Goal: Task Accomplishment & Management: Use online tool/utility

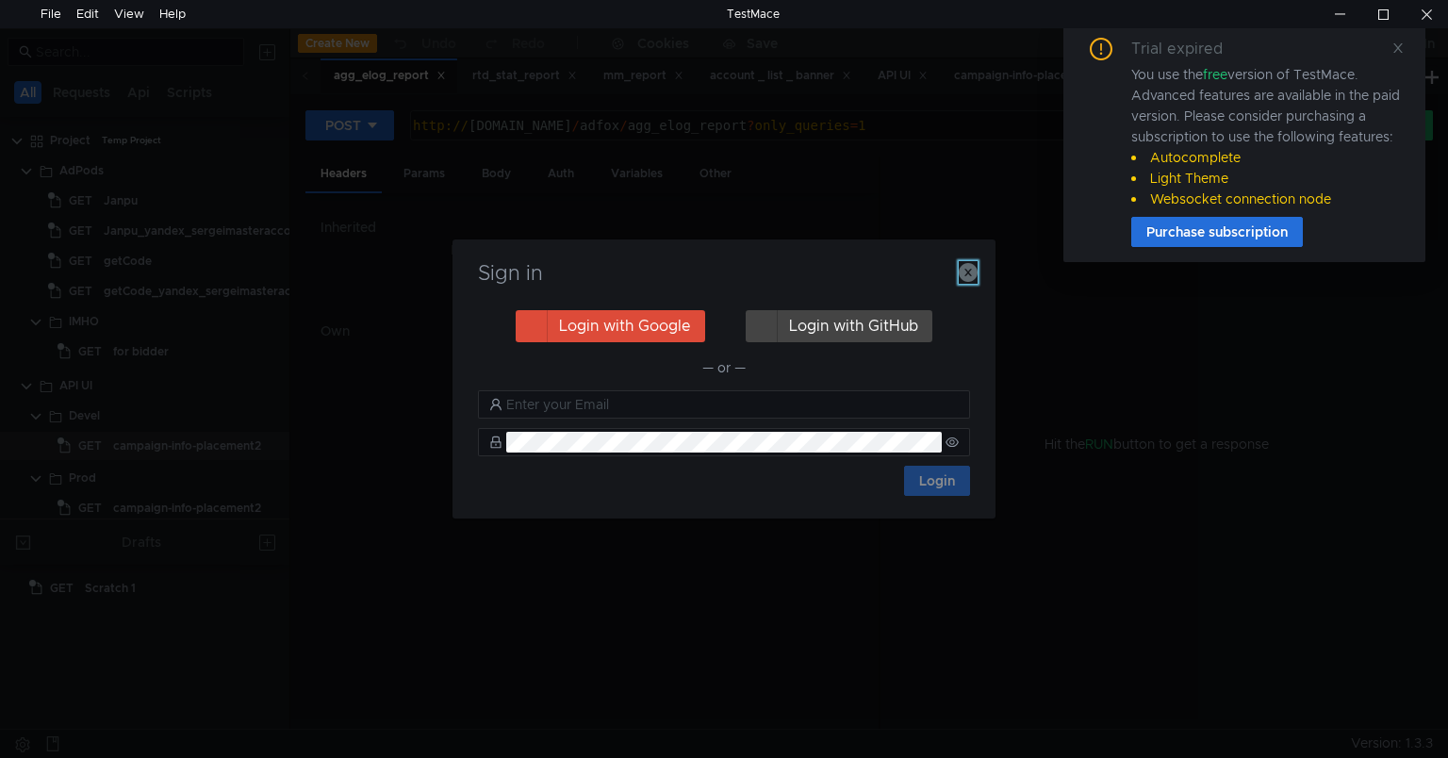
click at [971, 277] on icon "button" at bounding box center [968, 272] width 19 height 19
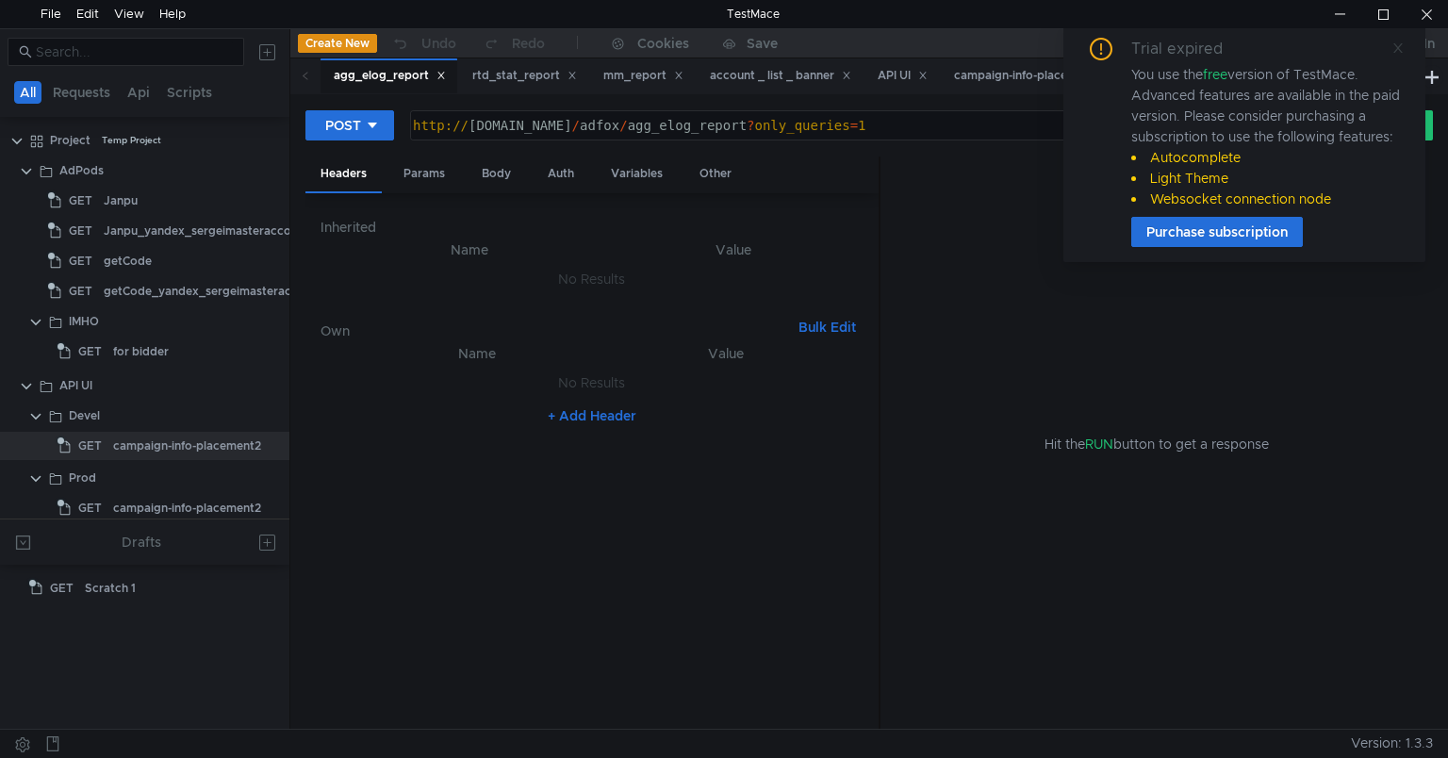
click at [1398, 49] on icon at bounding box center [1398, 47] width 13 height 13
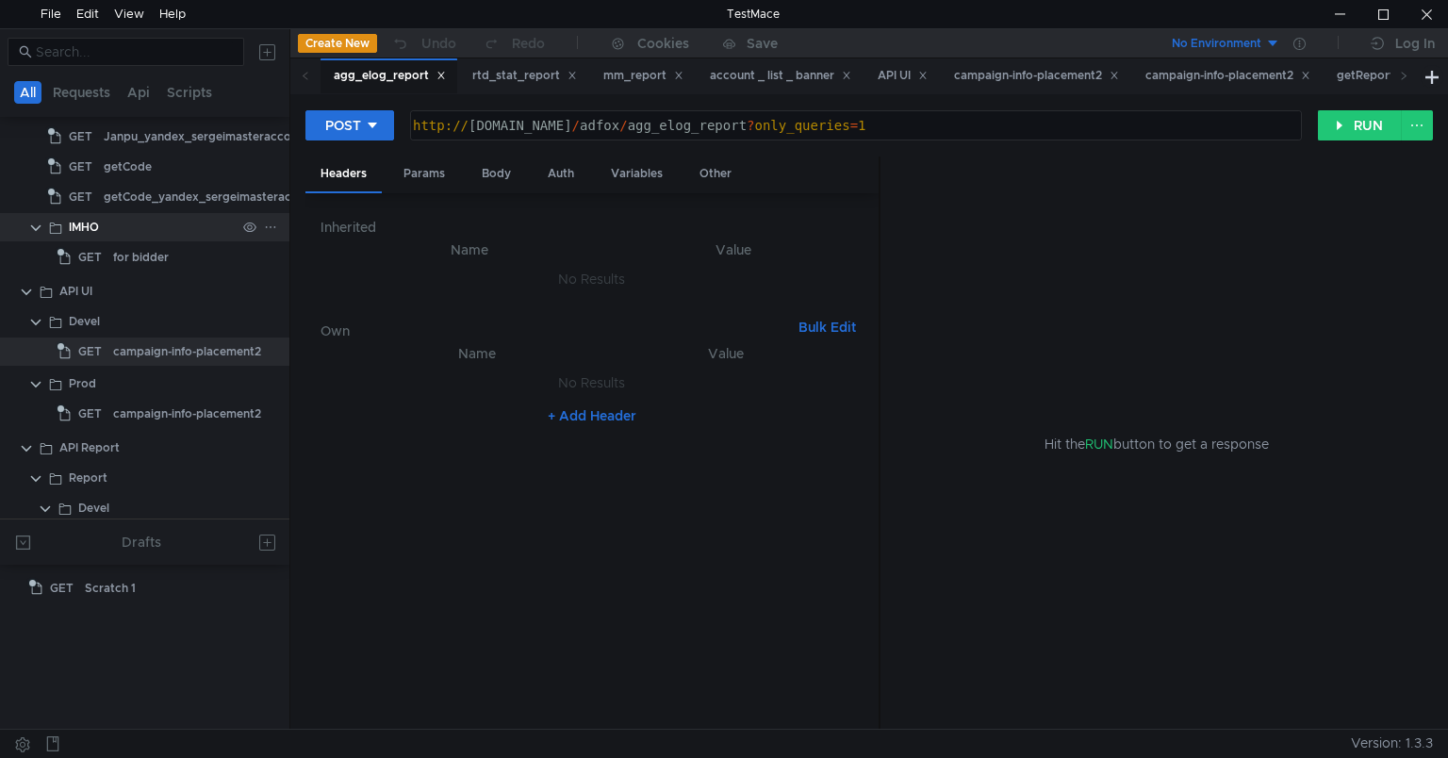
scroll to position [95, 0]
click at [75, 379] on div "Prod" at bounding box center [82, 383] width 27 height 28
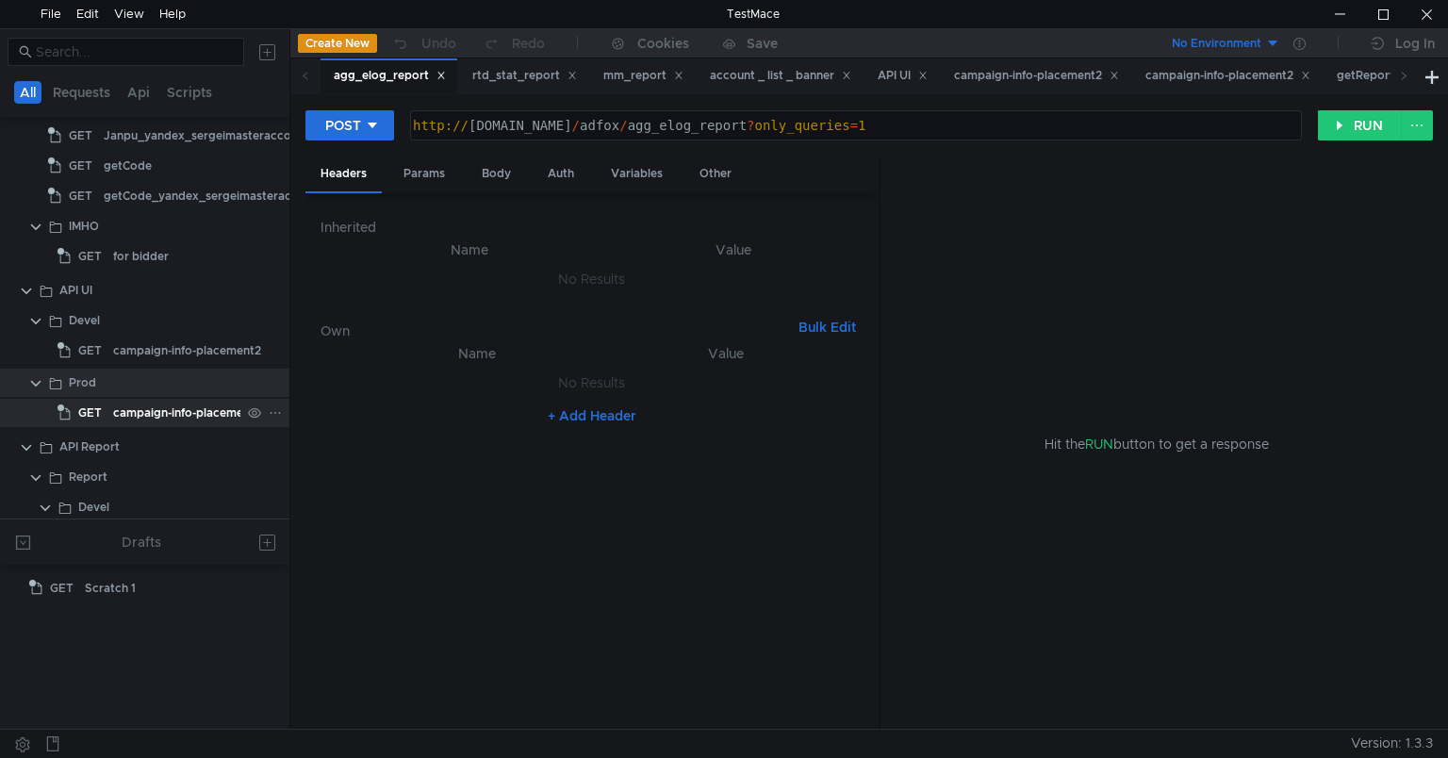
click at [115, 416] on div "campaign-info-placement2" at bounding box center [187, 413] width 148 height 28
click at [271, 411] on icon at bounding box center [275, 412] width 13 height 13
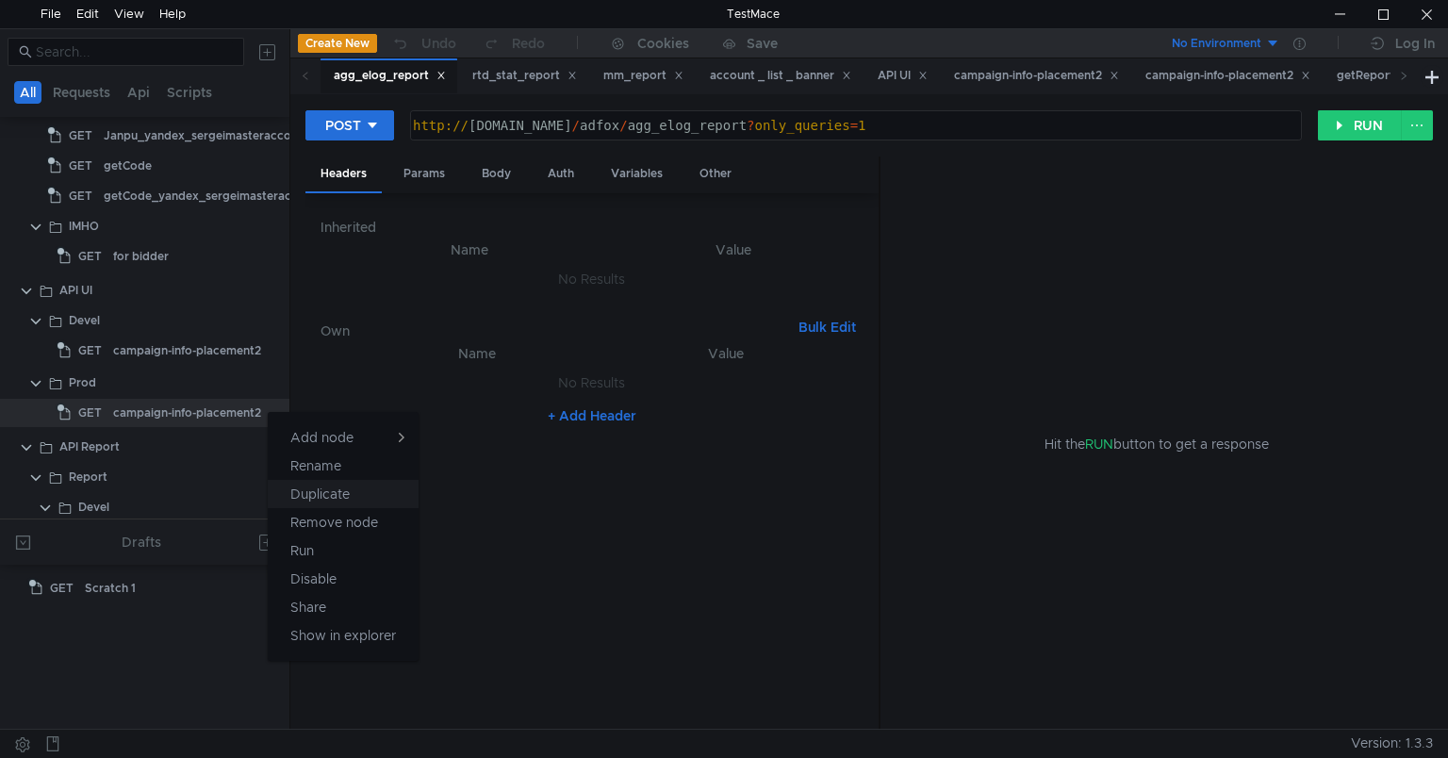
click at [328, 486] on app-tour-anchor "Duplicate" at bounding box center [319, 494] width 59 height 23
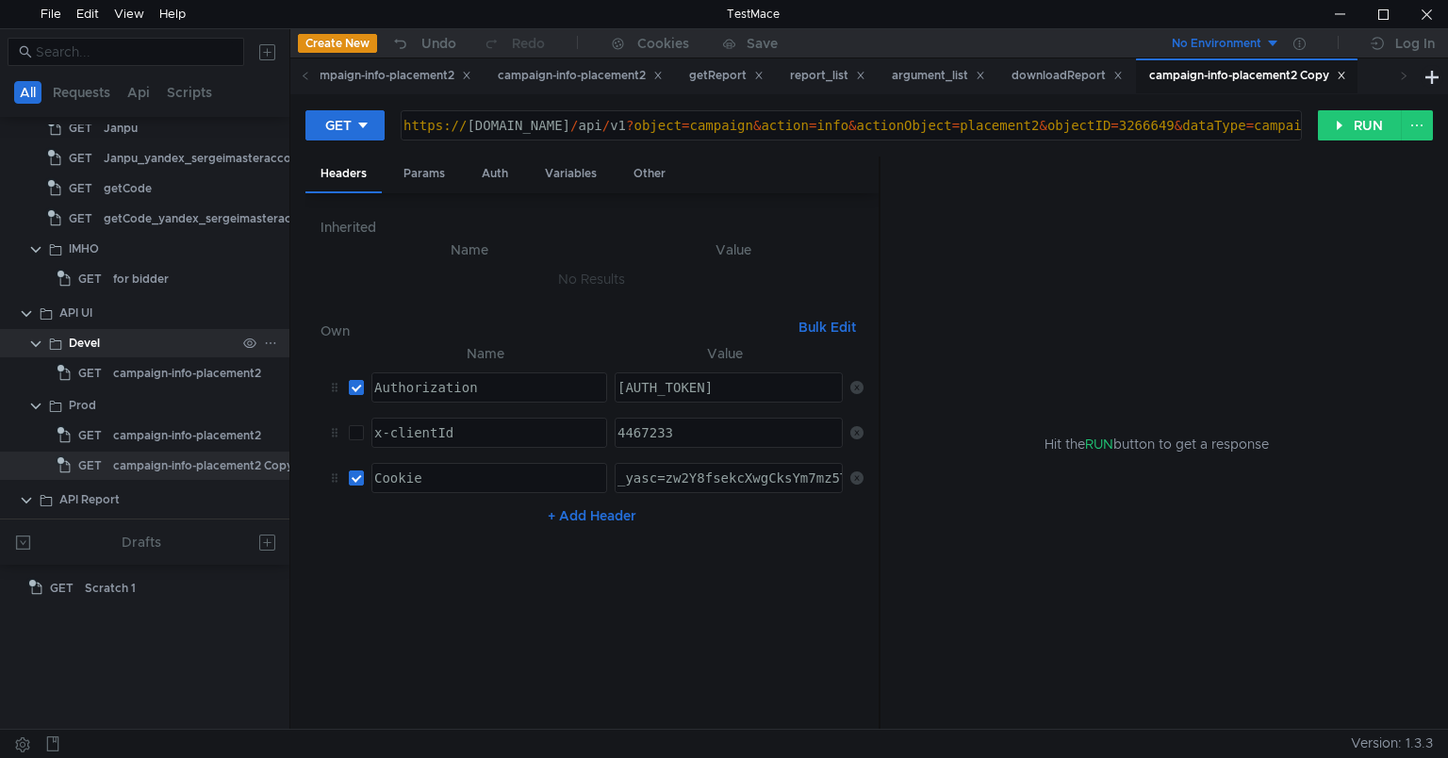
scroll to position [74, 0]
click at [193, 466] on div "campaign-info-placement2 Copy" at bounding box center [203, 465] width 180 height 28
click at [259, 468] on div at bounding box center [264, 465] width 49 height 28
click at [272, 468] on icon at bounding box center [275, 464] width 13 height 13
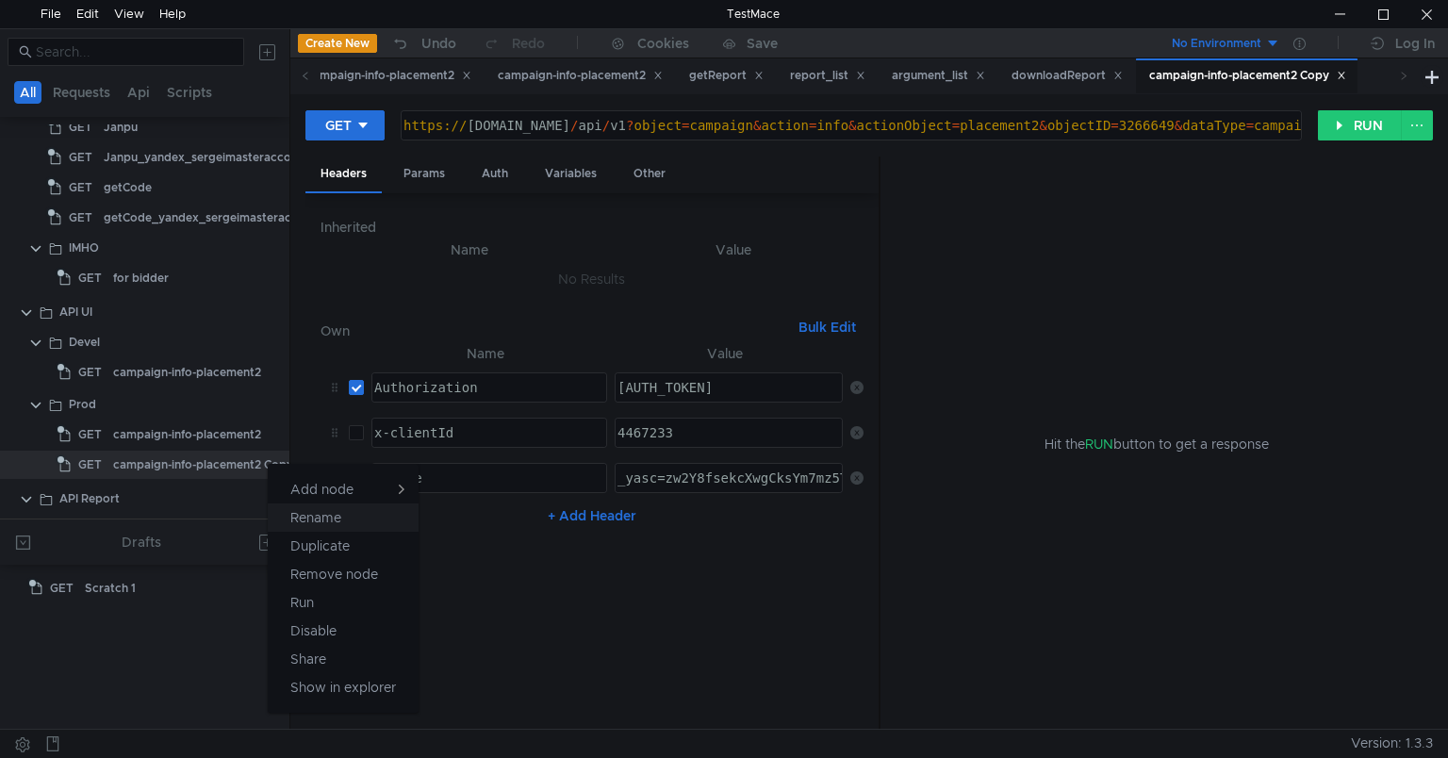
click at [338, 524] on app-tour-anchor "Rename" at bounding box center [315, 517] width 51 height 23
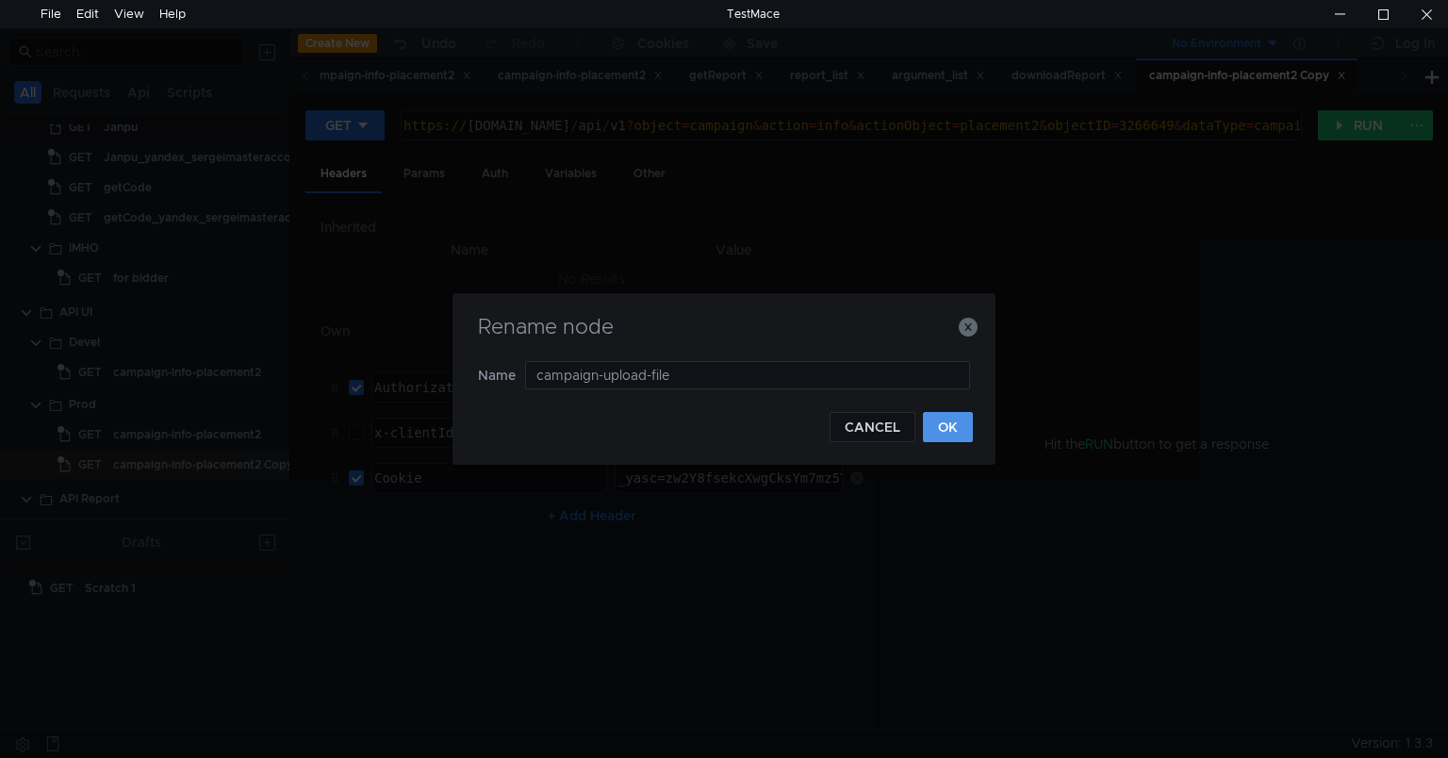
type input "campaign-upload-file"
click at [946, 426] on button "OK" at bounding box center [948, 427] width 50 height 30
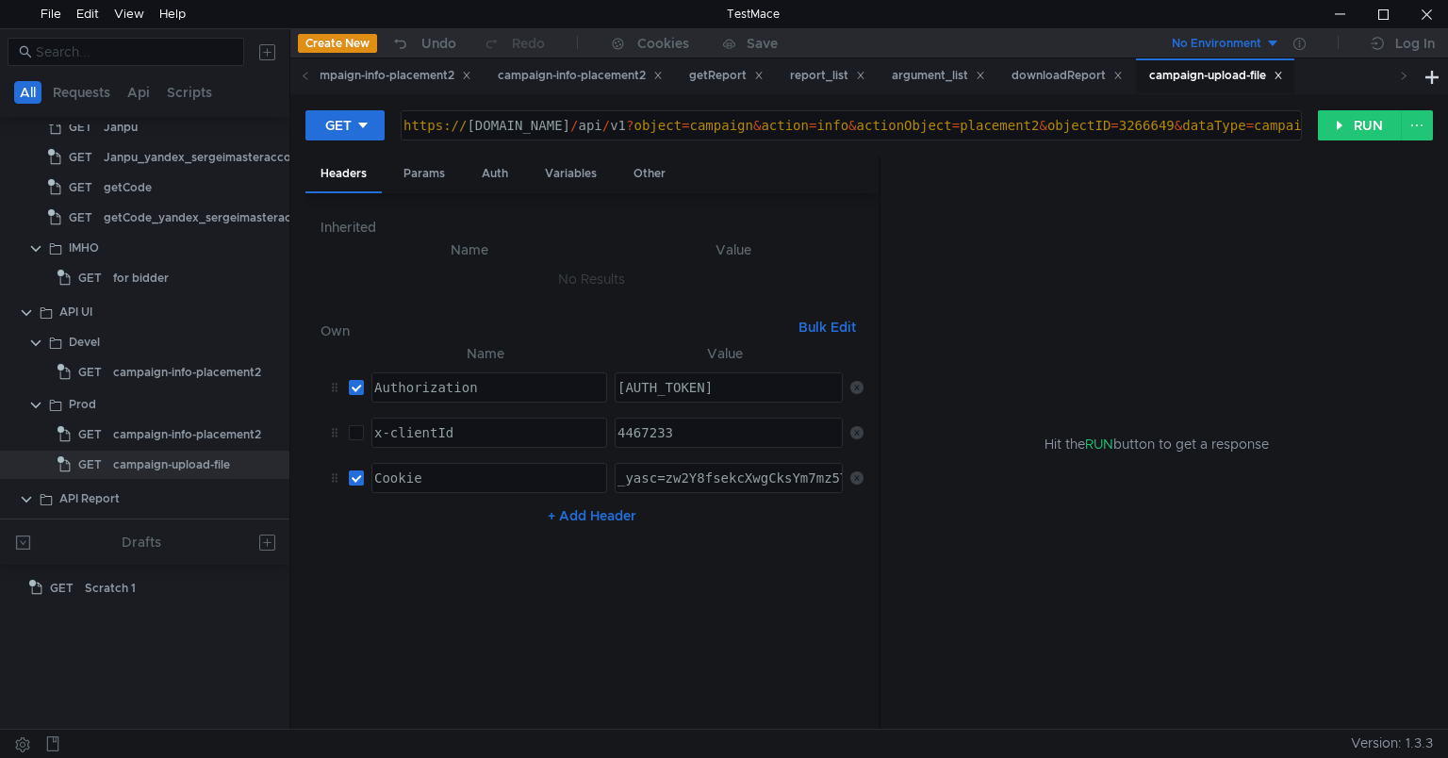
click at [362, 471] on input "checkbox" at bounding box center [356, 477] width 15 height 15
checkbox input "false"
click at [369, 132] on div at bounding box center [362, 125] width 13 height 21
click at [347, 187] on li "POST" at bounding box center [346, 195] width 82 height 30
click at [422, 182] on div "Params" at bounding box center [424, 173] width 72 height 35
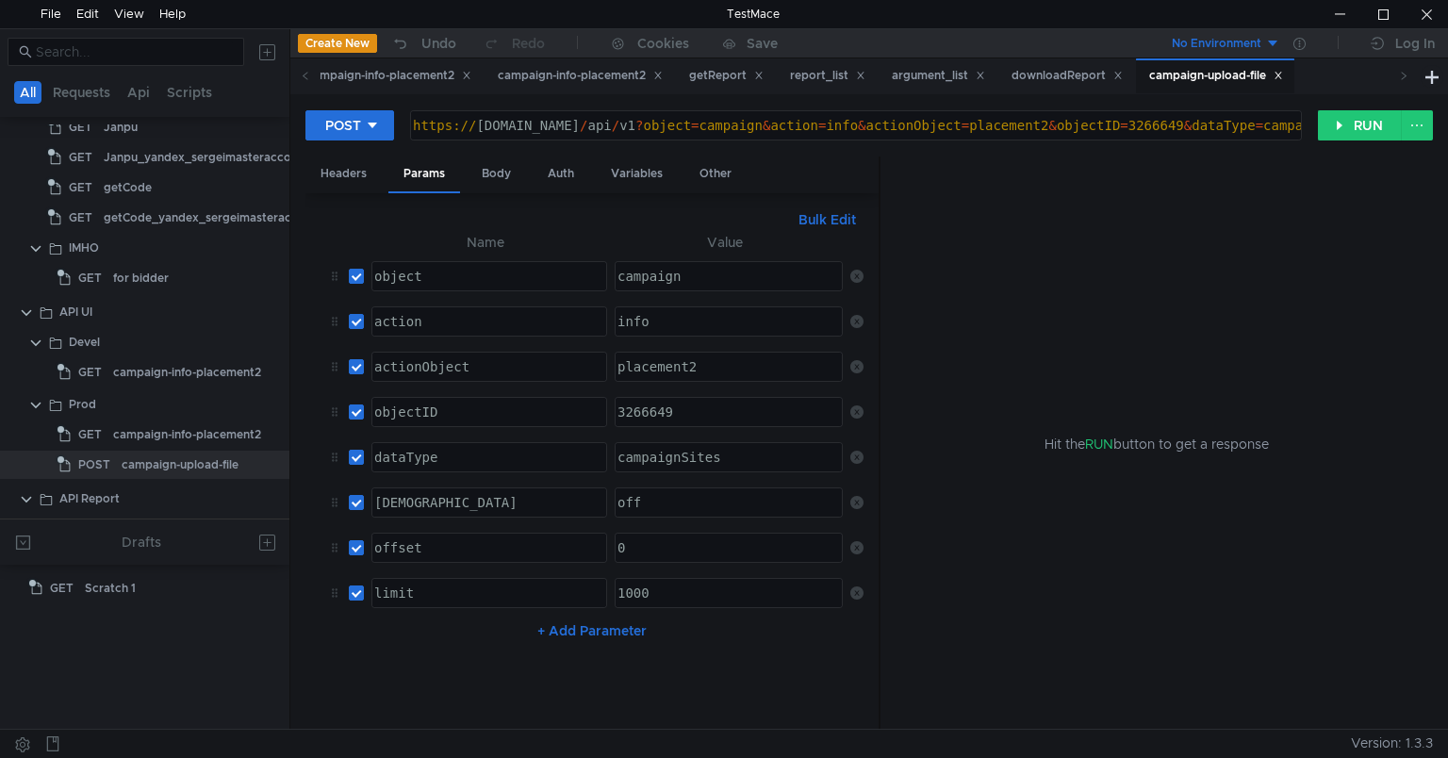
click at [724, 118] on div "https:// [DOMAIN_NAME] / api / v1 ? object = campaign & action = info & actionO…" at bounding box center [1010, 140] width 1203 height 45
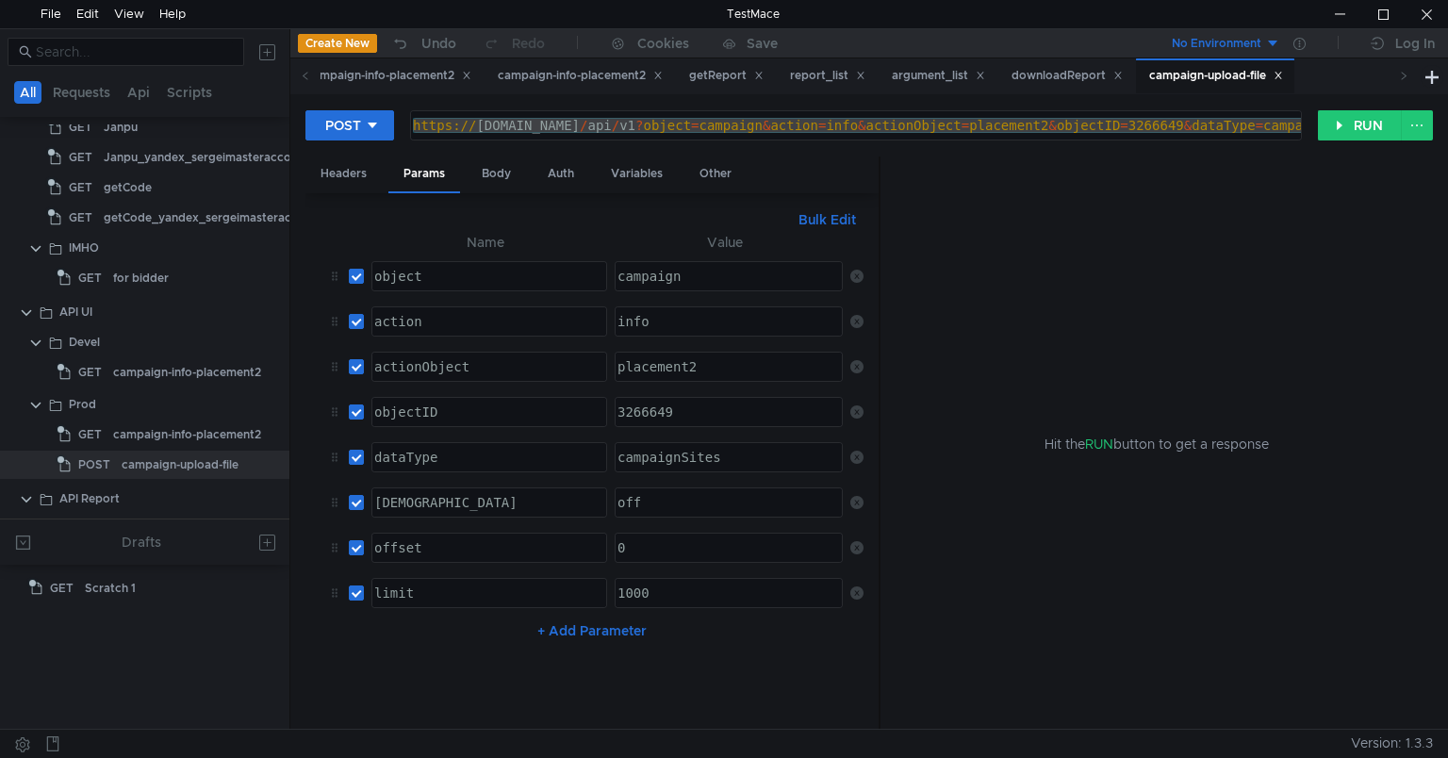
paste textarea "2/upload"
type textarea "[URL][DOMAIN_NAME]"
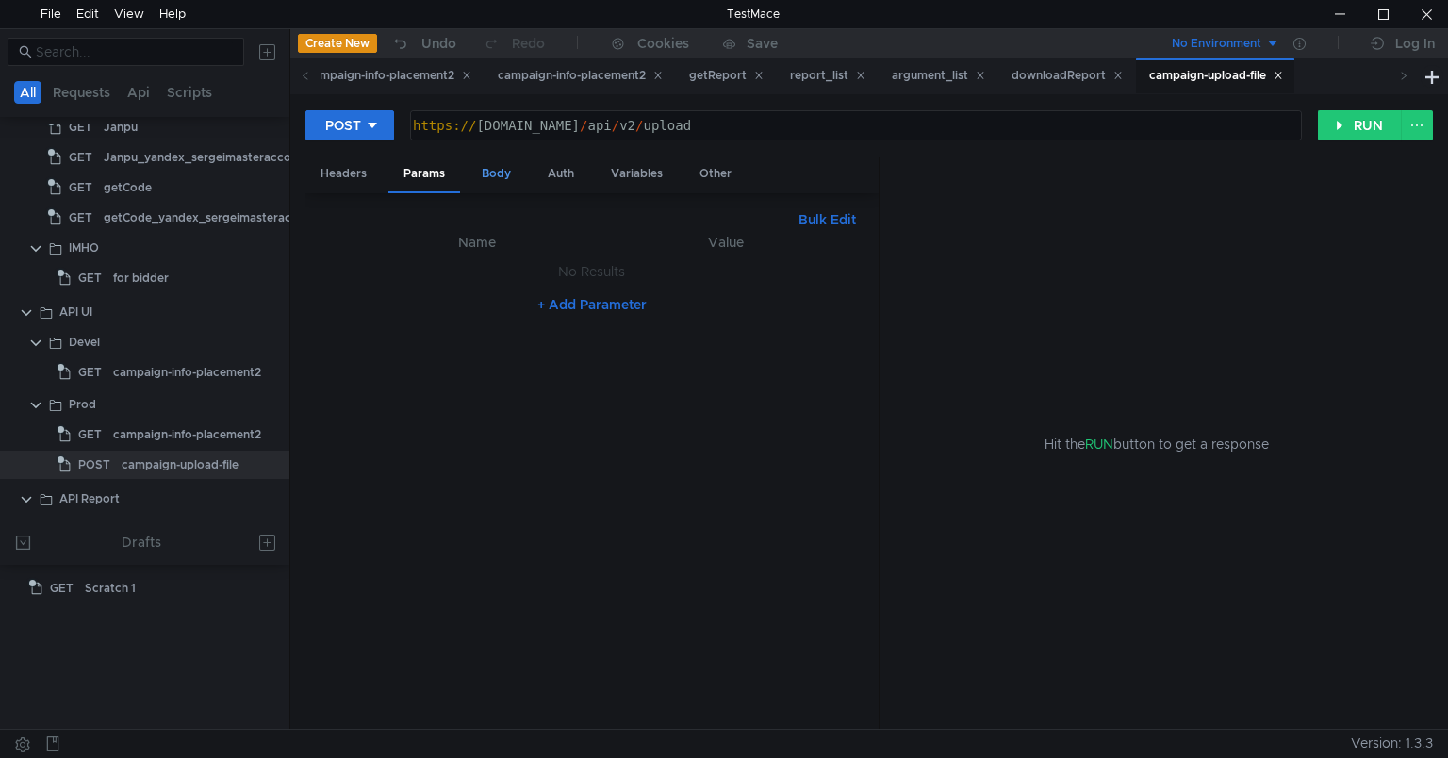
click at [496, 174] on div "Body" at bounding box center [496, 173] width 59 height 35
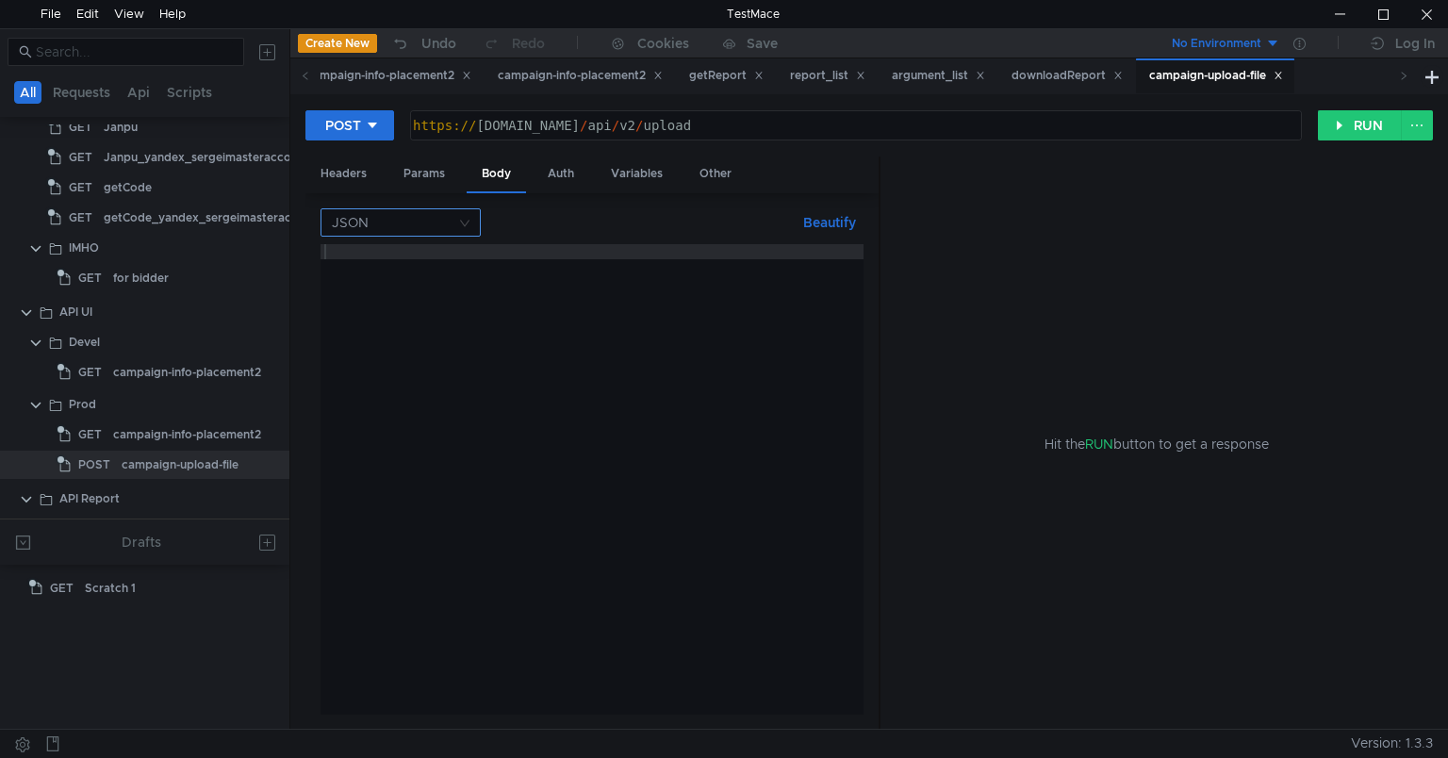
click at [382, 218] on input at bounding box center [394, 222] width 124 height 26
click at [380, 288] on div "Form data" at bounding box center [401, 289] width 138 height 21
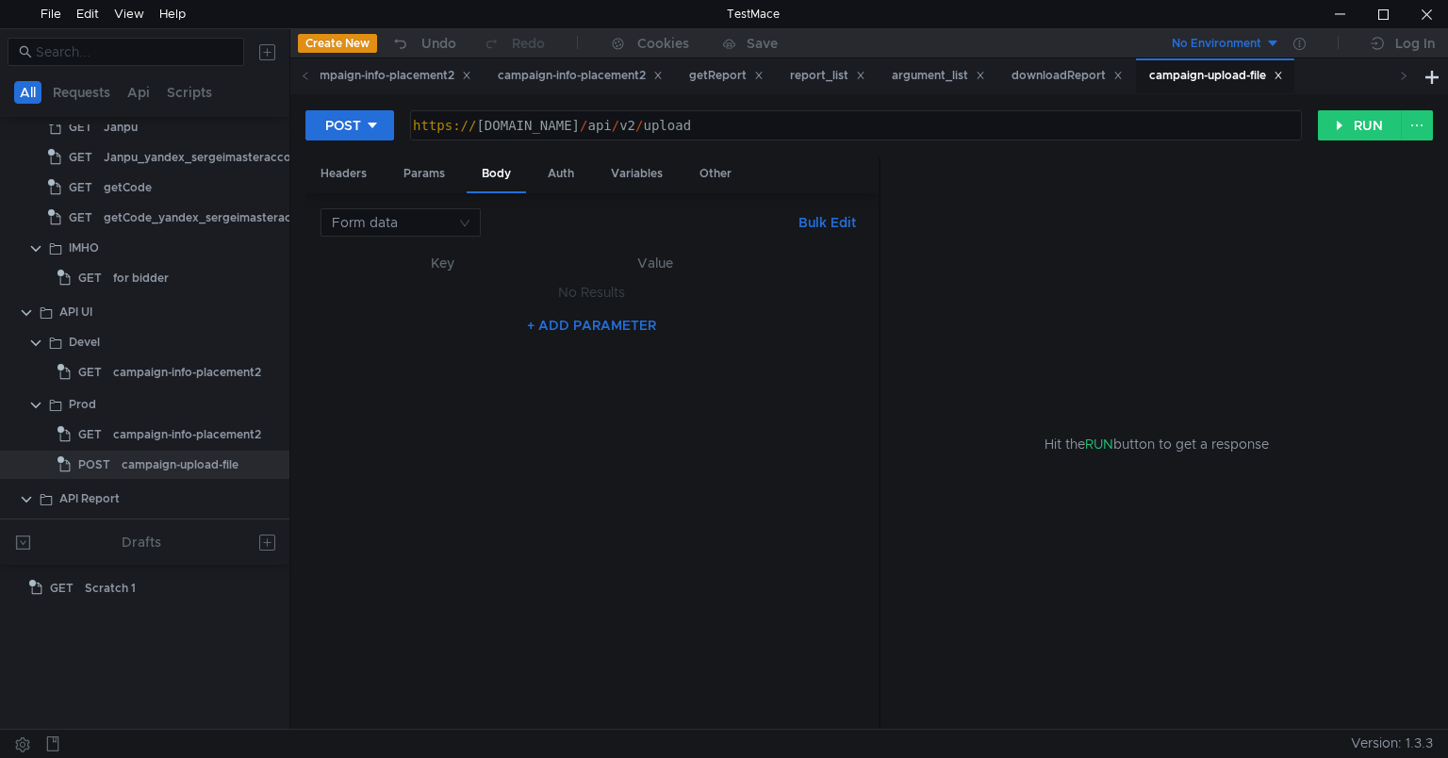
click at [571, 330] on button "+ ADD PARAMETER" at bounding box center [591, 325] width 144 height 23
click at [424, 302] on div at bounding box center [448, 311] width 154 height 45
paste textarea "campaignId"
type textarea "campaignId"
click at [600, 304] on div at bounding box center [641, 311] width 214 height 45
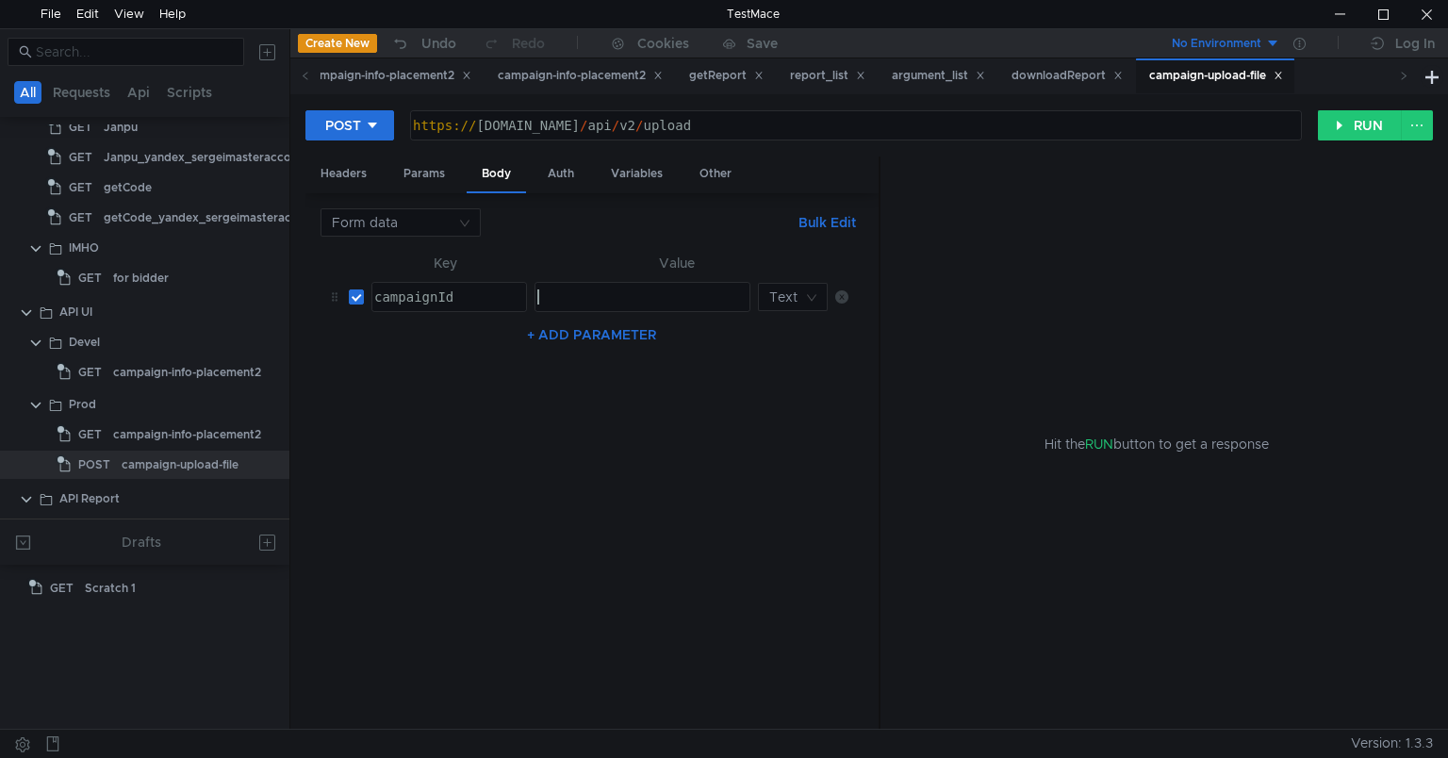
paste textarea "2206020"
type textarea "2206020"
click at [569, 331] on button "+ ADD PARAMETER" at bounding box center [591, 334] width 144 height 23
click at [441, 346] on div at bounding box center [448, 357] width 154 height 45
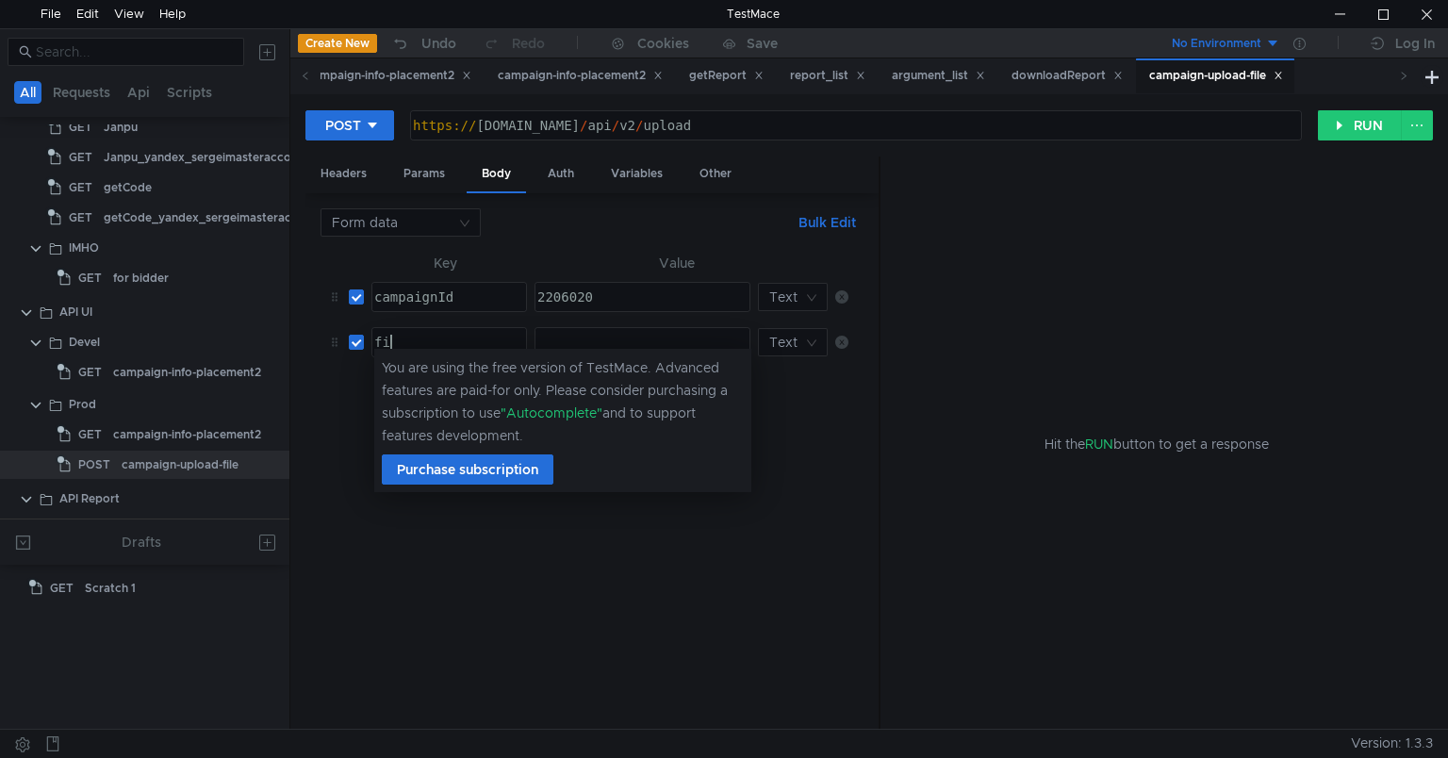
scroll to position [0, 1]
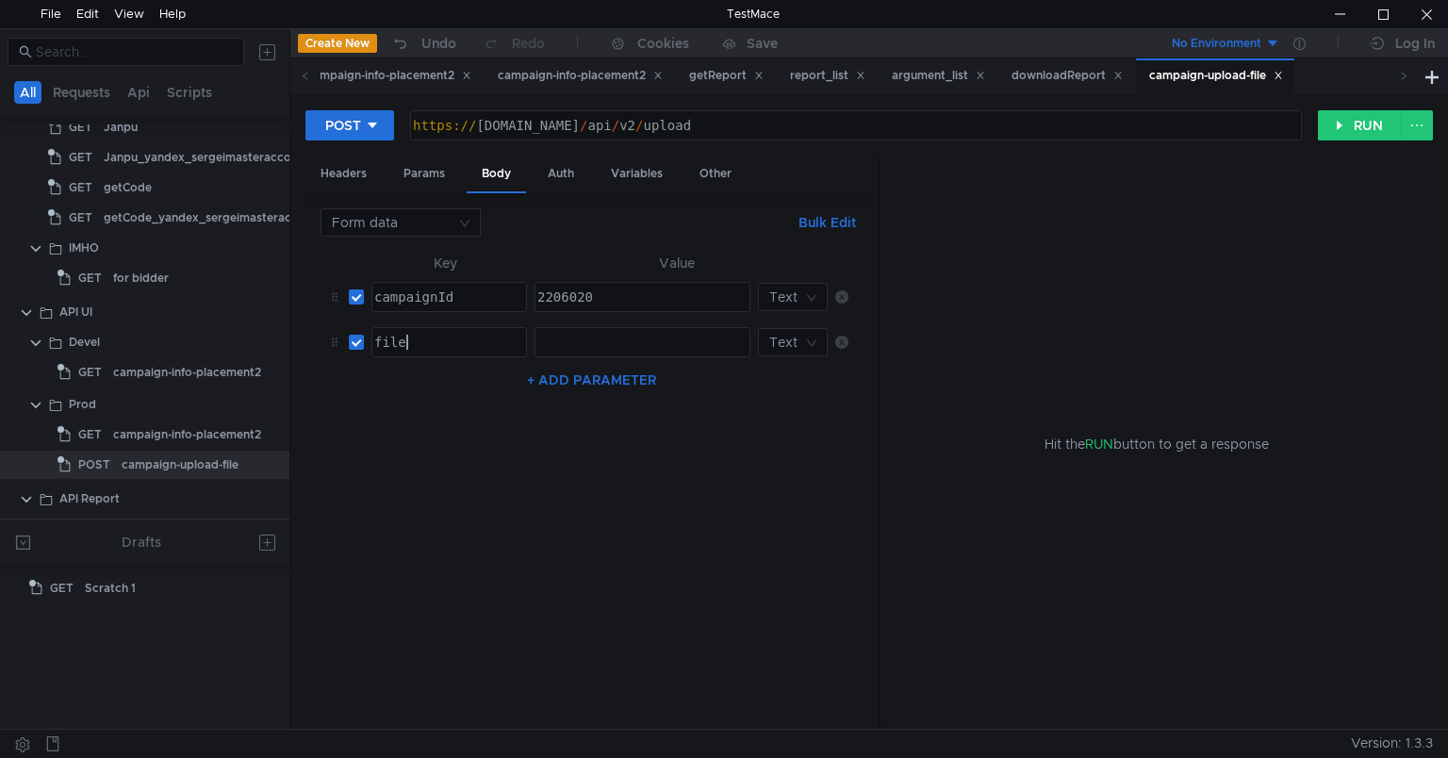
type textarea "file"
click at [645, 348] on div at bounding box center [641, 357] width 214 height 45
click at [802, 345] on nz-select-top-control "Text" at bounding box center [793, 342] width 70 height 28
click at [782, 408] on div "File" at bounding box center [791, 408] width 47 height 21
click at [728, 344] on button "button" at bounding box center [735, 342] width 28 height 28
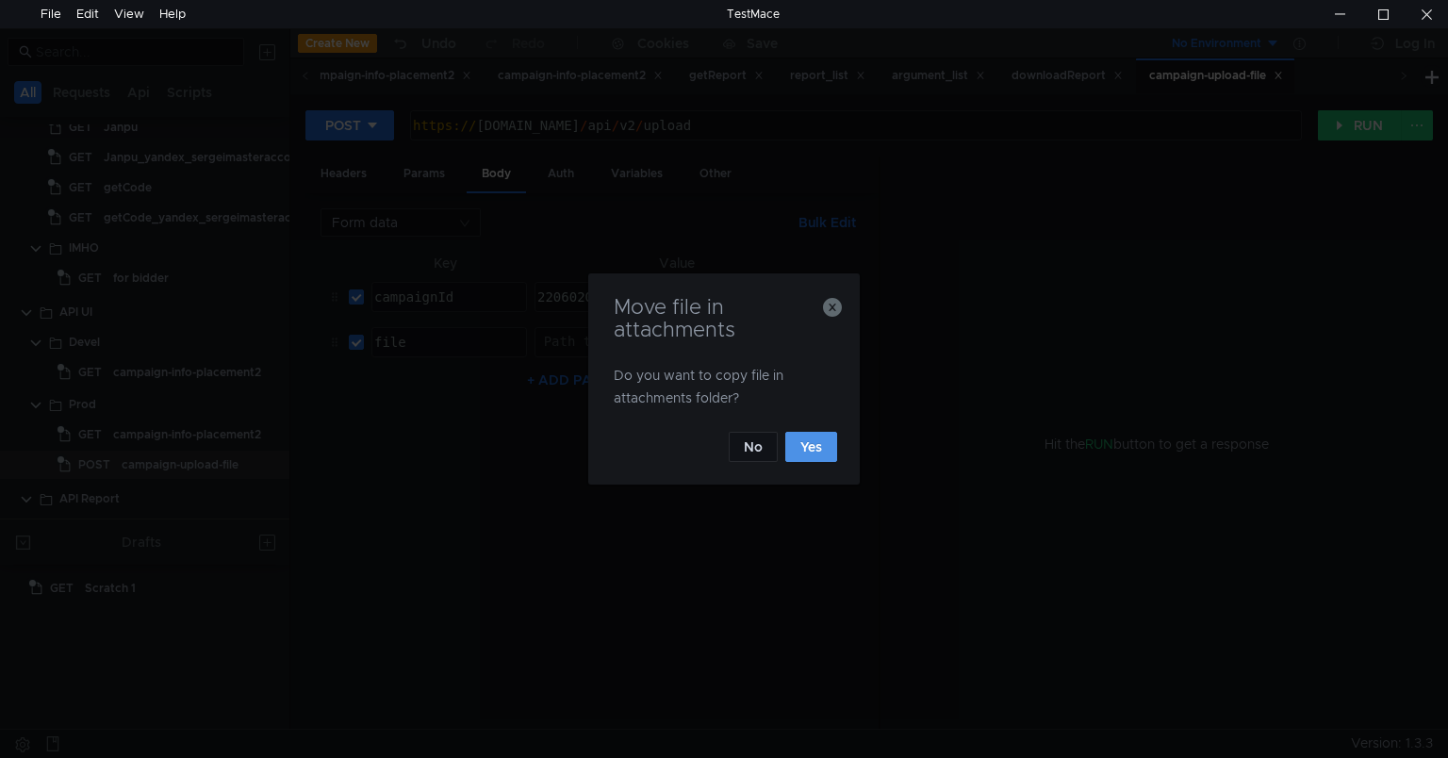
click at [817, 453] on button "Yes" at bounding box center [811, 447] width 52 height 30
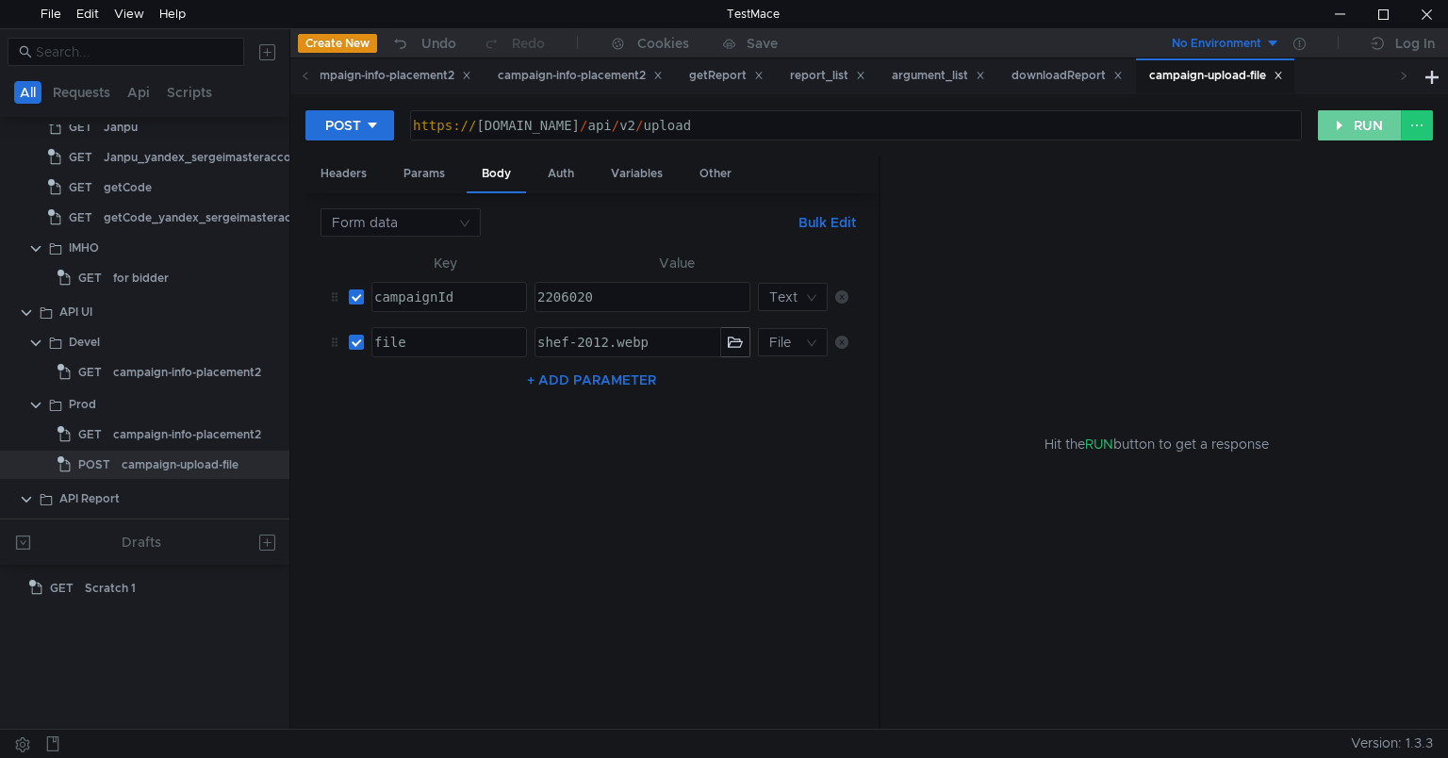
click at [1365, 117] on button "RUN" at bounding box center [1360, 125] width 84 height 30
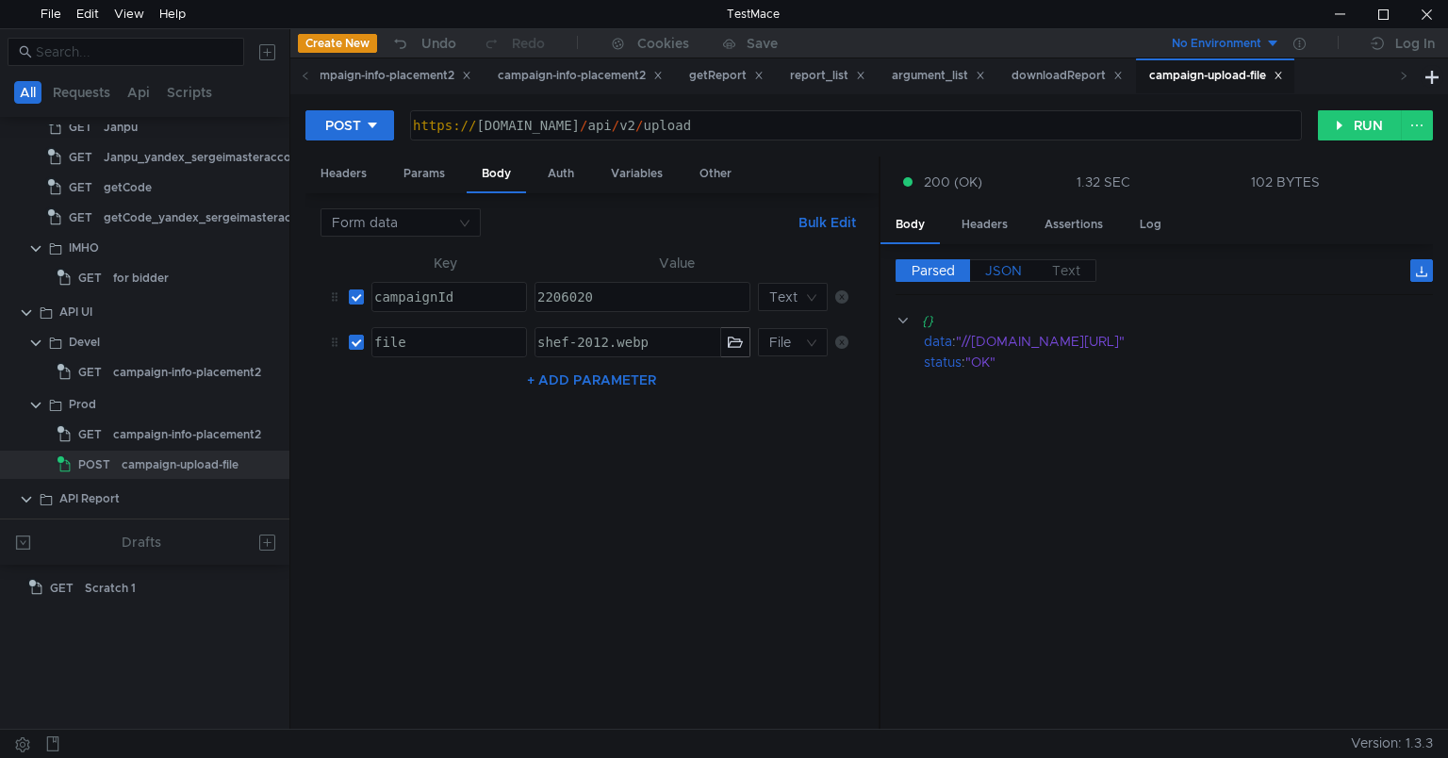
click at [1014, 271] on span "JSON" at bounding box center [1003, 270] width 37 height 17
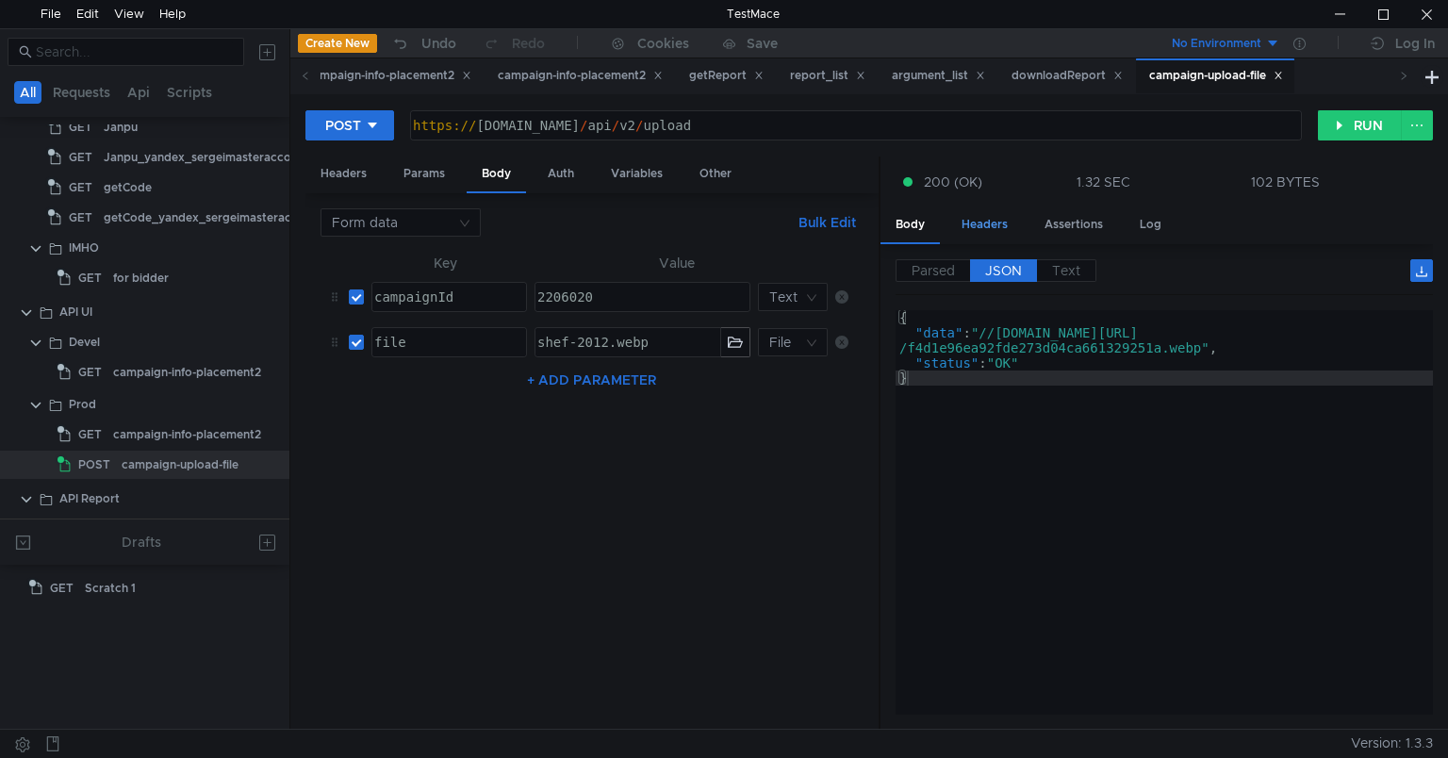
click at [982, 232] on div "Headers" at bounding box center [985, 224] width 76 height 35
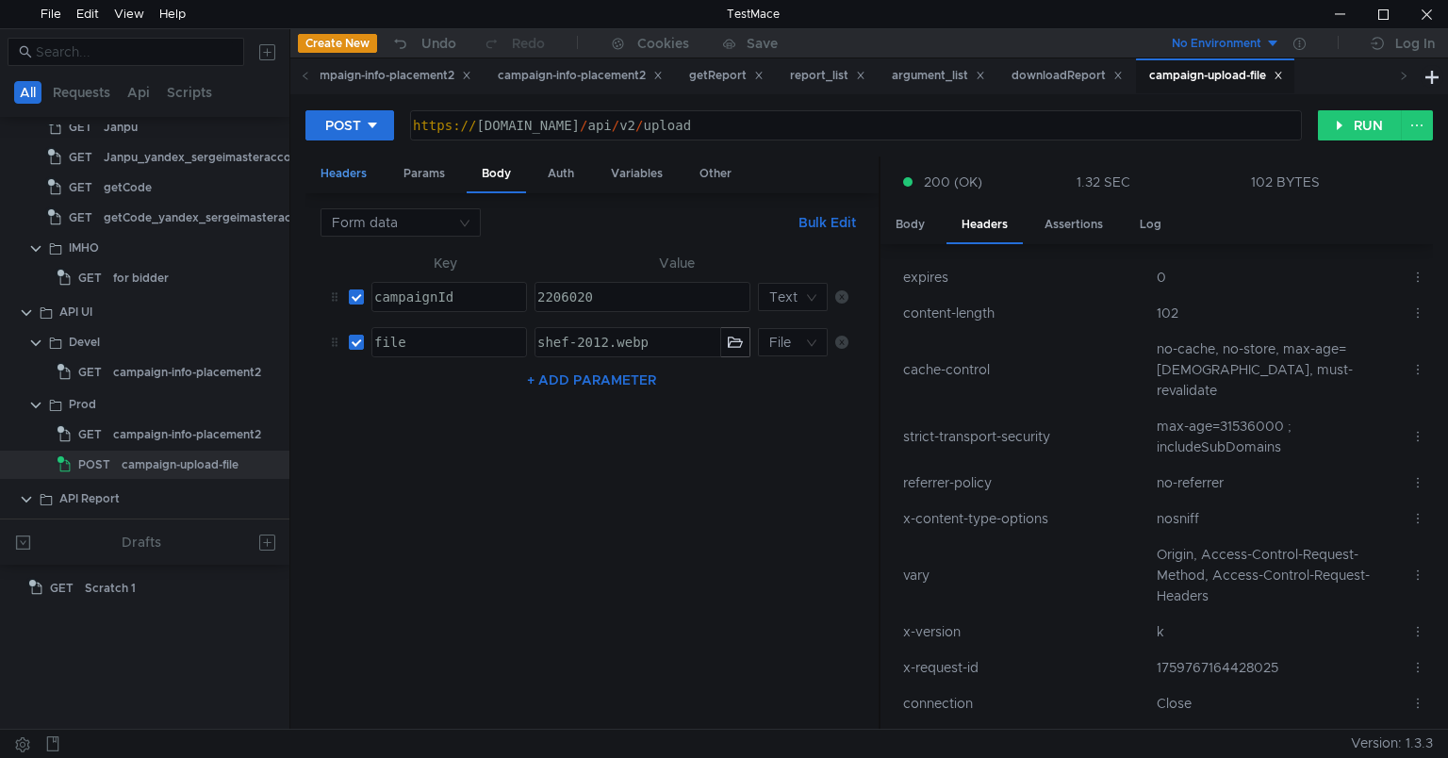
click at [353, 175] on div "Headers" at bounding box center [343, 173] width 76 height 35
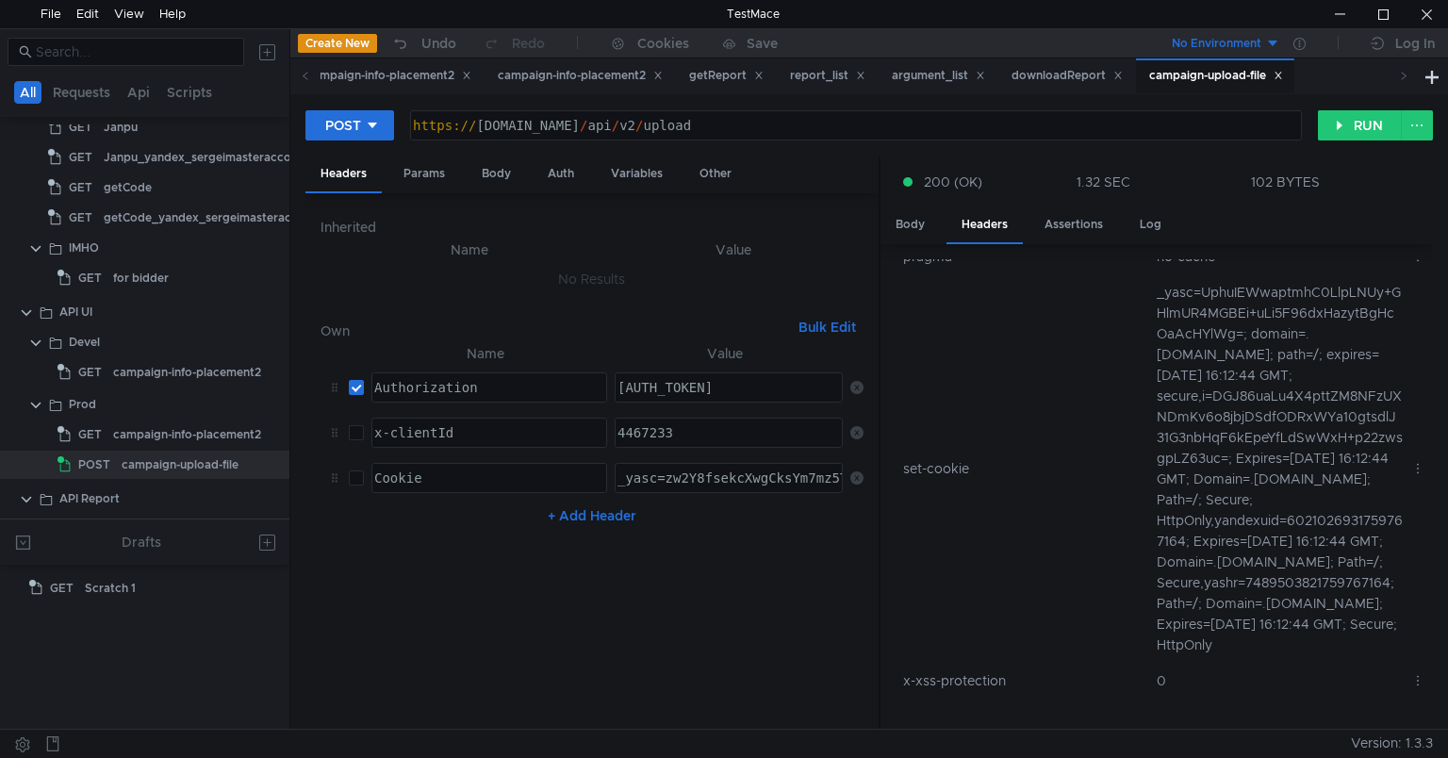
scroll to position [0, 0]
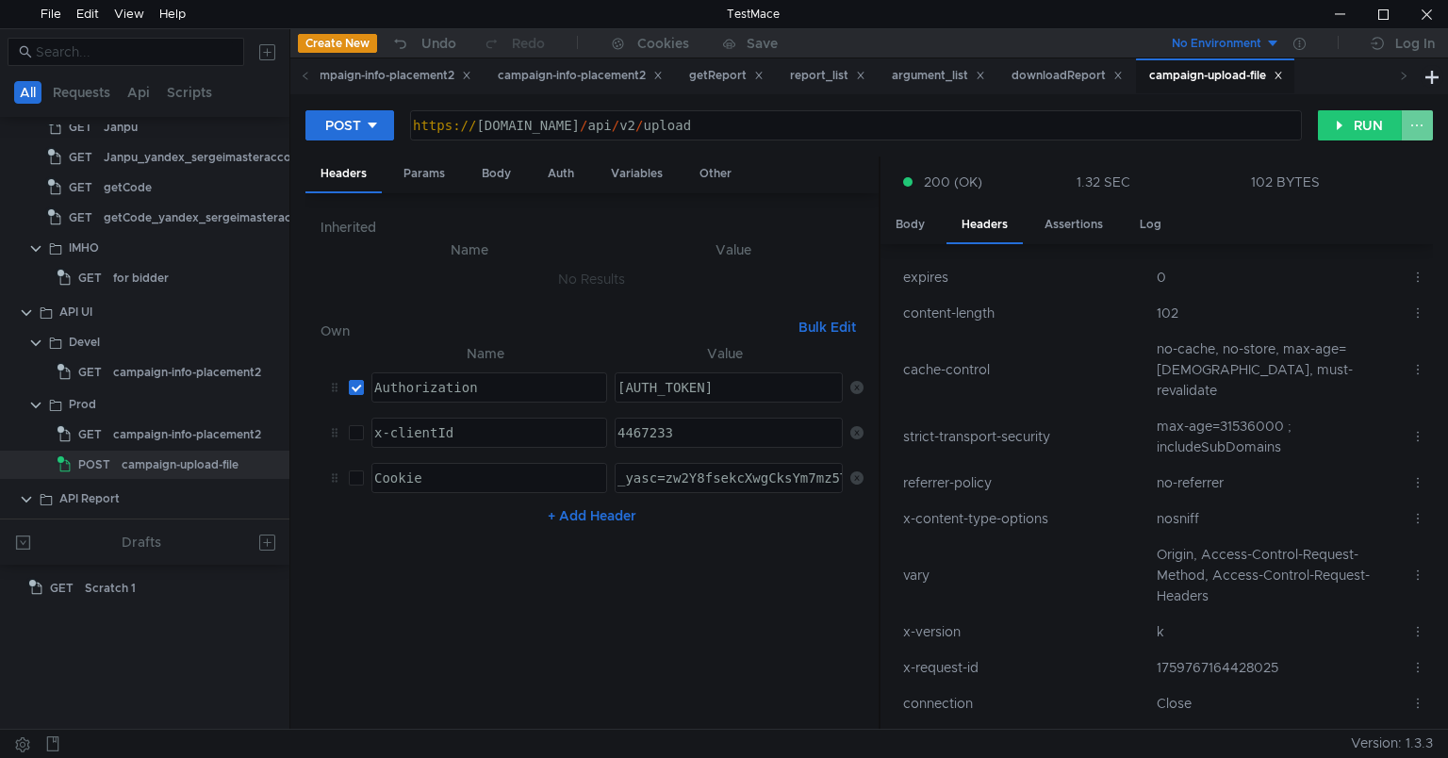
click at [1423, 117] on button at bounding box center [1417, 125] width 32 height 30
click at [1423, 117] on div at bounding box center [724, 379] width 1448 height 758
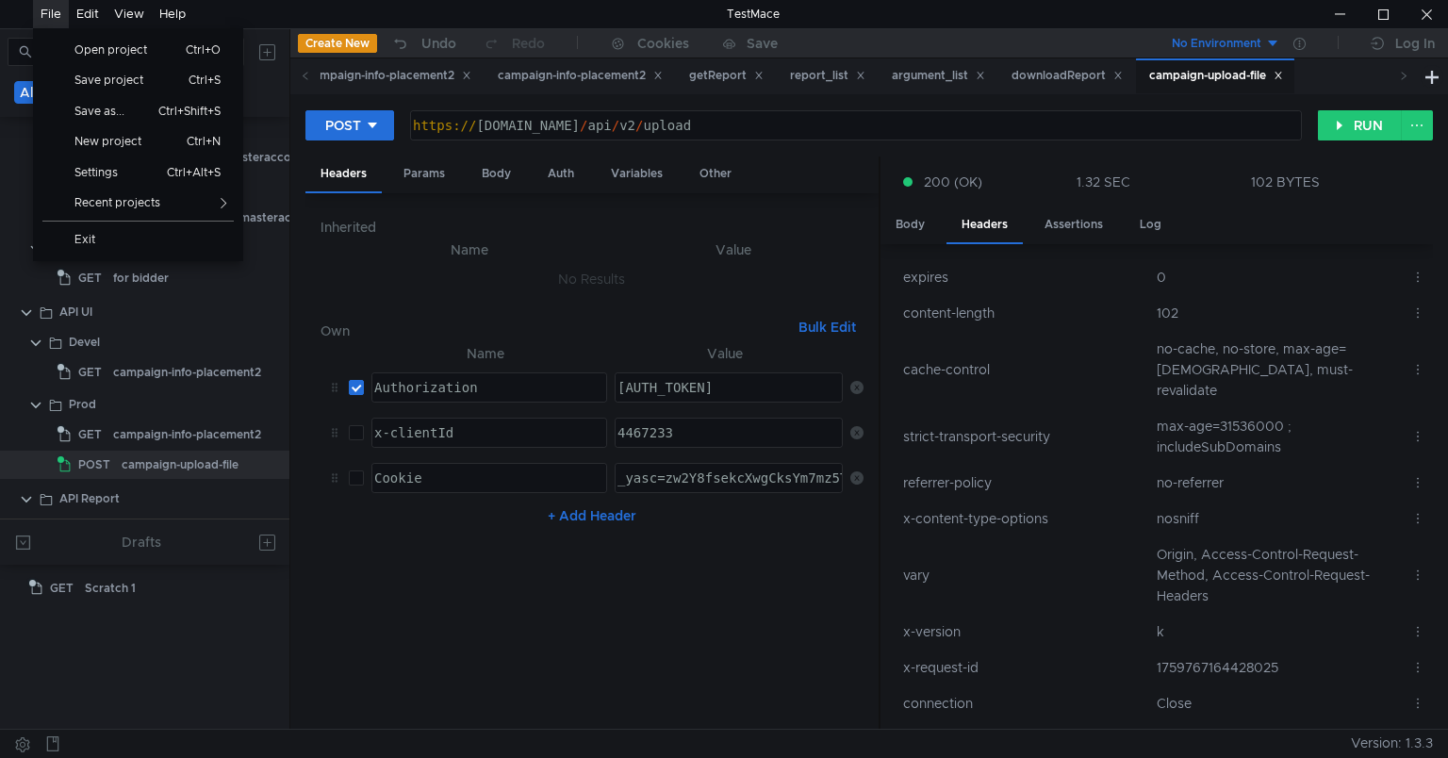
click at [56, 19] on div "File" at bounding box center [51, 14] width 21 height 28
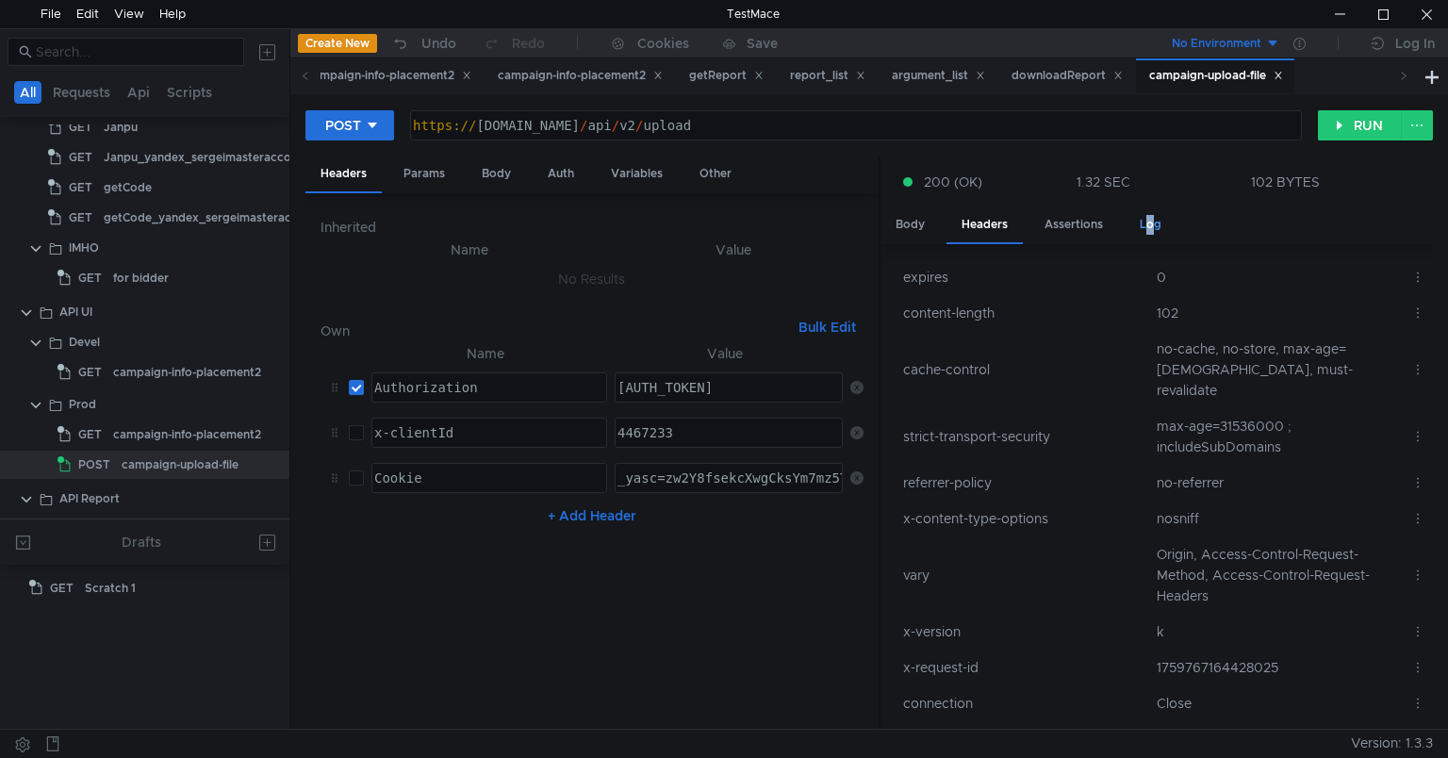
drag, startPoint x: 178, startPoint y: 471, endPoint x: 1143, endPoint y: 241, distance: 991.5
click at [1142, 229] on div "Log" at bounding box center [1151, 224] width 52 height 35
click at [1143, 241] on div "Log" at bounding box center [1151, 224] width 52 height 35
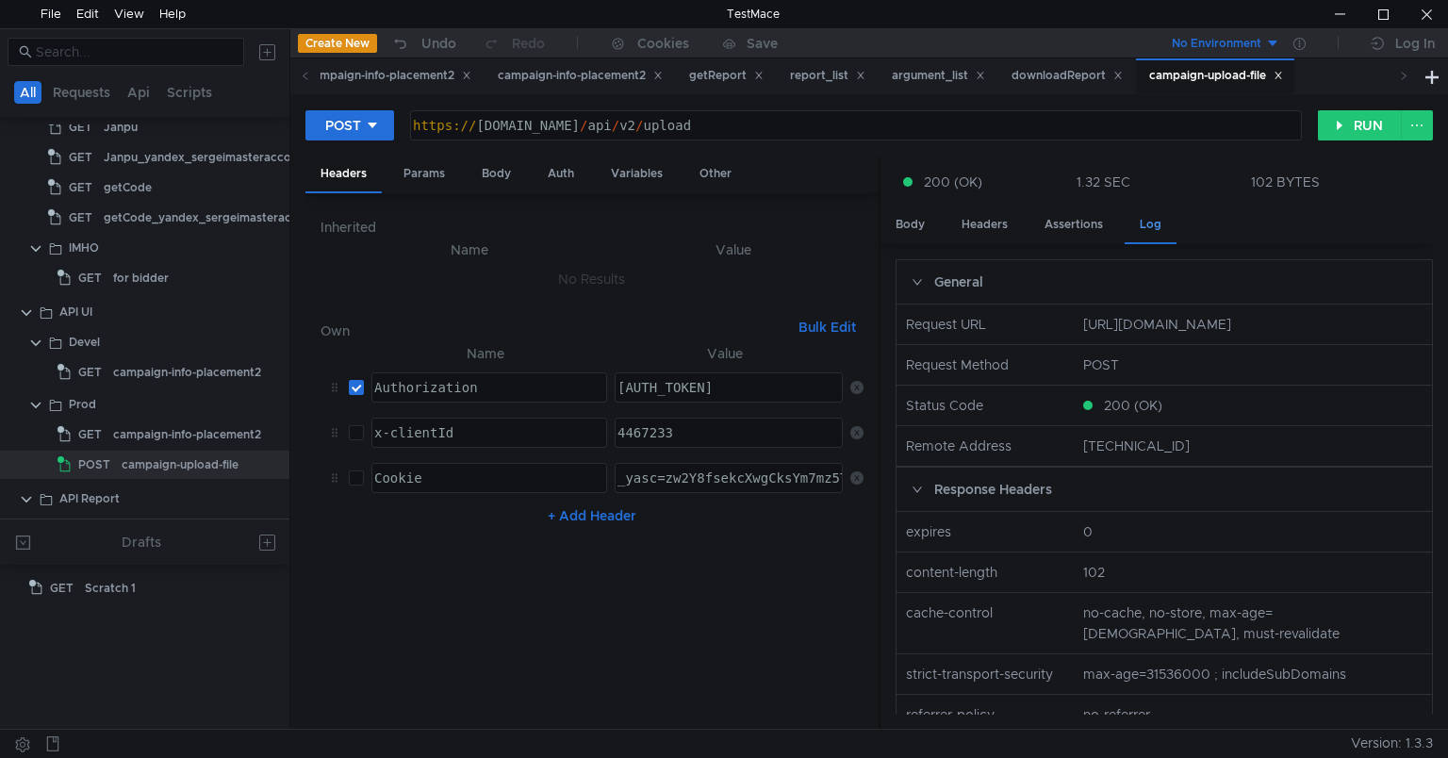
click at [1146, 225] on div "Log" at bounding box center [1151, 225] width 52 height 37
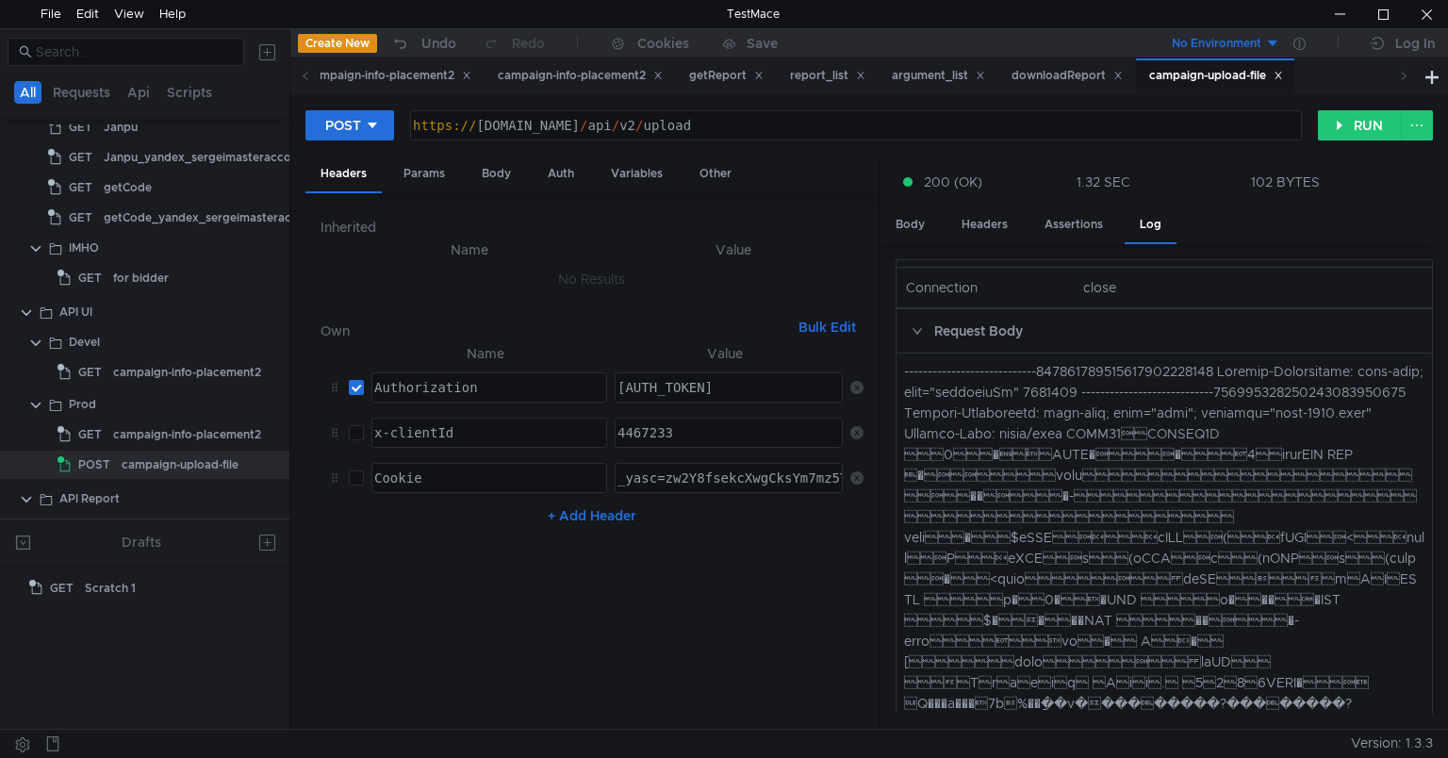
scroll to position [1412, 0]
click at [1103, 185] on div "1.32 SEC" at bounding box center [1104, 181] width 54 height 17
click at [1307, 187] on div at bounding box center [724, 379] width 1448 height 758
click at [702, 180] on div "Other" at bounding box center [715, 173] width 62 height 35
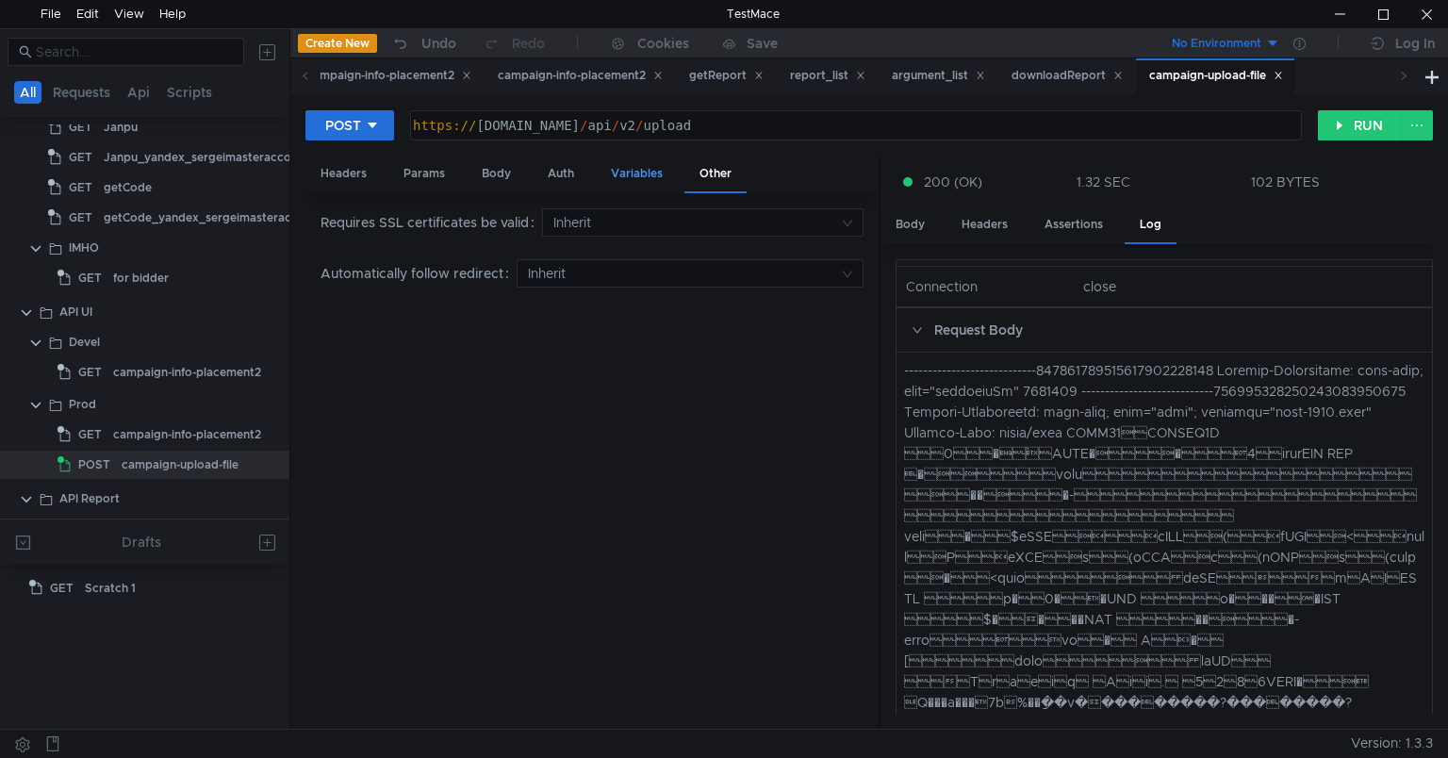
click at [622, 181] on div "Variables" at bounding box center [637, 173] width 82 height 35
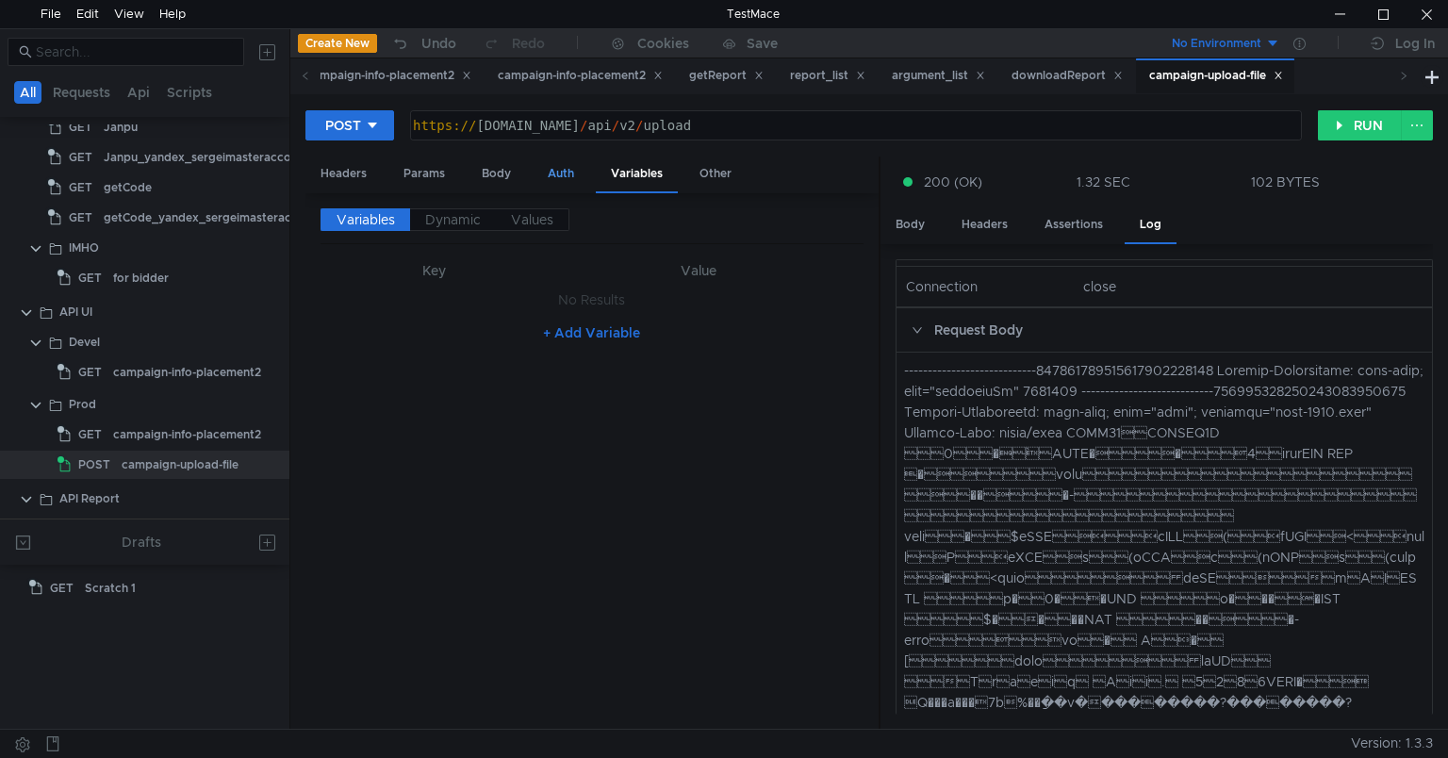
click at [551, 177] on div "Auth" at bounding box center [561, 173] width 57 height 35
click at [508, 170] on div "Body" at bounding box center [496, 173] width 59 height 35
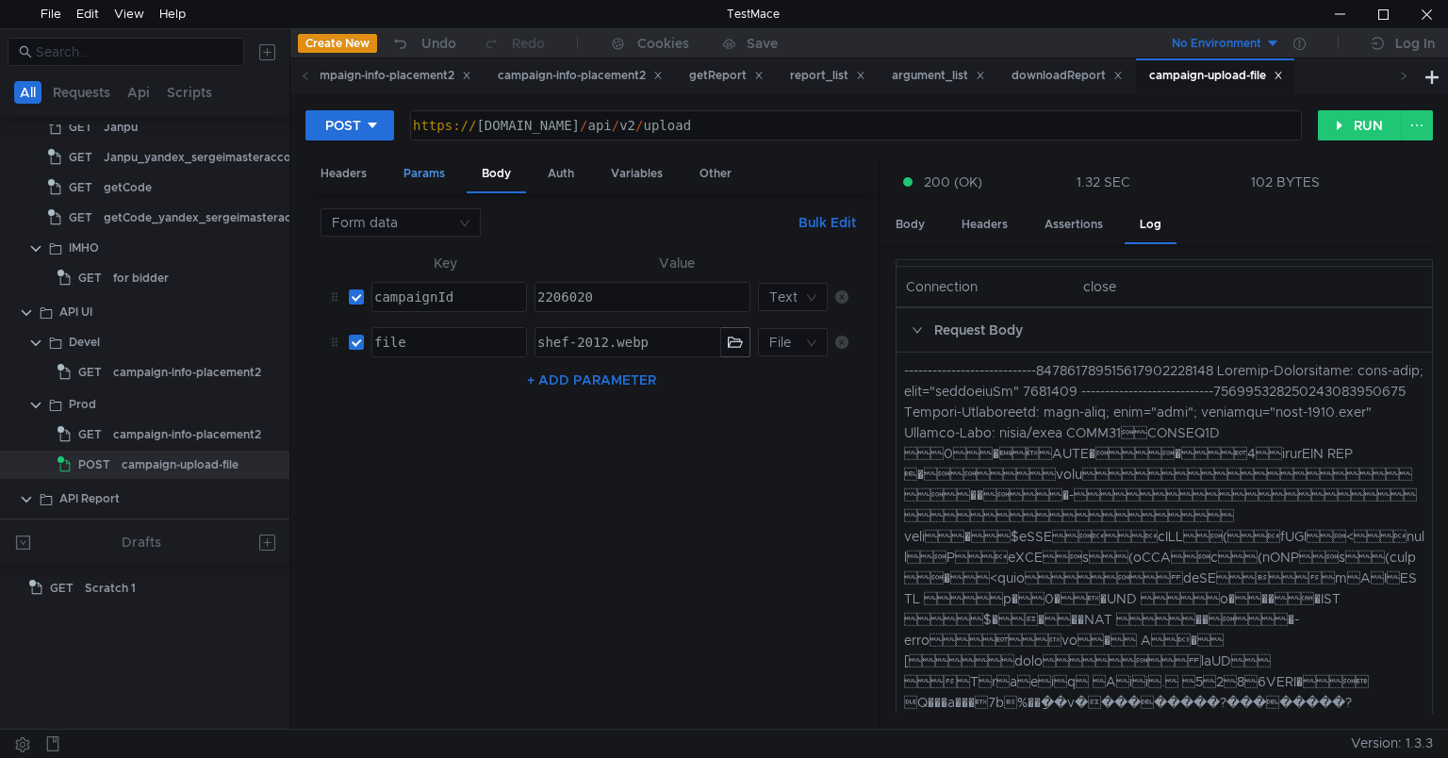
click at [423, 167] on div "Params" at bounding box center [424, 173] width 72 height 35
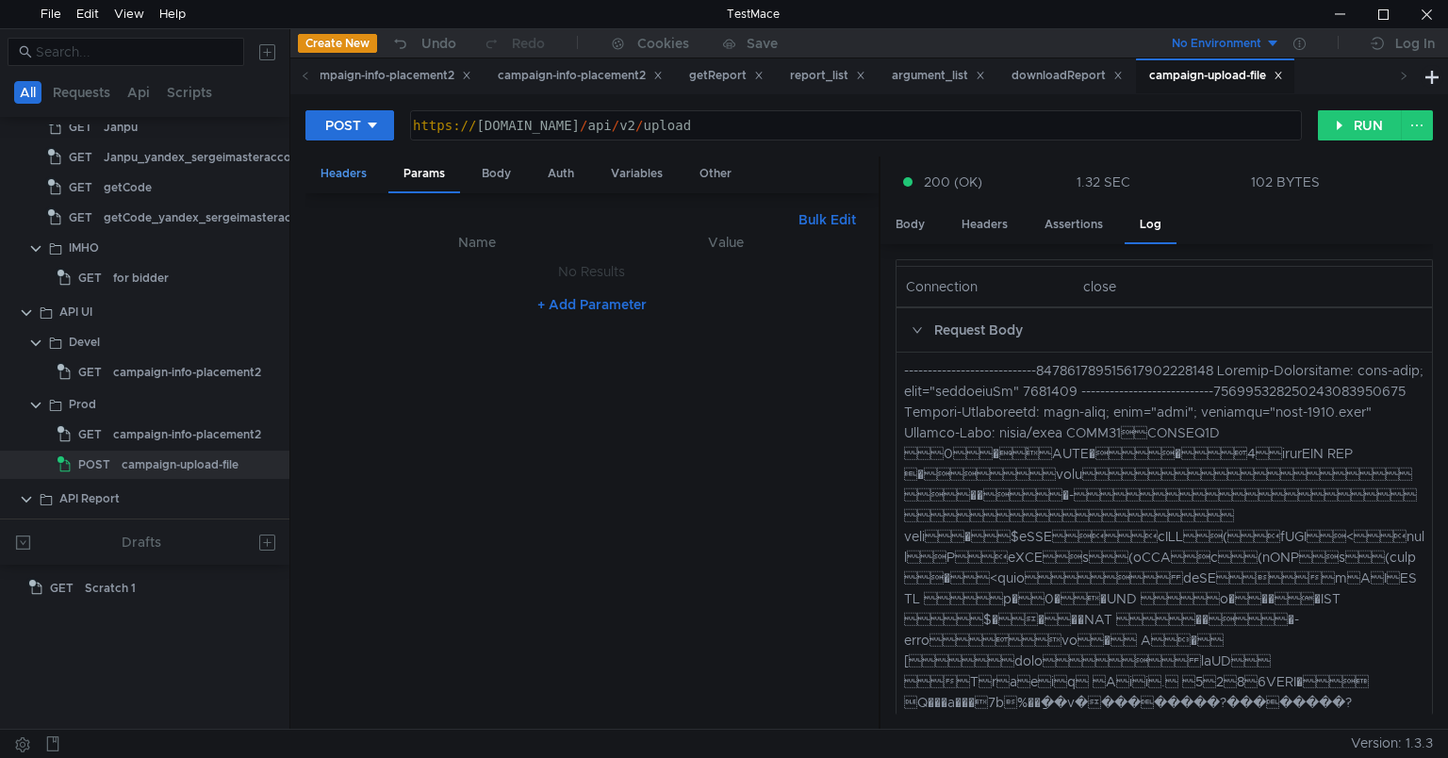
click at [339, 177] on div "Headers" at bounding box center [343, 173] width 76 height 35
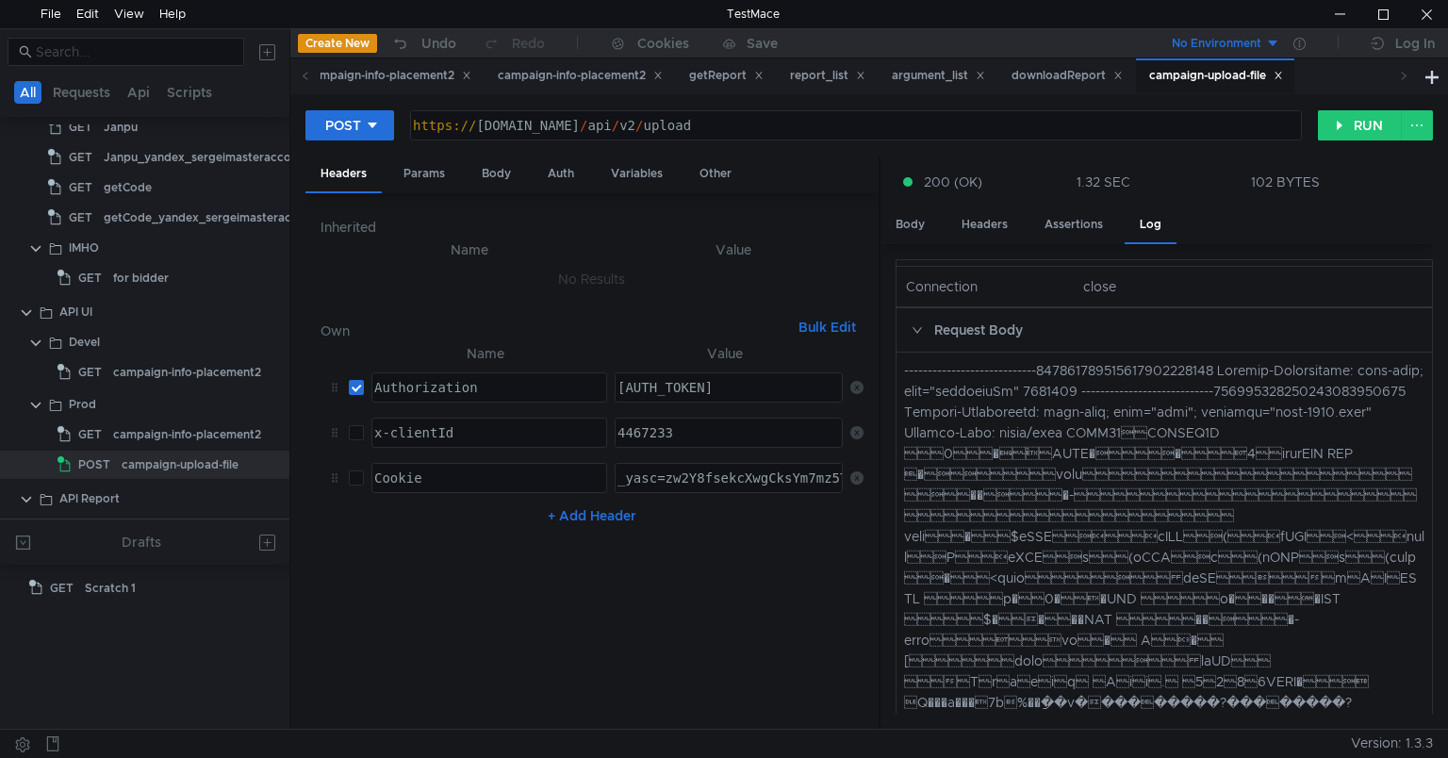
drag, startPoint x: 1229, startPoint y: 81, endPoint x: 1200, endPoint y: 79, distance: 29.3
click at [1200, 79] on div "campaign-upload-file" at bounding box center [1216, 76] width 134 height 20
click at [56, 744] on icon at bounding box center [52, 743] width 15 height 15
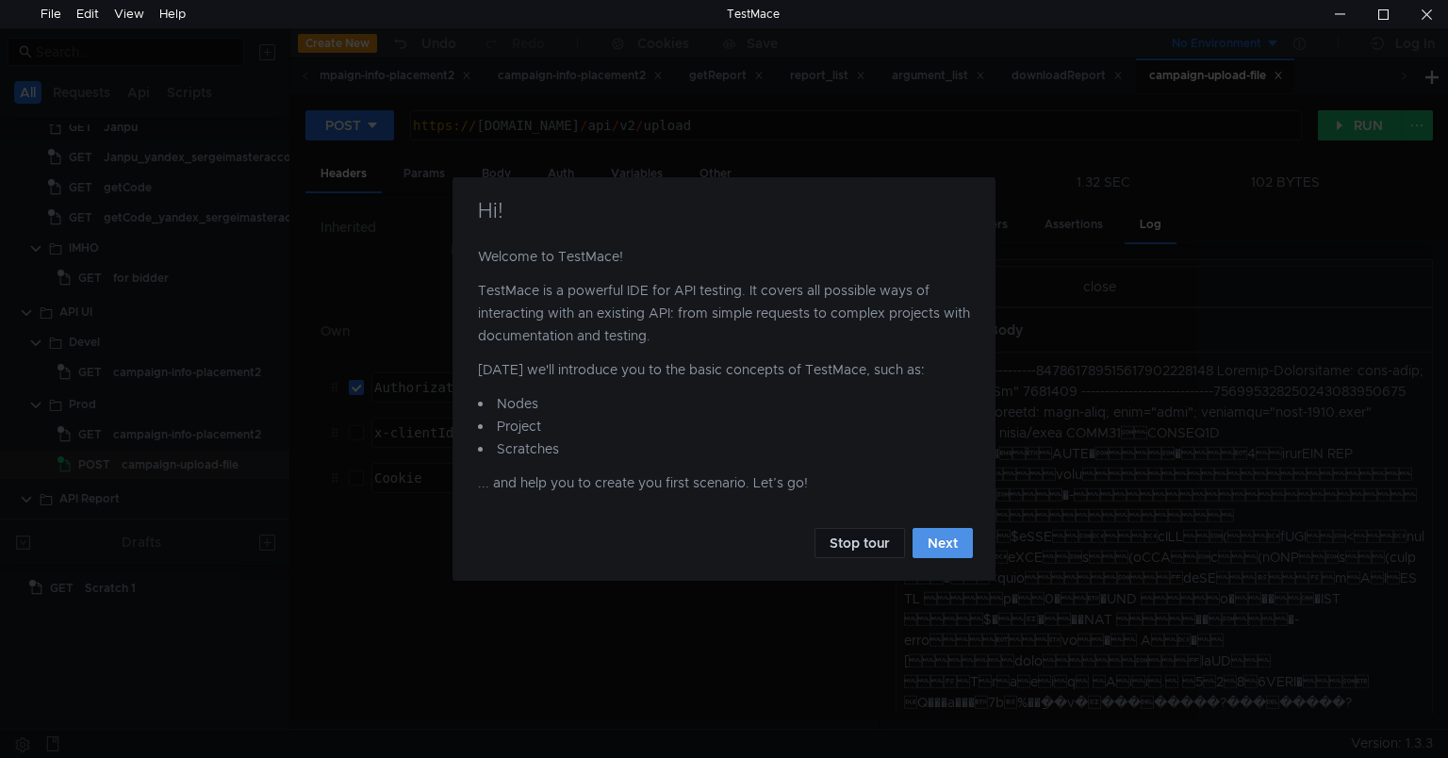
click at [947, 539] on button "Next" at bounding box center [943, 543] width 60 height 30
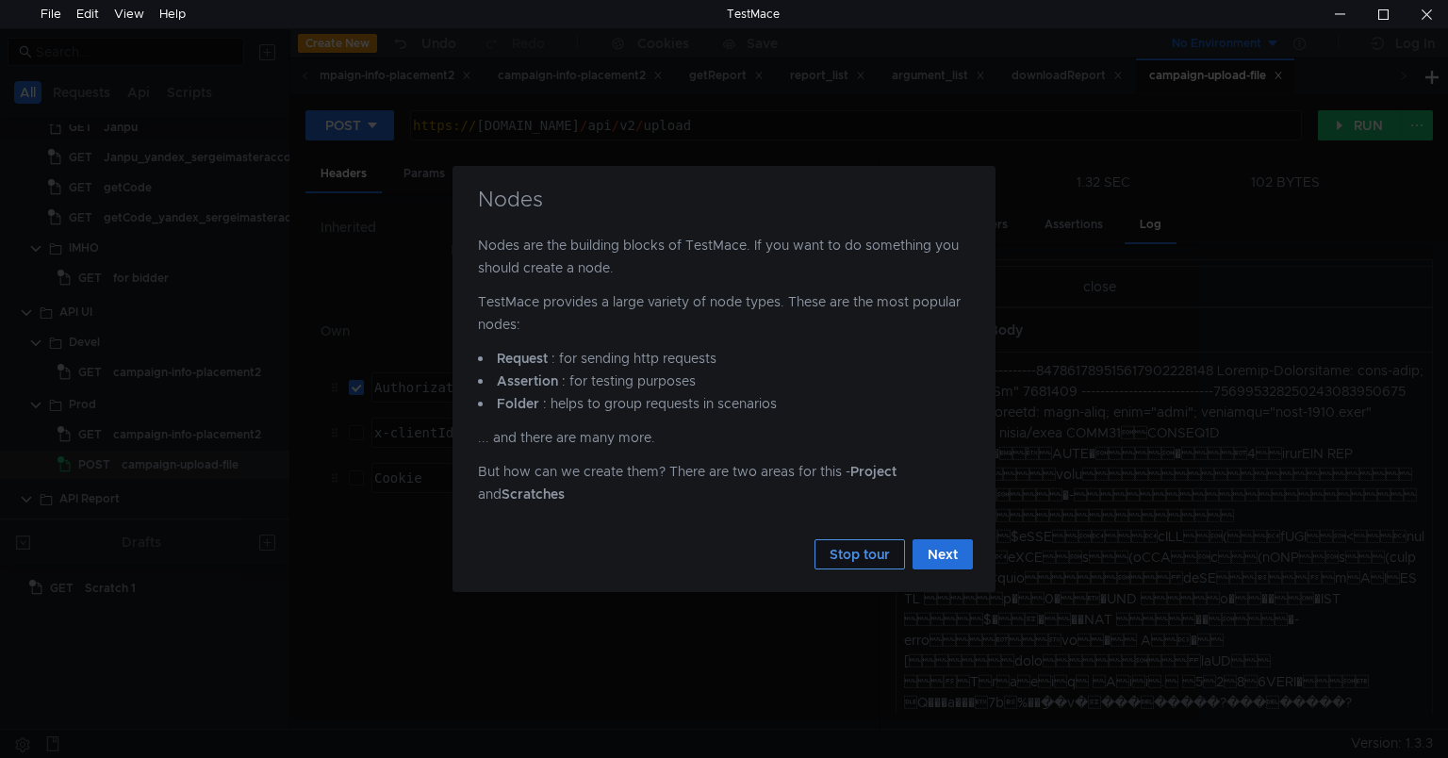
click at [852, 561] on button "Stop tour" at bounding box center [860, 554] width 91 height 30
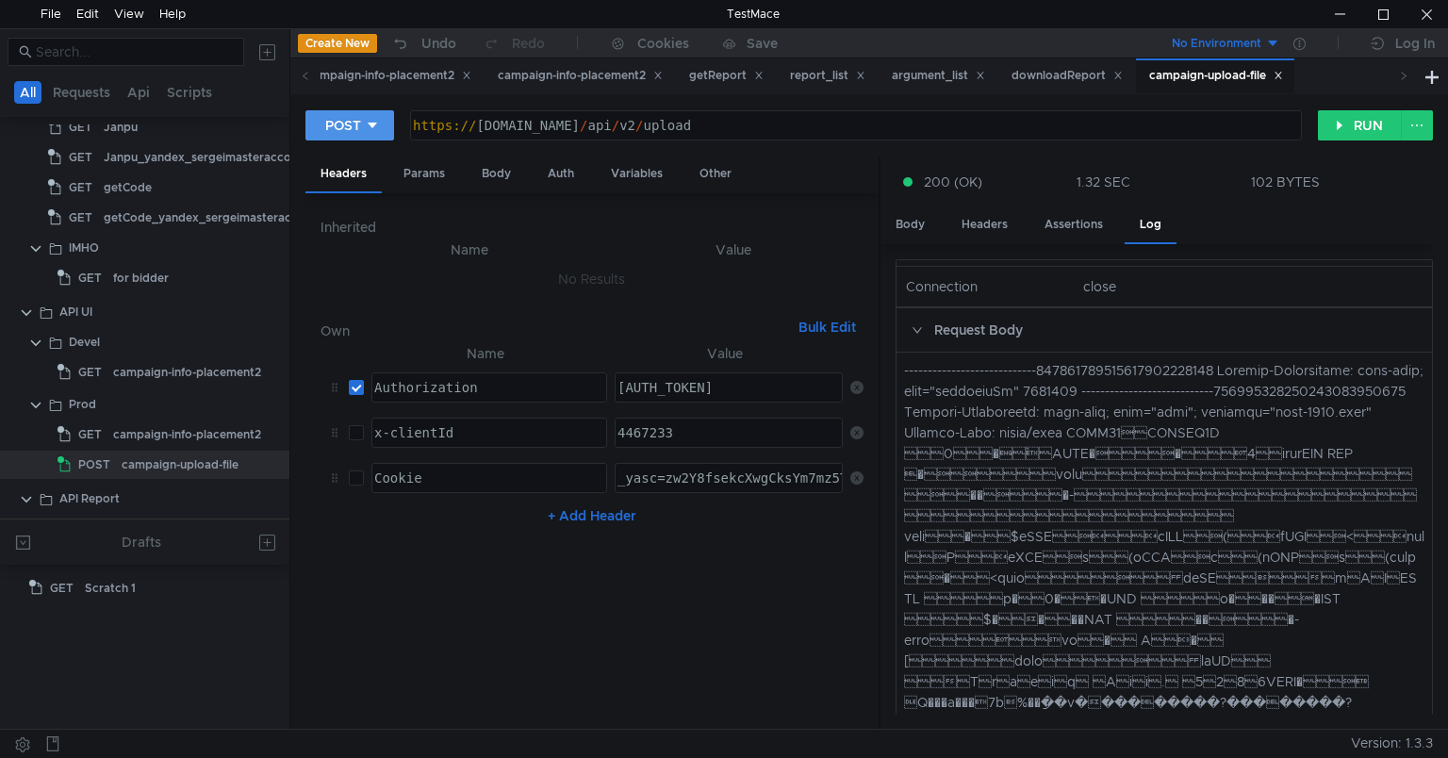
click at [382, 132] on button "POST" at bounding box center [349, 125] width 89 height 30
click at [382, 132] on div at bounding box center [724, 379] width 1448 height 758
click at [1406, 133] on button at bounding box center [1417, 125] width 32 height 30
click at [1417, 128] on div at bounding box center [724, 379] width 1448 height 758
click at [133, 432] on div "campaign-info-placement2" at bounding box center [187, 434] width 148 height 28
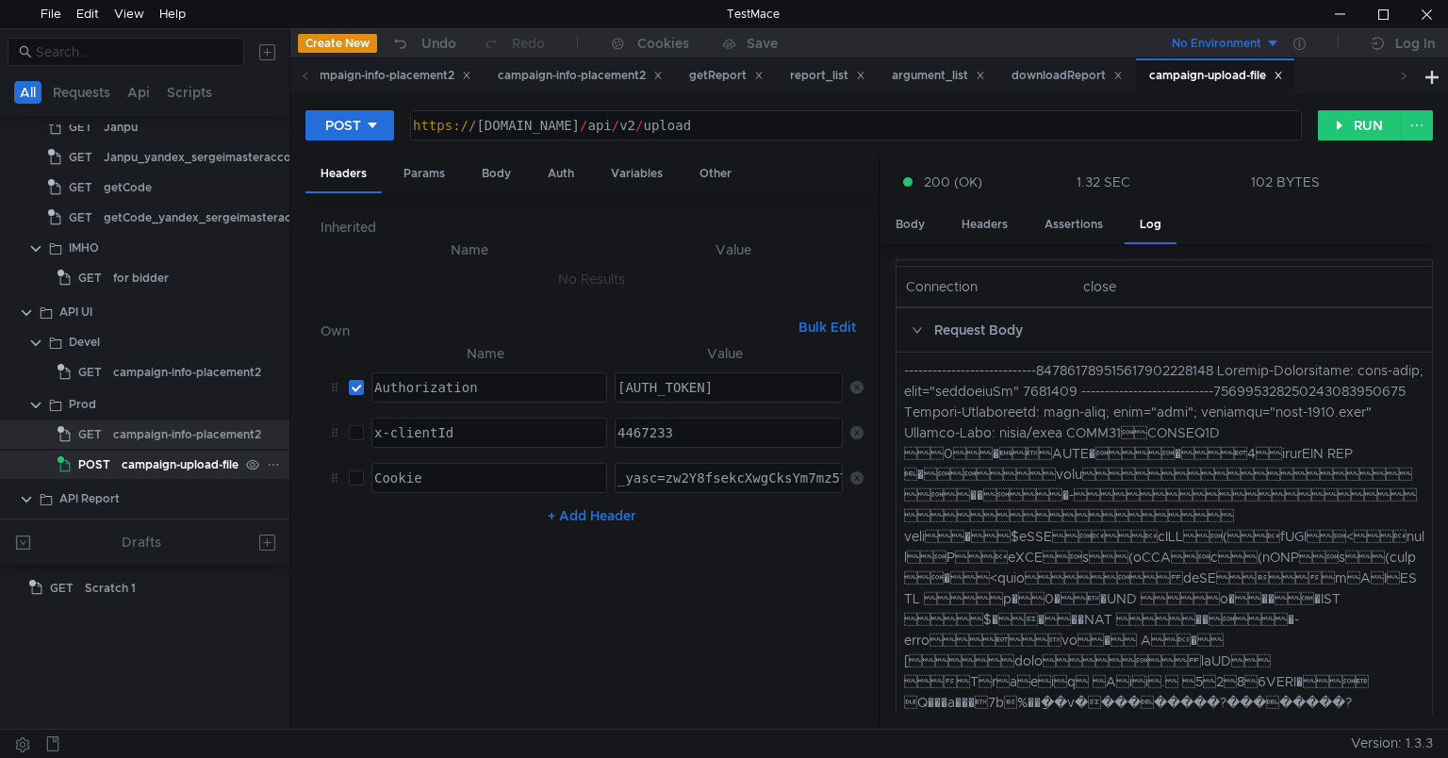
click at [123, 452] on div "campaign-upload-file" at bounding box center [180, 465] width 117 height 28
click at [429, 168] on div "Params" at bounding box center [424, 173] width 72 height 35
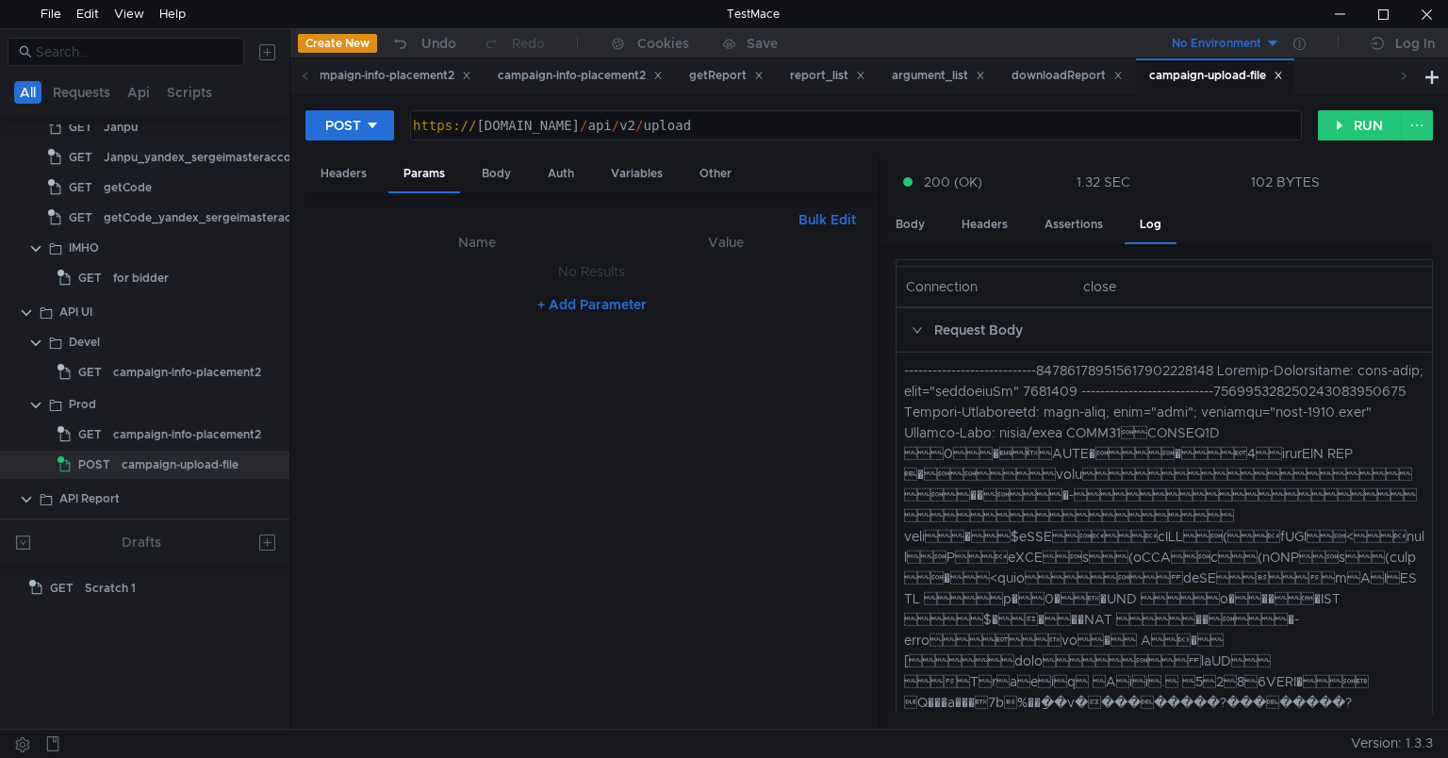
click at [803, 215] on button "Bulk Edit" at bounding box center [827, 219] width 73 height 23
click at [713, 166] on div "Other" at bounding box center [715, 173] width 62 height 35
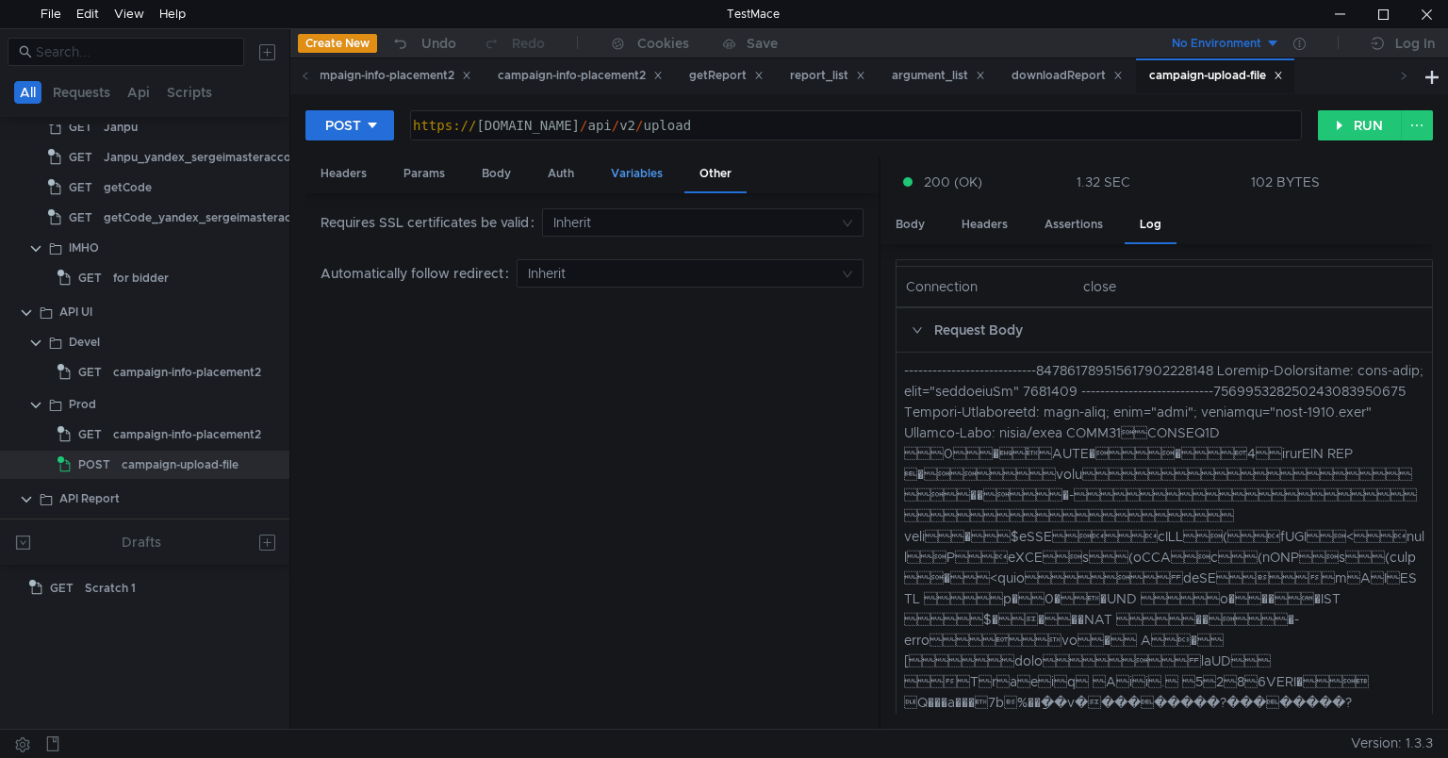
click at [641, 170] on div "Variables" at bounding box center [637, 173] width 82 height 35
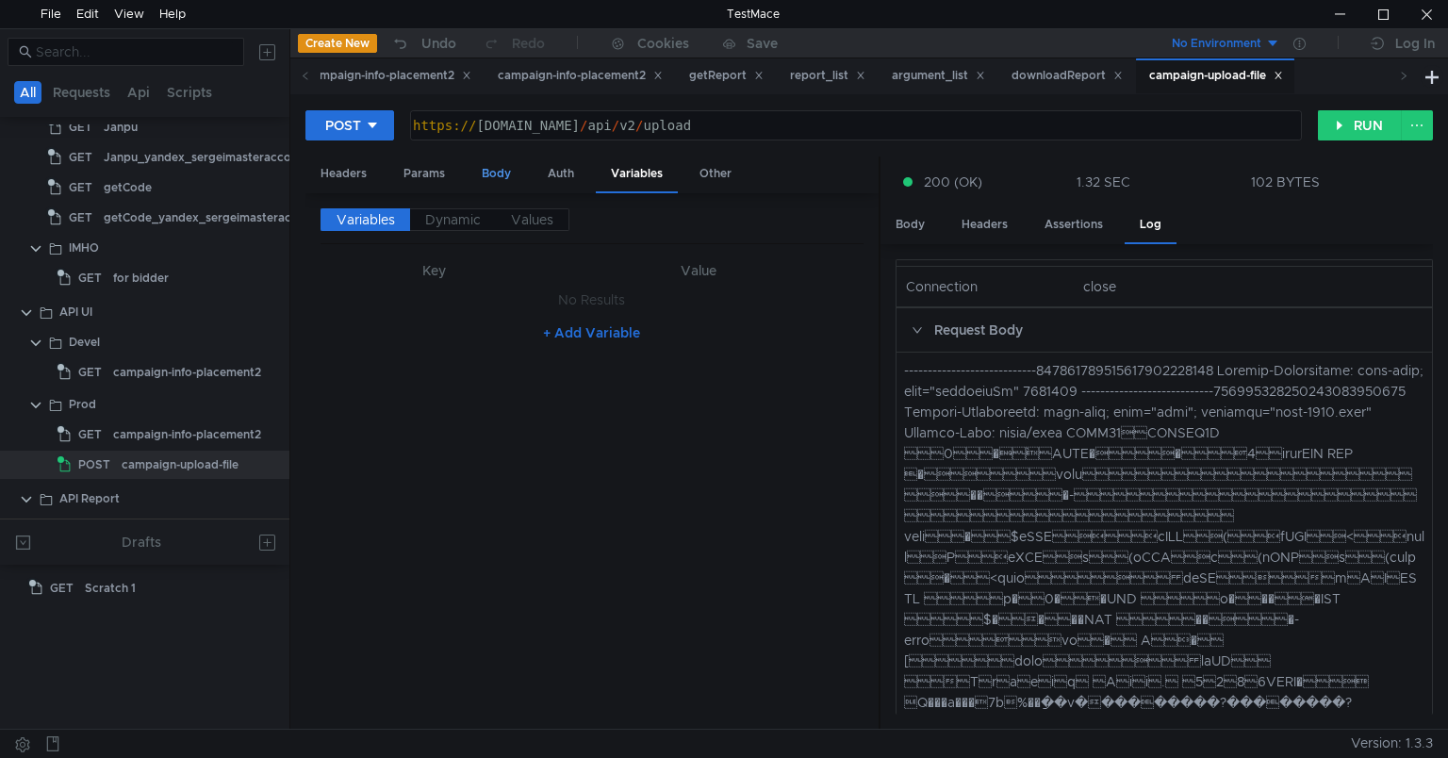
click at [495, 173] on div "Body" at bounding box center [496, 173] width 59 height 35
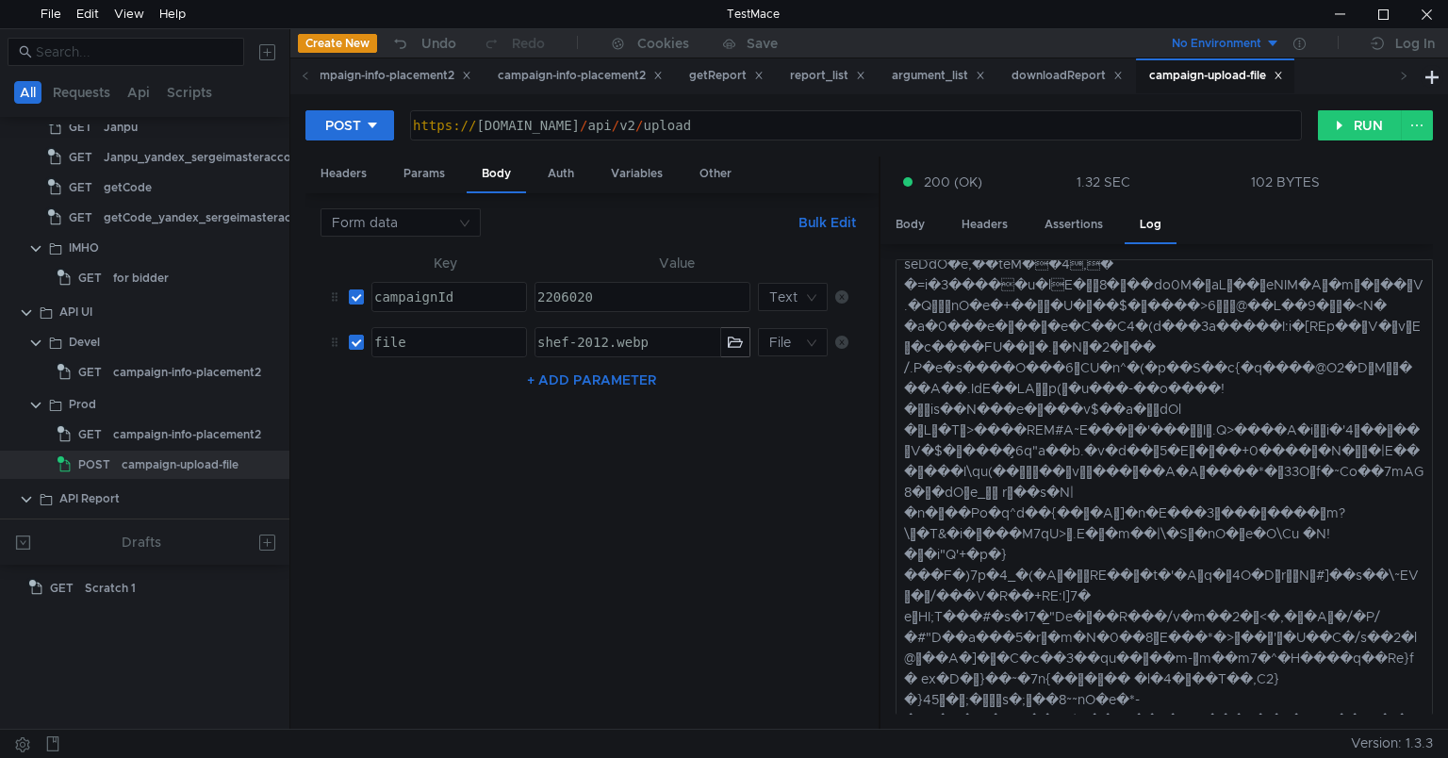
scroll to position [38864, 0]
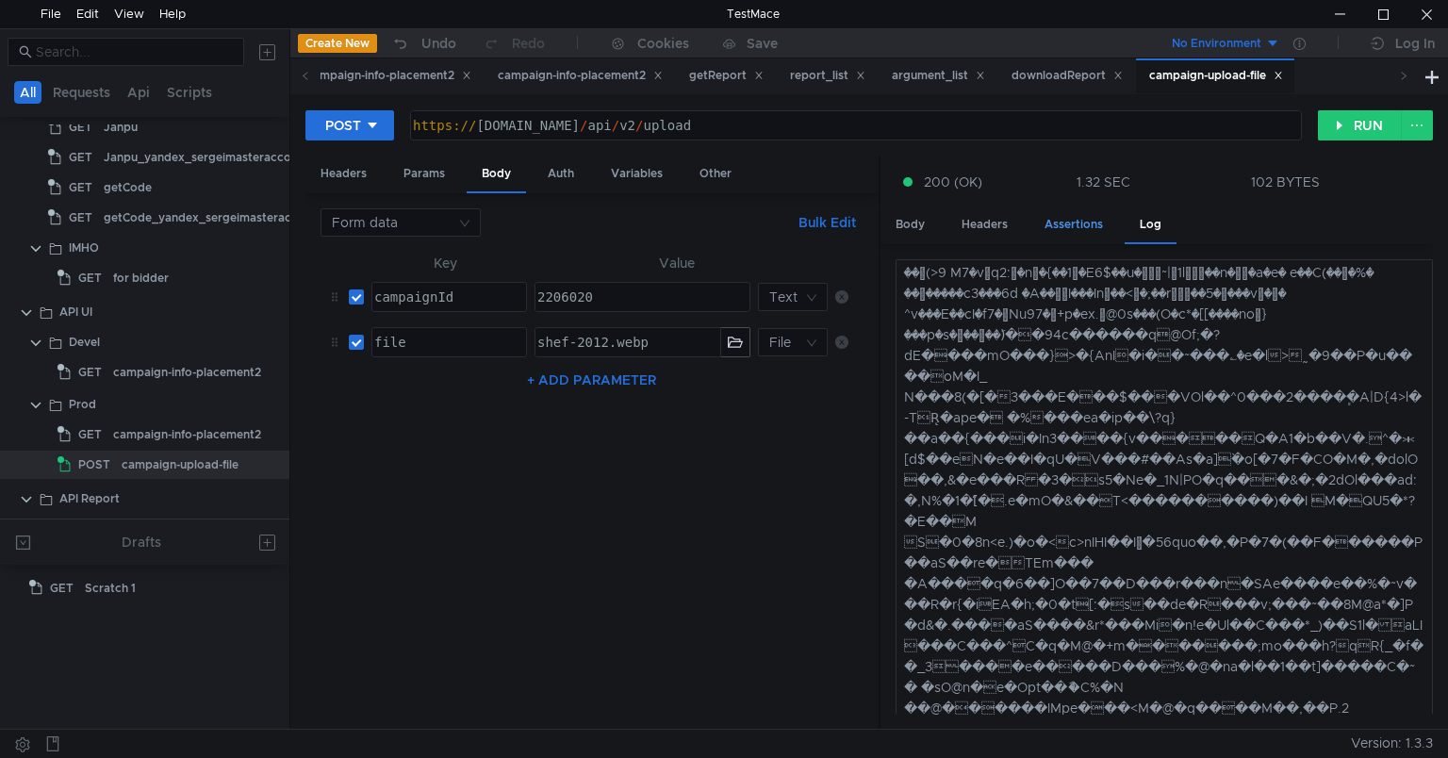
click at [1095, 225] on div "Assertions" at bounding box center [1073, 224] width 89 height 35
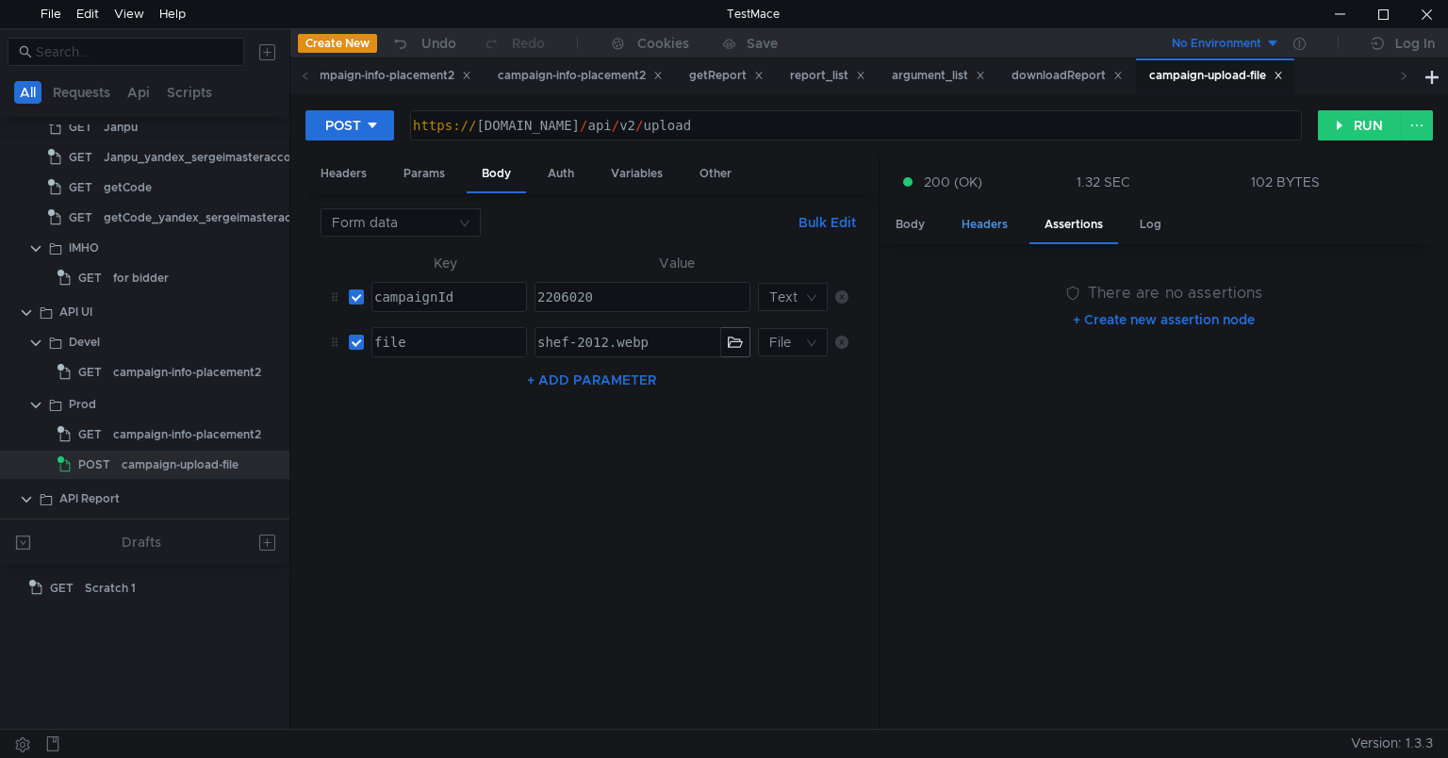
click at [977, 221] on div "Headers" at bounding box center [985, 224] width 76 height 35
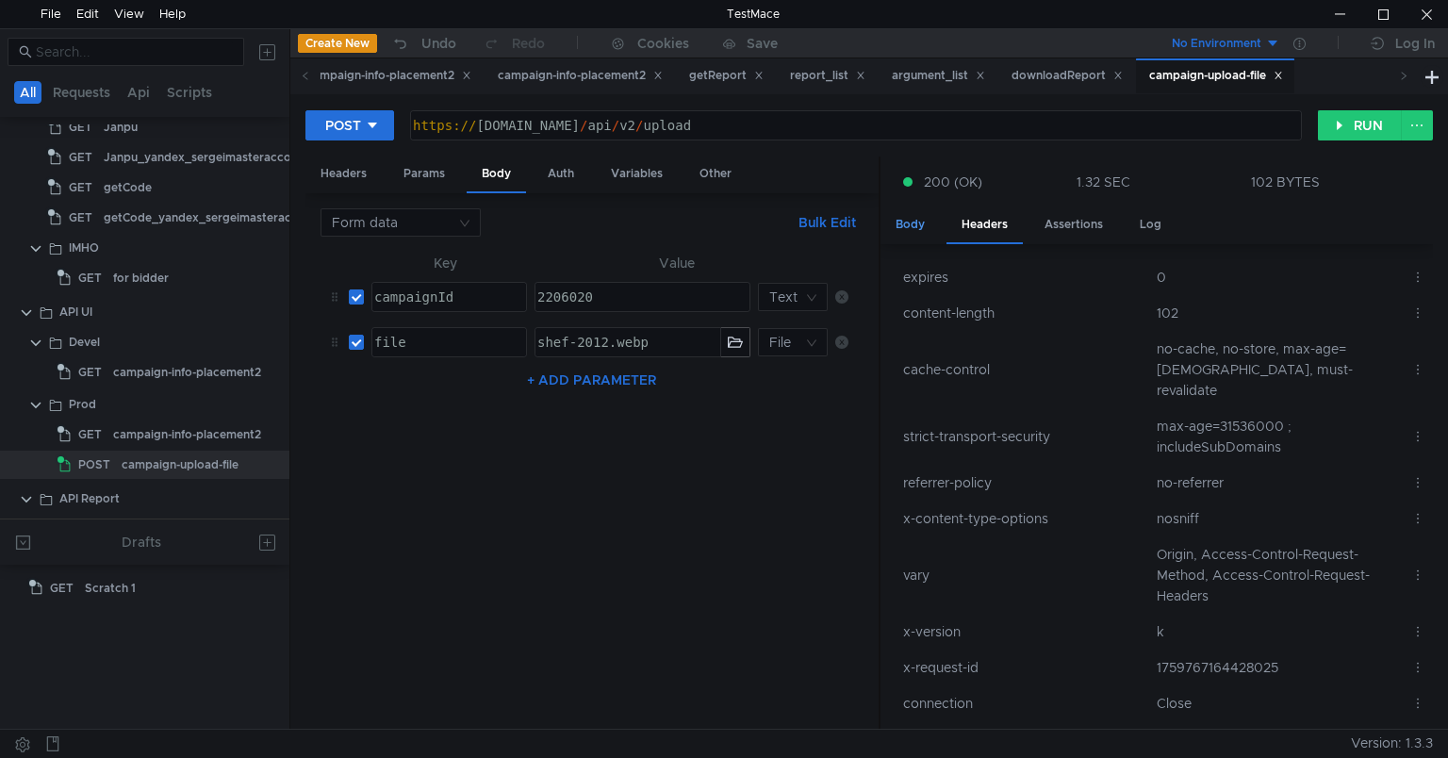
click at [909, 227] on div "Body" at bounding box center [910, 224] width 59 height 35
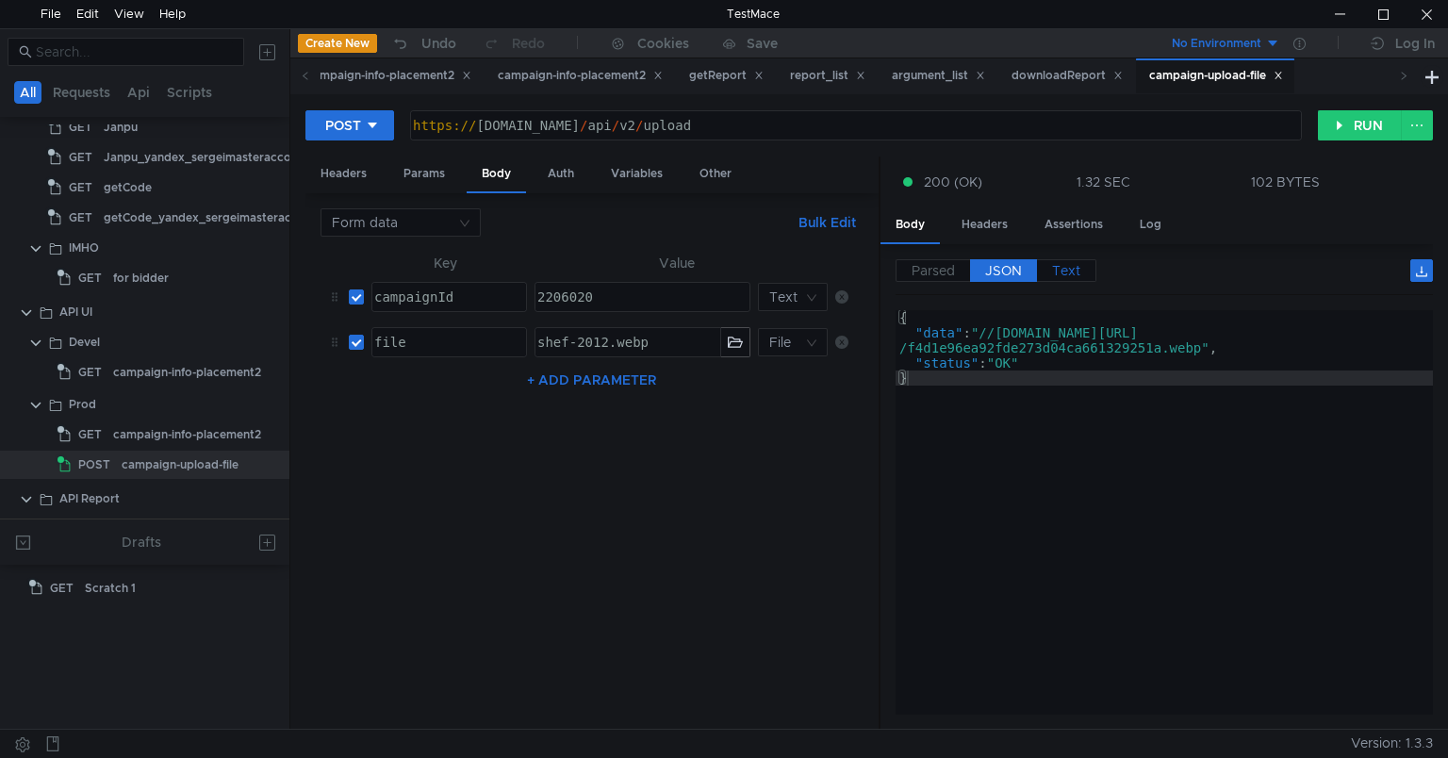
click at [1079, 262] on span "Text" at bounding box center [1066, 270] width 28 height 17
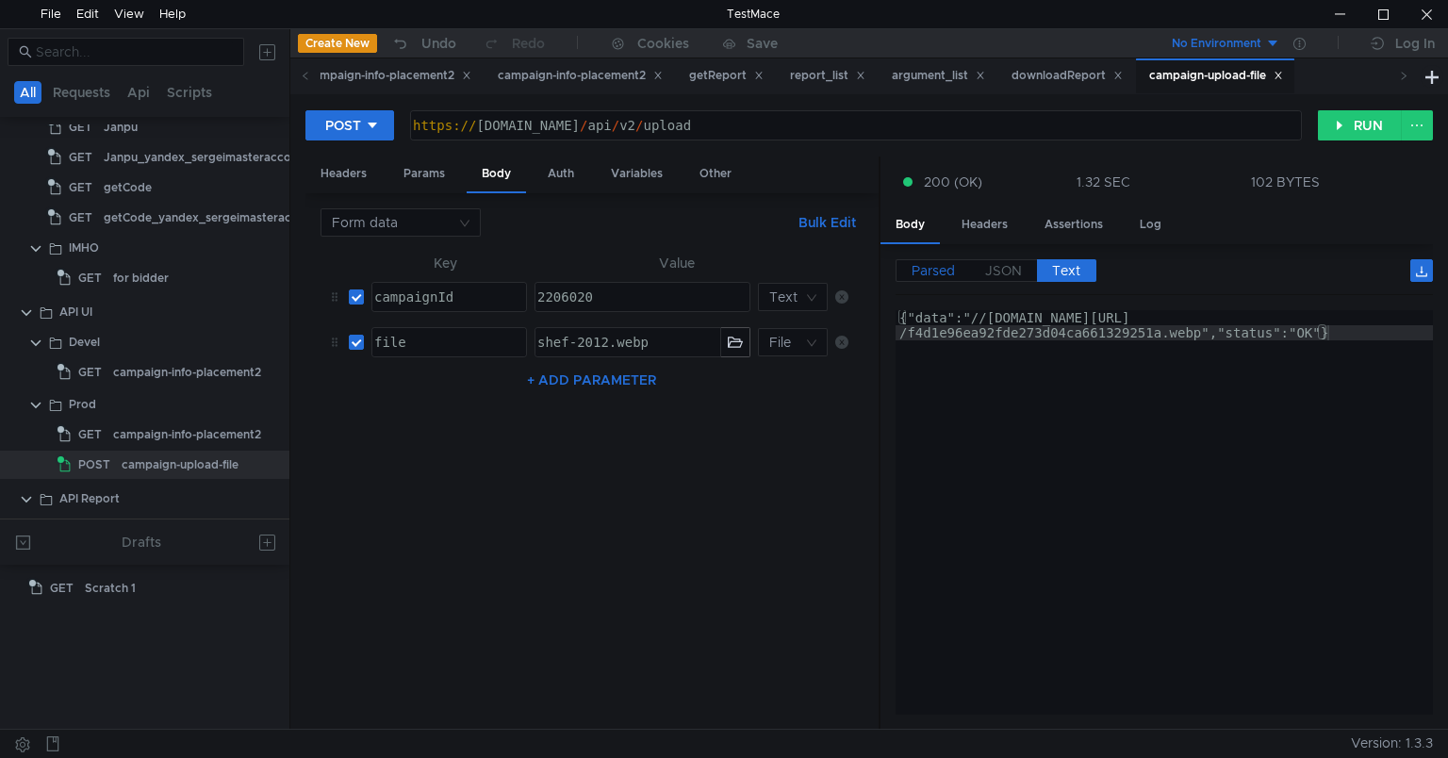
click at [933, 267] on span "Parsed" at bounding box center [933, 270] width 43 height 17
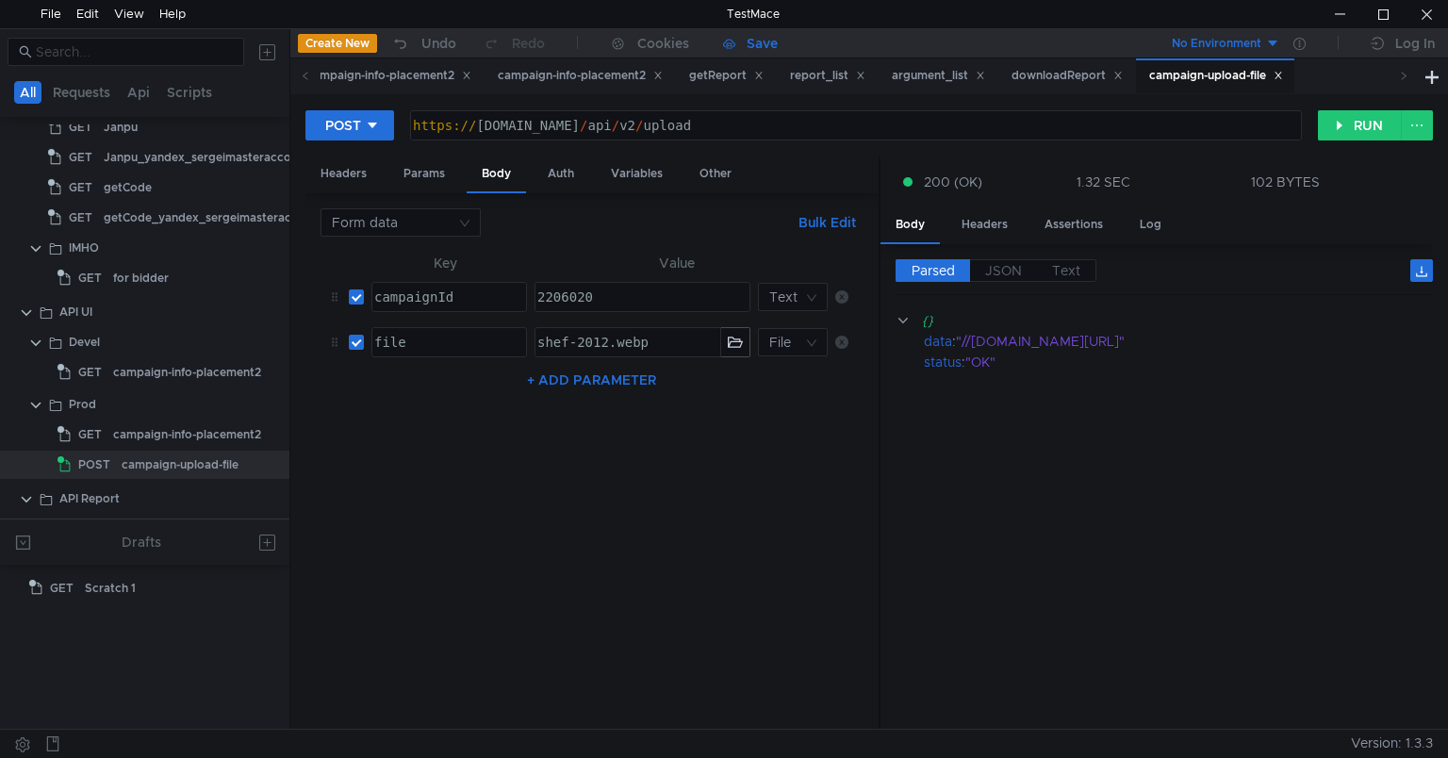
click at [744, 43] on div "Save" at bounding box center [750, 43] width 55 height 13
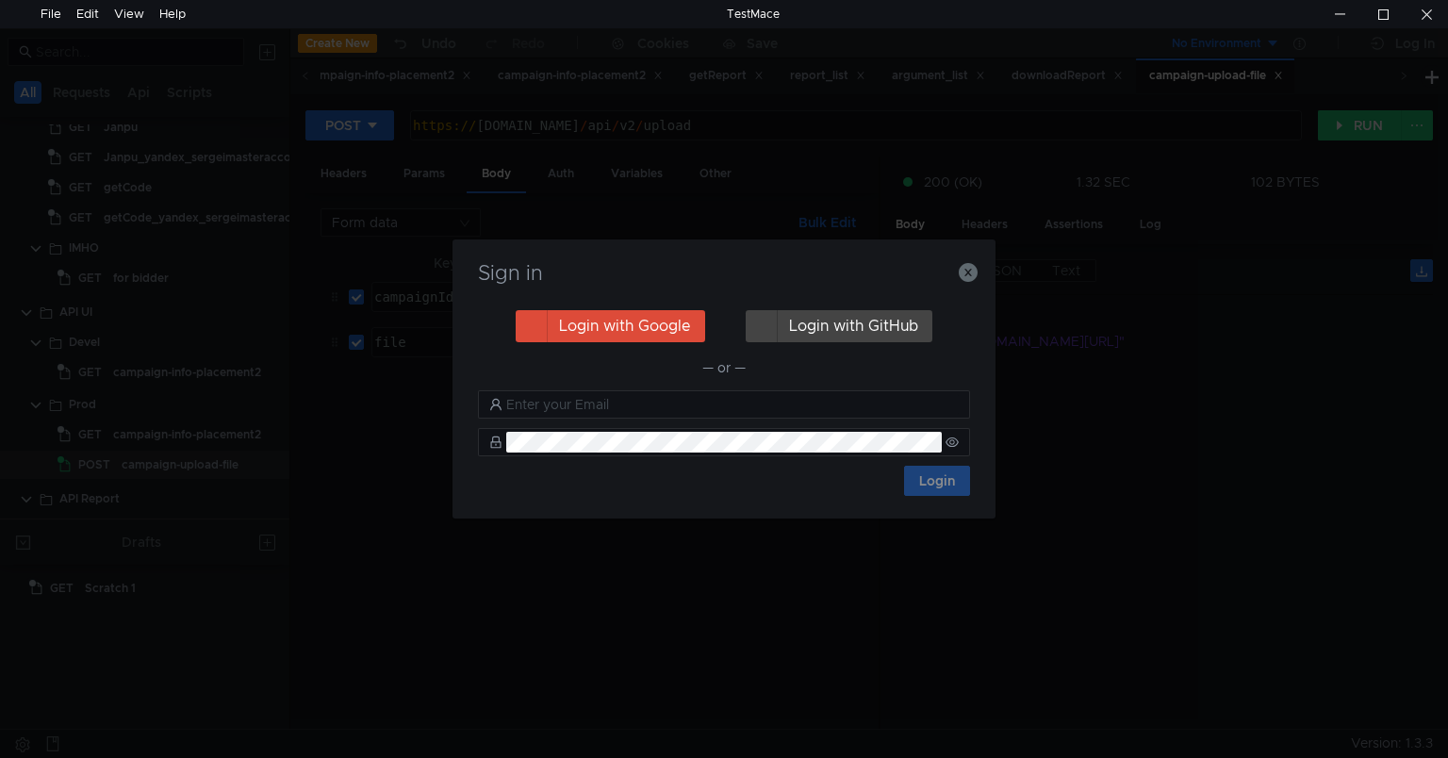
click at [978, 271] on div "Sign in Login with Google Login with GitHub — or — Login" at bounding box center [724, 378] width 543 height 279
click at [980, 272] on div "Sign in Login with Google Login with GitHub — or — Login" at bounding box center [724, 378] width 543 height 279
click at [974, 274] on icon "button" at bounding box center [968, 272] width 19 height 19
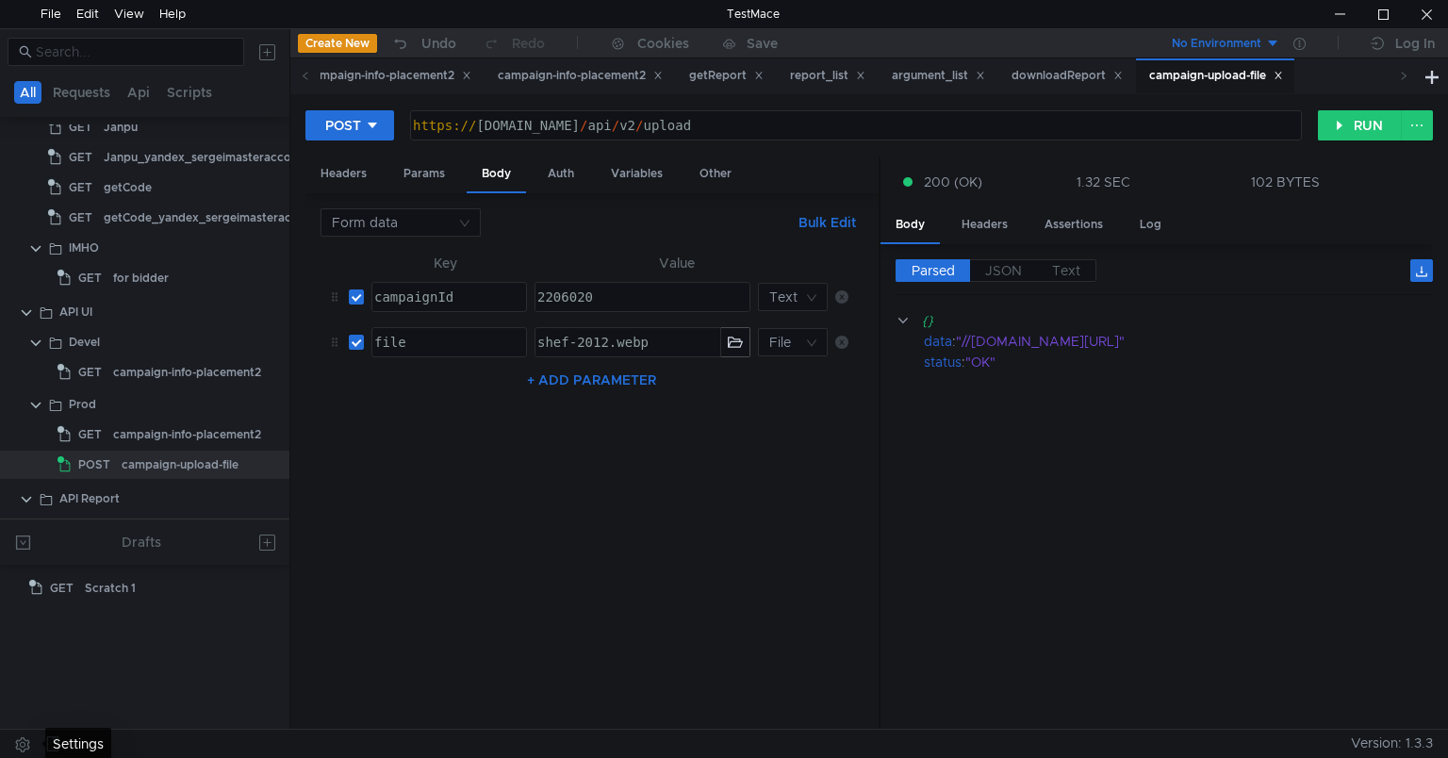
click at [23, 748] on button at bounding box center [23, 744] width 30 height 28
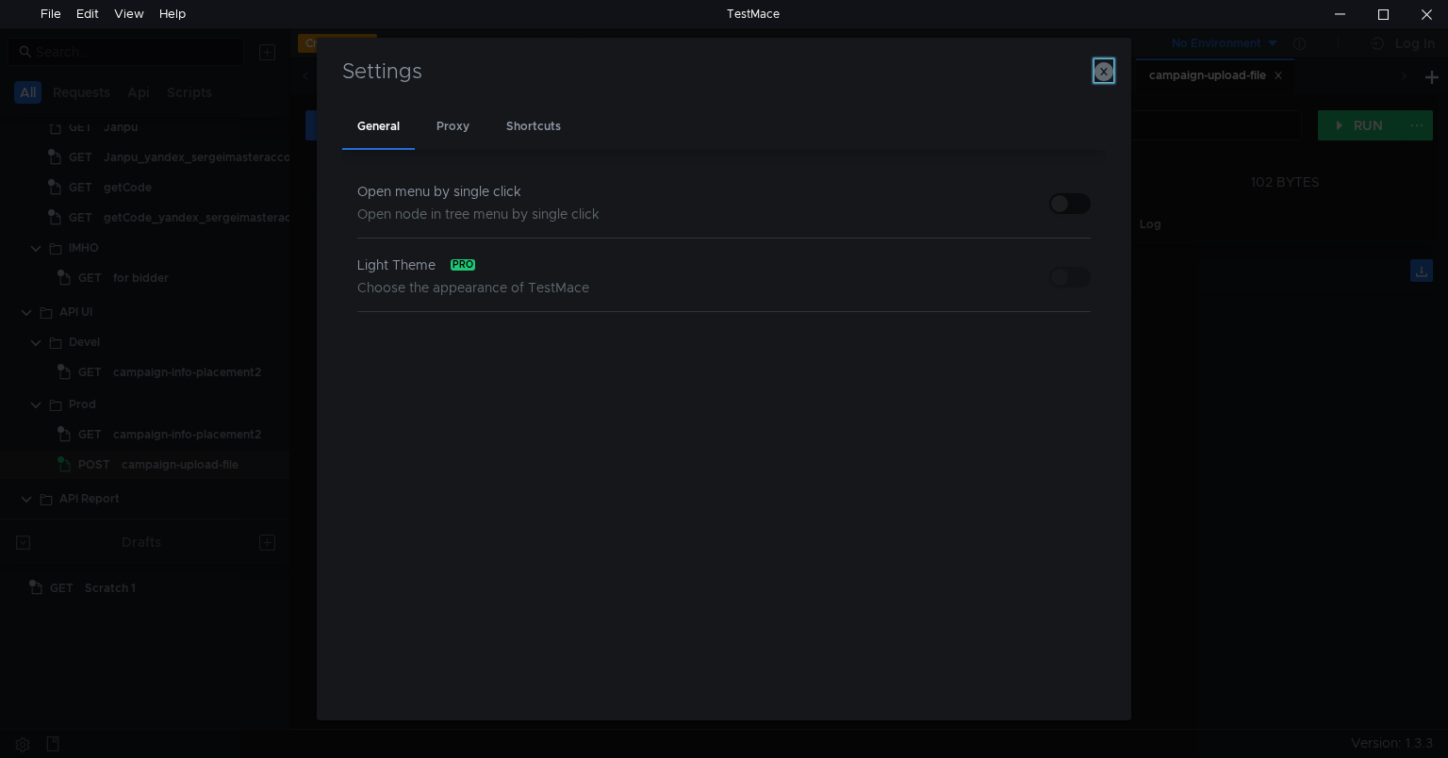
click at [1102, 70] on icon "button" at bounding box center [1104, 71] width 19 height 19
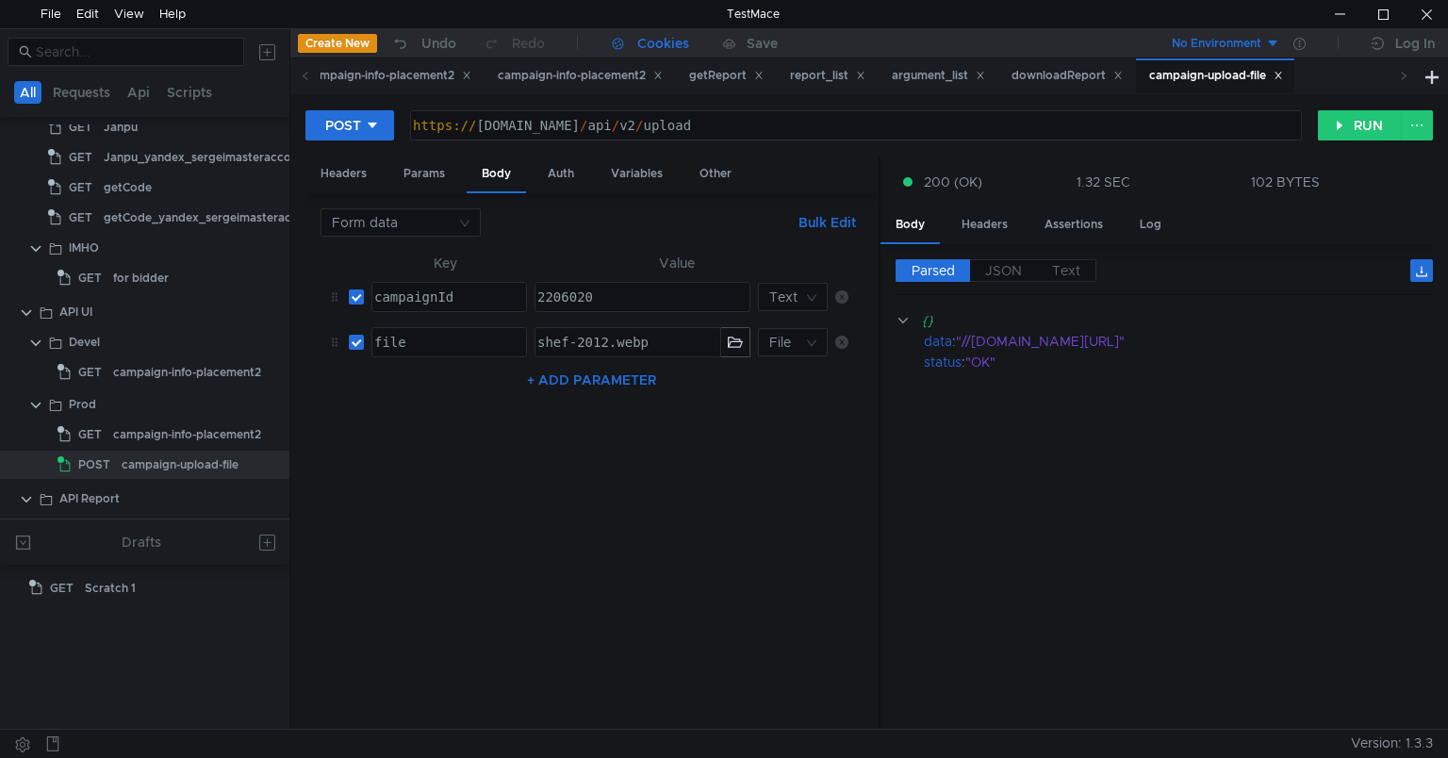
click at [642, 41] on div "Cookies" at bounding box center [663, 43] width 52 height 23
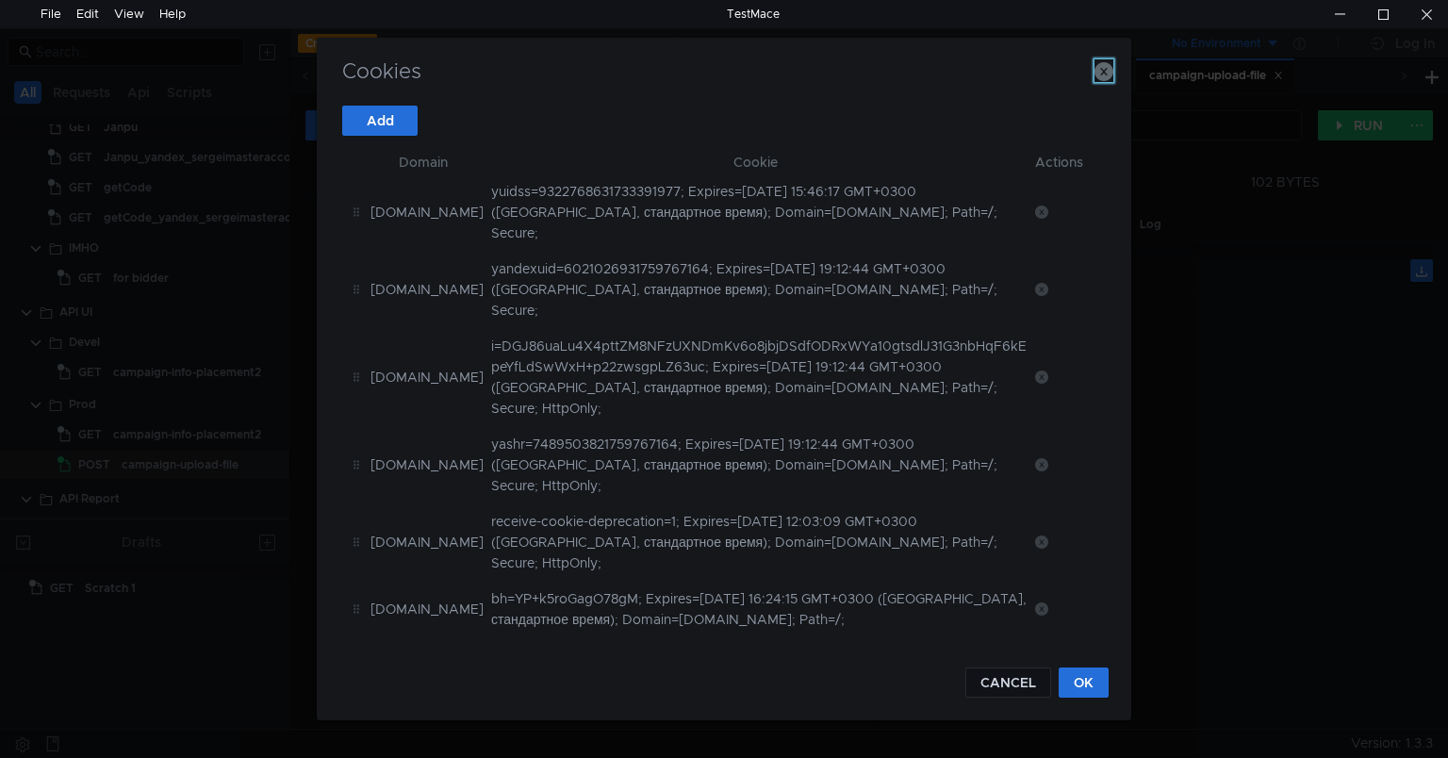
click at [1096, 74] on icon "button" at bounding box center [1104, 71] width 19 height 19
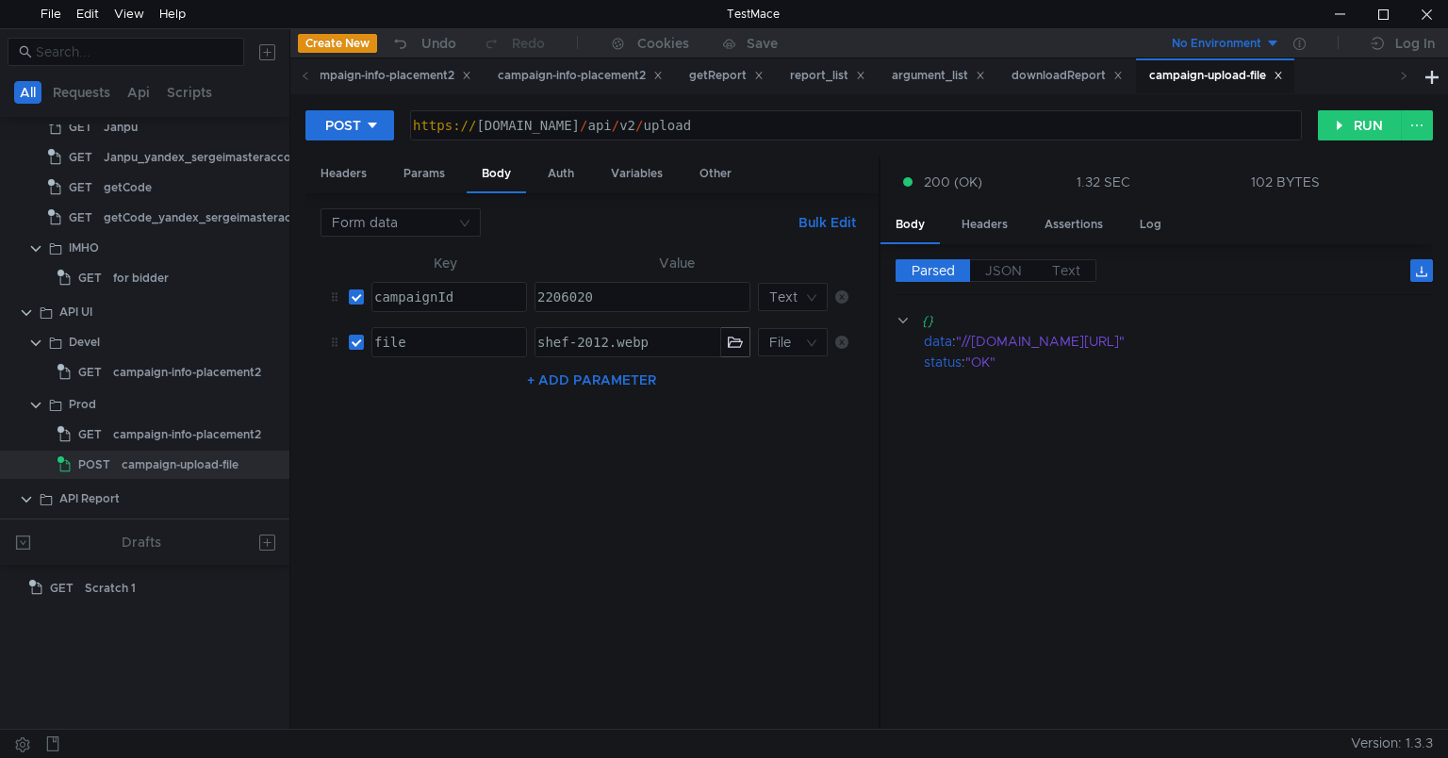
click at [1237, 42] on div "No Environment" at bounding box center [1217, 44] width 90 height 18
click at [1237, 42] on div at bounding box center [724, 379] width 1448 height 758
click at [1305, 41] on icon at bounding box center [1299, 44] width 12 height 12
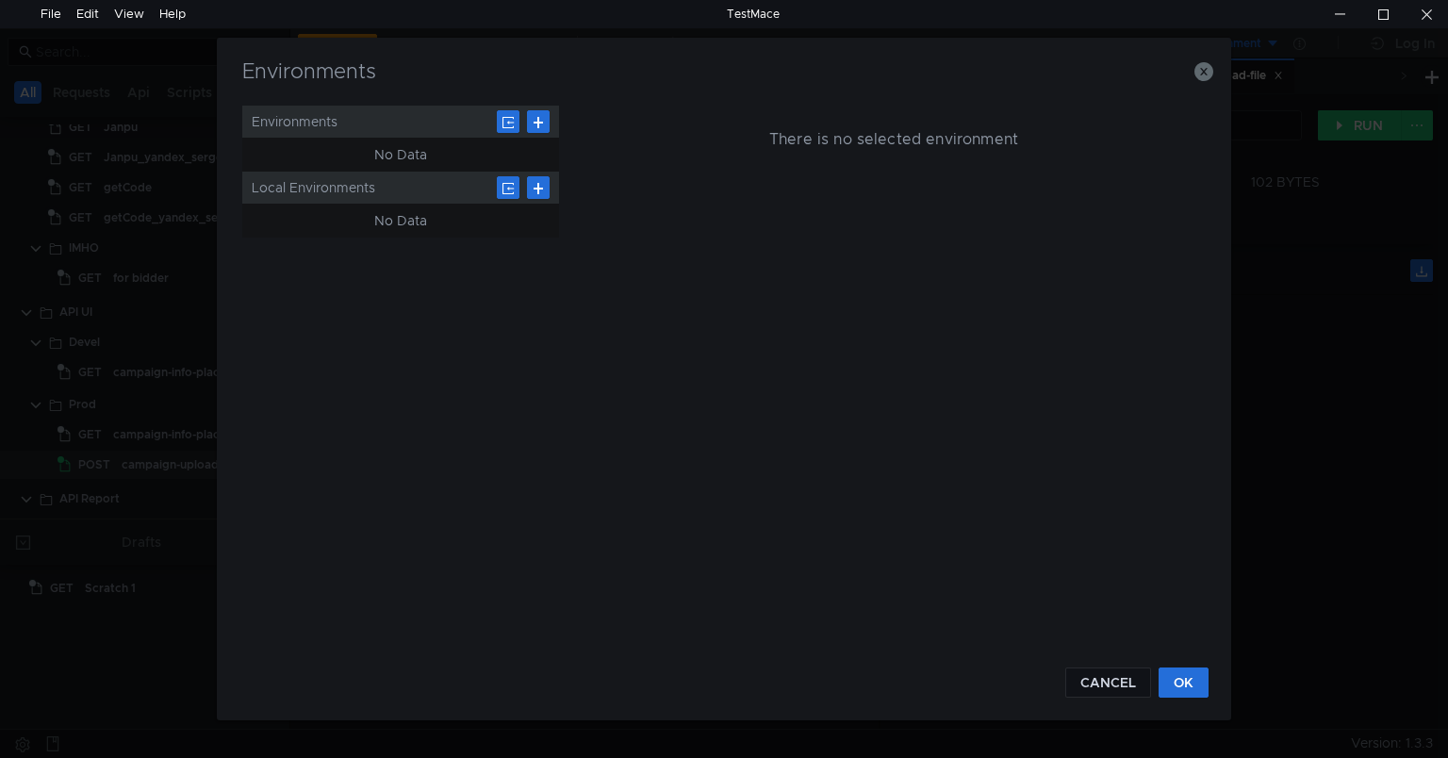
drag, startPoint x: 1199, startPoint y: 68, endPoint x: 1184, endPoint y: 62, distance: 16.1
click at [1184, 62] on h3 "Environments" at bounding box center [723, 71] width 968 height 23
click at [1207, 72] on icon "button" at bounding box center [1203, 71] width 19 height 19
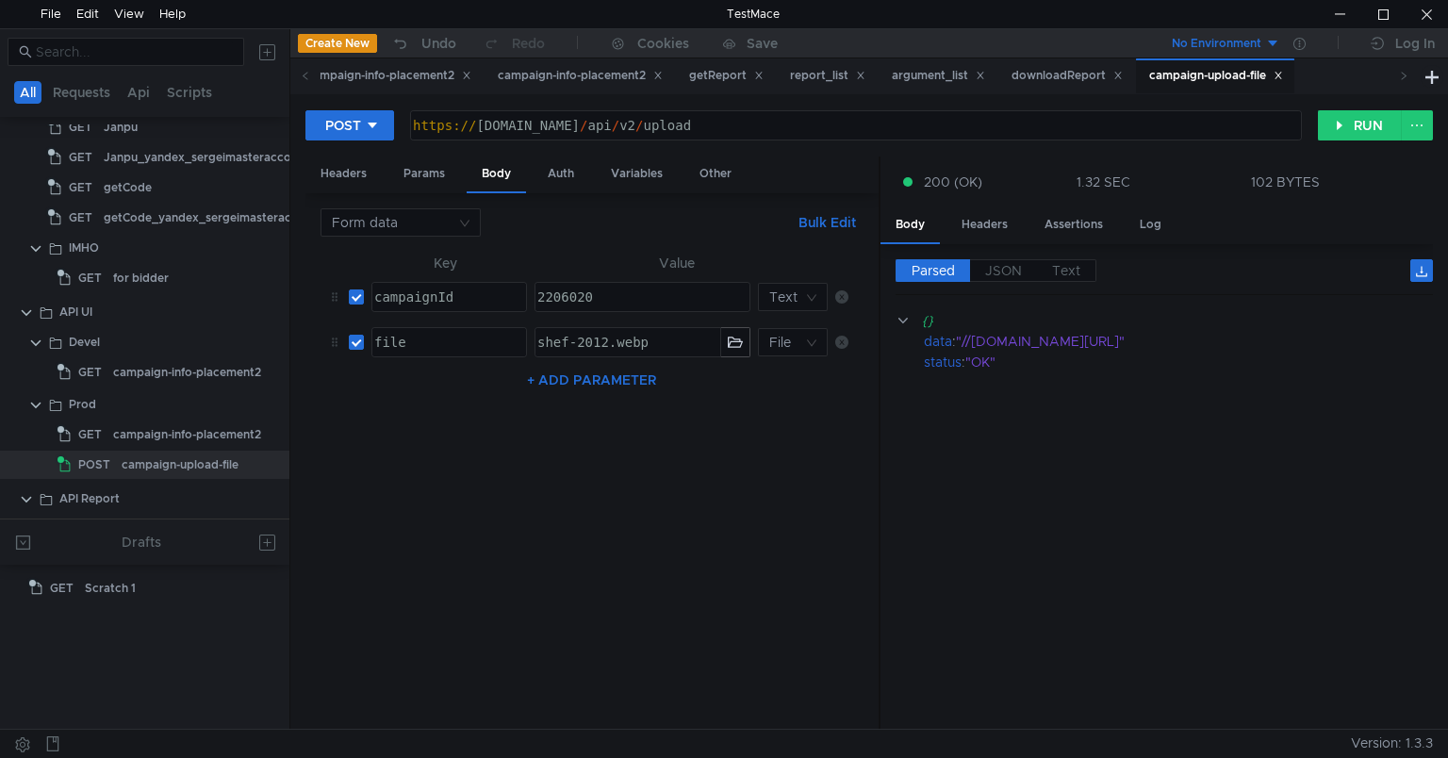
click at [1281, 189] on app-menu-trigger "102 BYTES" at bounding box center [1330, 182] width 159 height 21
click at [1281, 188] on div "102 BYTES" at bounding box center [1285, 181] width 69 height 17
click at [1272, 188] on div at bounding box center [724, 379] width 1448 height 758
click at [1269, 188] on div "102 BYTES" at bounding box center [1285, 181] width 69 height 17
click at [1269, 188] on div at bounding box center [724, 379] width 1448 height 758
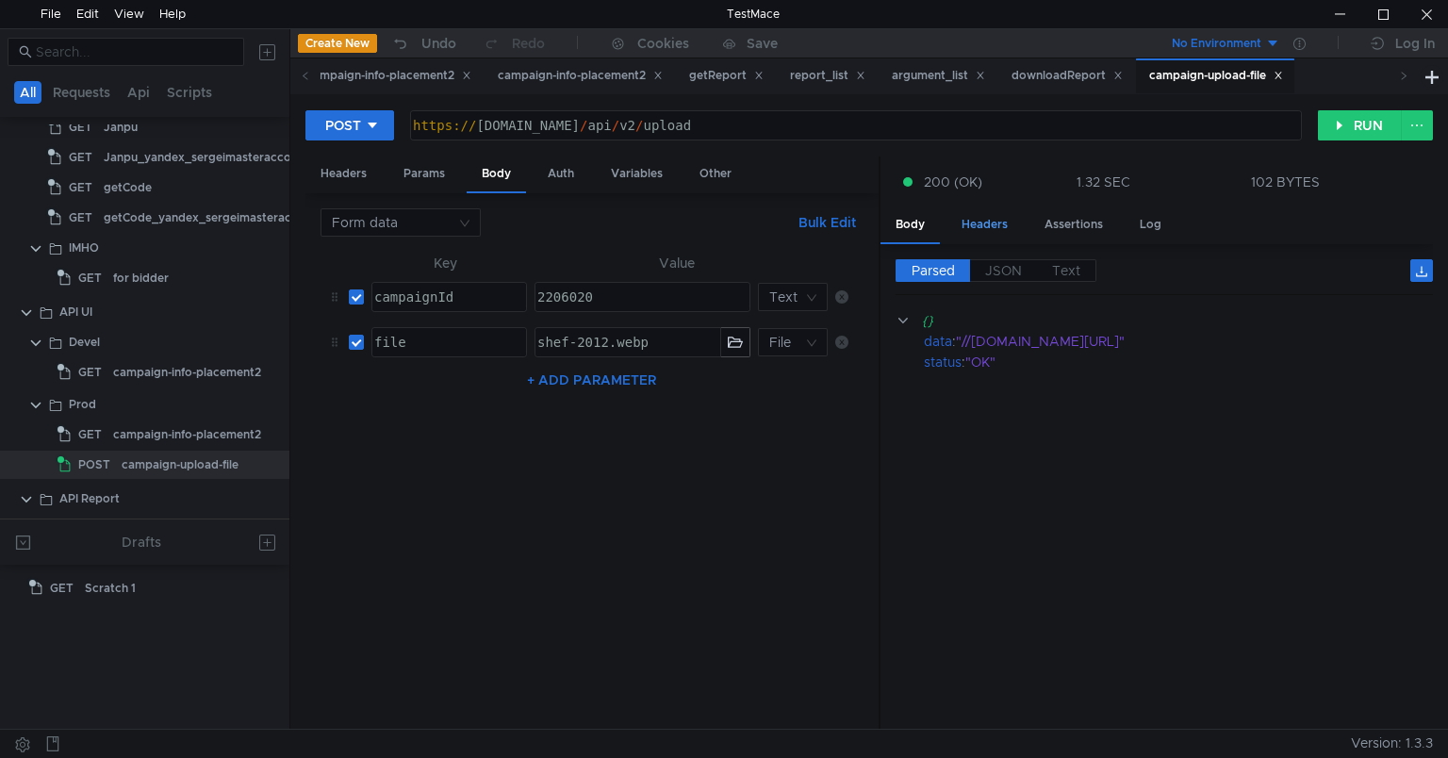
click at [965, 228] on div "Headers" at bounding box center [985, 224] width 76 height 35
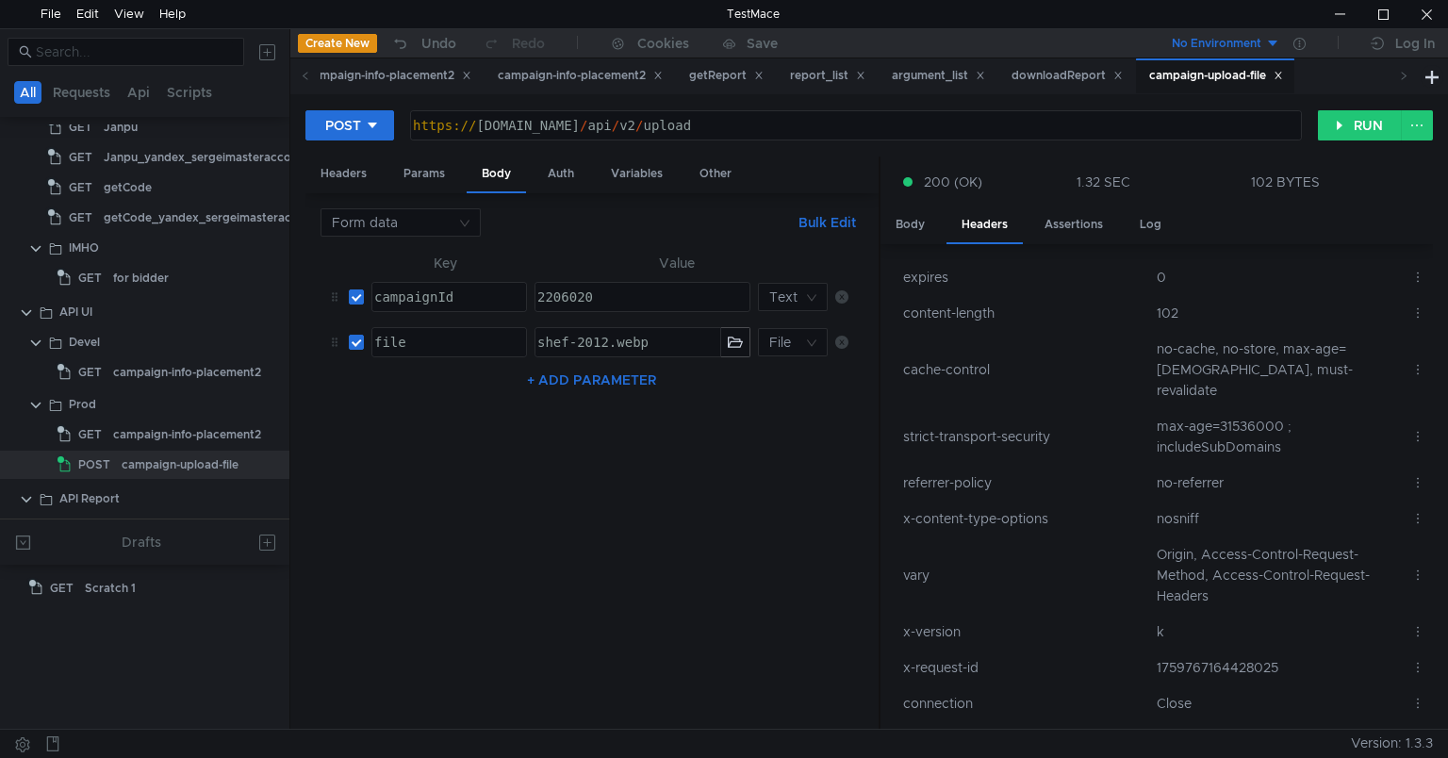
click at [1411, 280] on icon at bounding box center [1417, 277] width 13 height 13
click at [935, 295] on div at bounding box center [724, 379] width 1448 height 758
click at [354, 166] on div "Headers" at bounding box center [343, 173] width 76 height 35
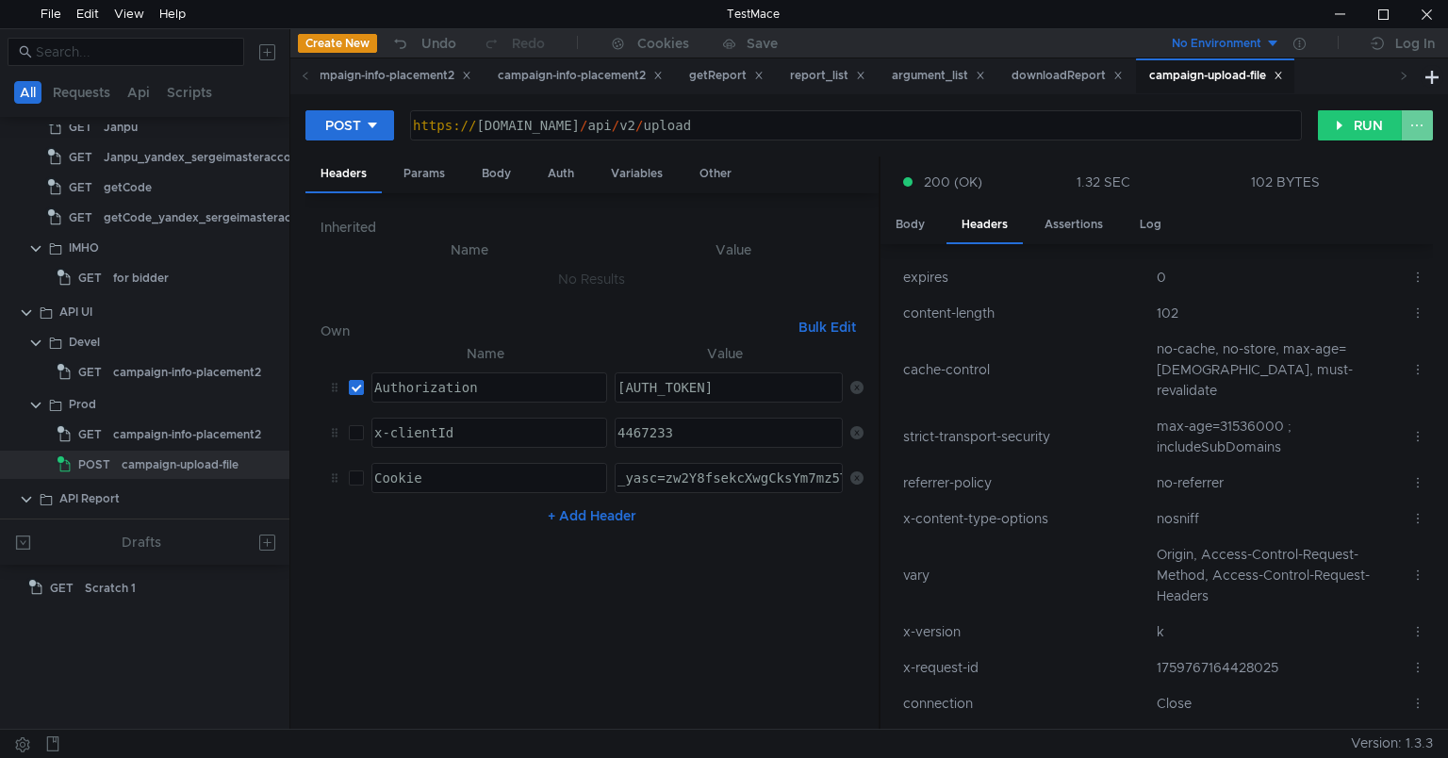
click at [1416, 127] on button at bounding box center [1417, 125] width 32 height 30
click at [1416, 127] on div at bounding box center [724, 379] width 1448 height 758
click at [81, 94] on button "Requests" at bounding box center [81, 92] width 69 height 23
click at [136, 94] on button "Api" at bounding box center [141, 92] width 34 height 23
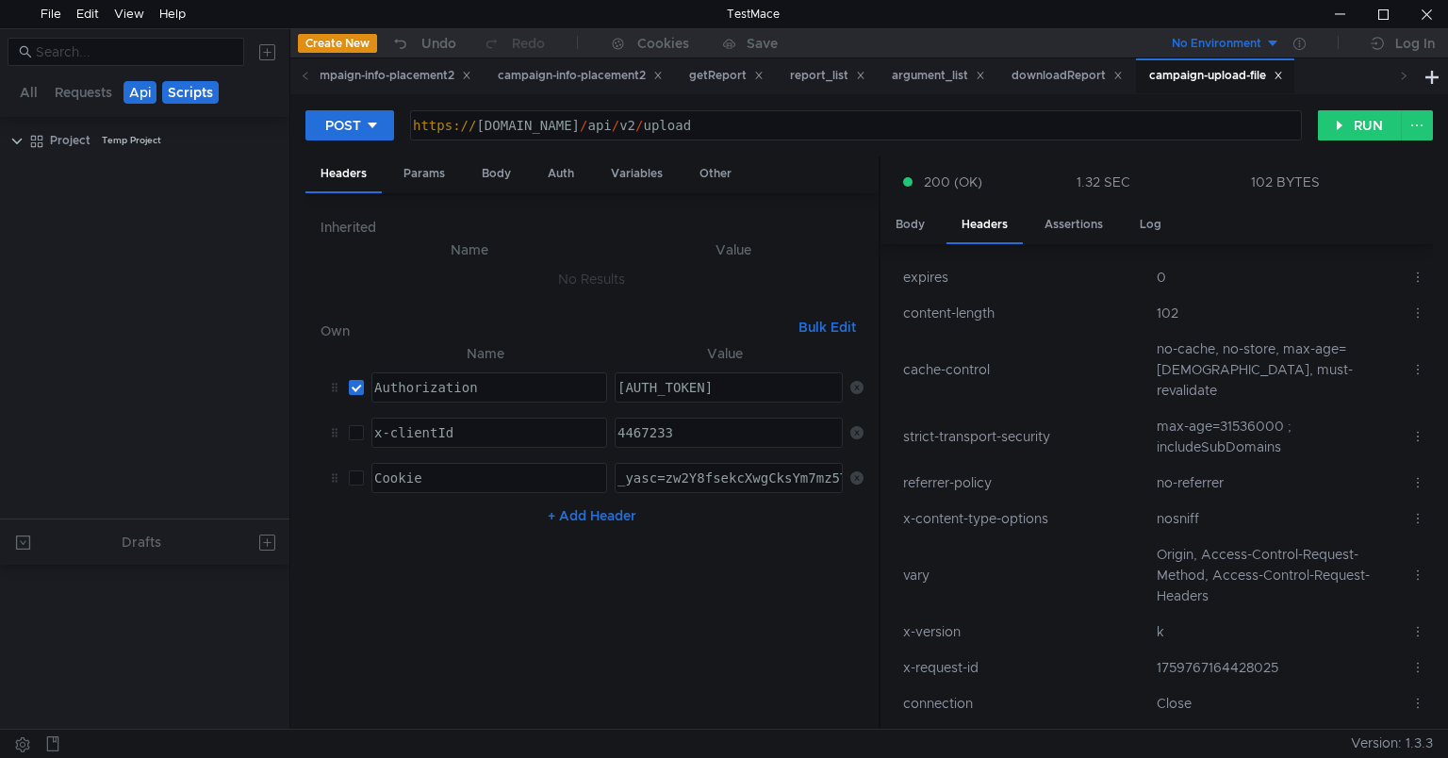
click at [203, 93] on button "Scripts" at bounding box center [190, 92] width 57 height 23
click at [51, 87] on button "Requests" at bounding box center [83, 92] width 69 height 23
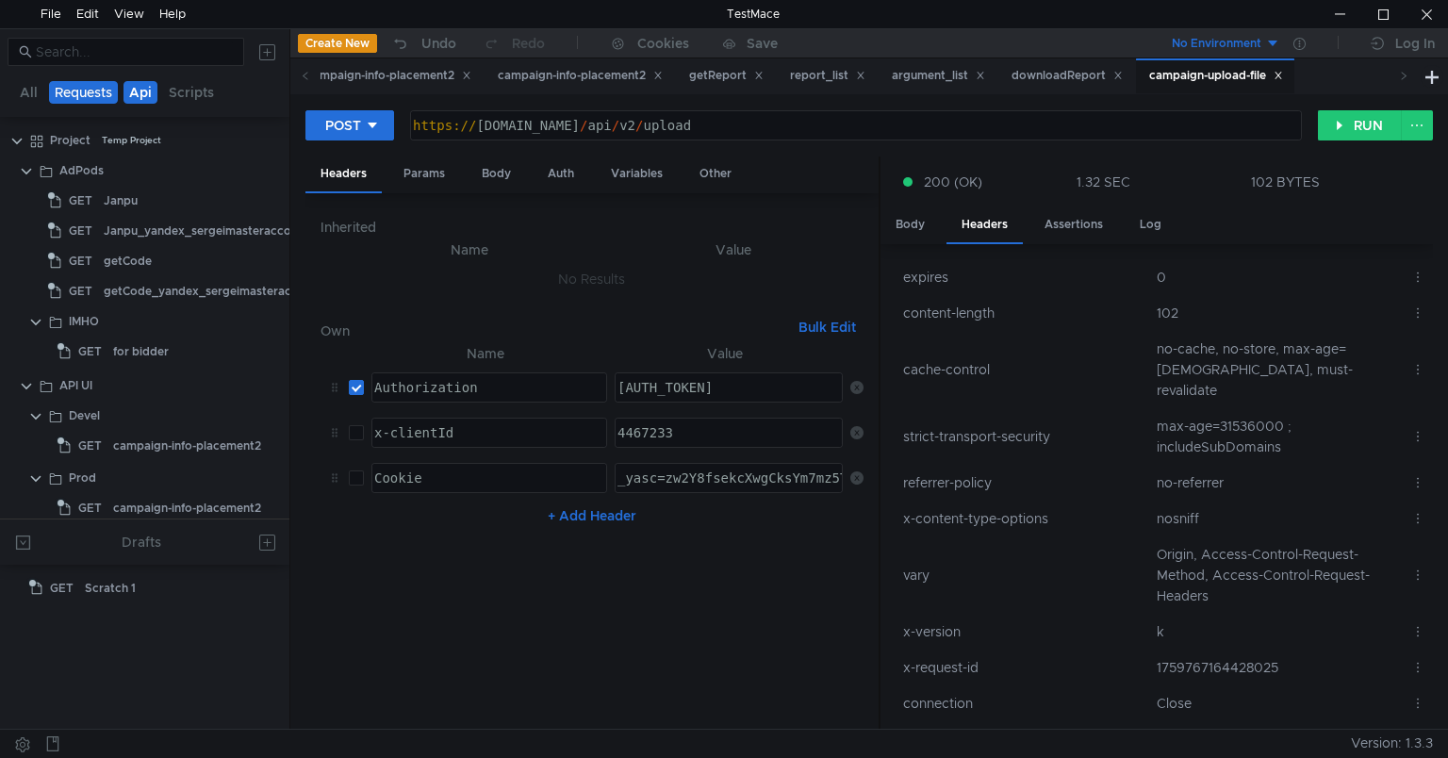
click at [141, 94] on button "Api" at bounding box center [141, 92] width 34 height 23
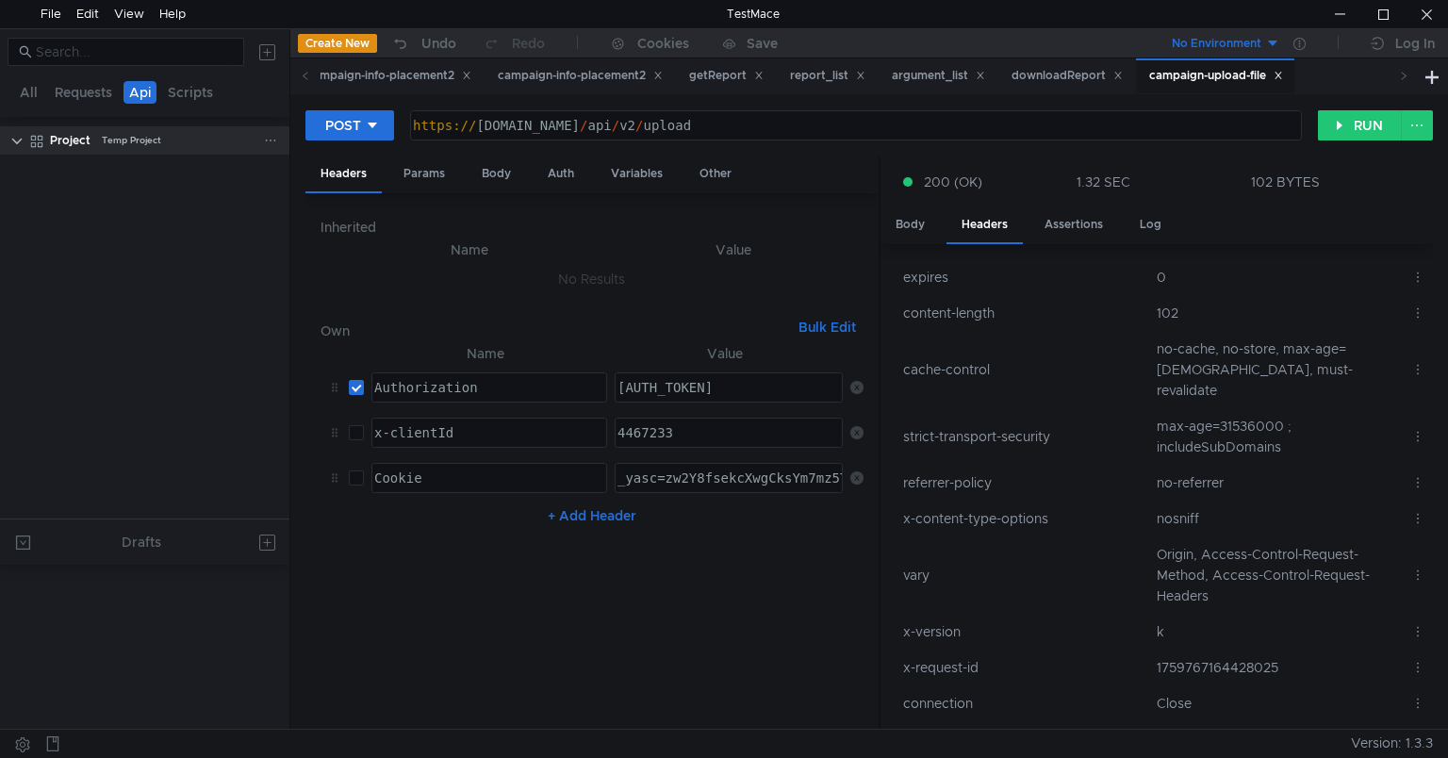
click at [20, 134] on clr-icon at bounding box center [16, 141] width 15 height 15
click at [15, 143] on clr-icon at bounding box center [16, 141] width 15 height 15
click at [54, 102] on button "Requests" at bounding box center [83, 92] width 69 height 23
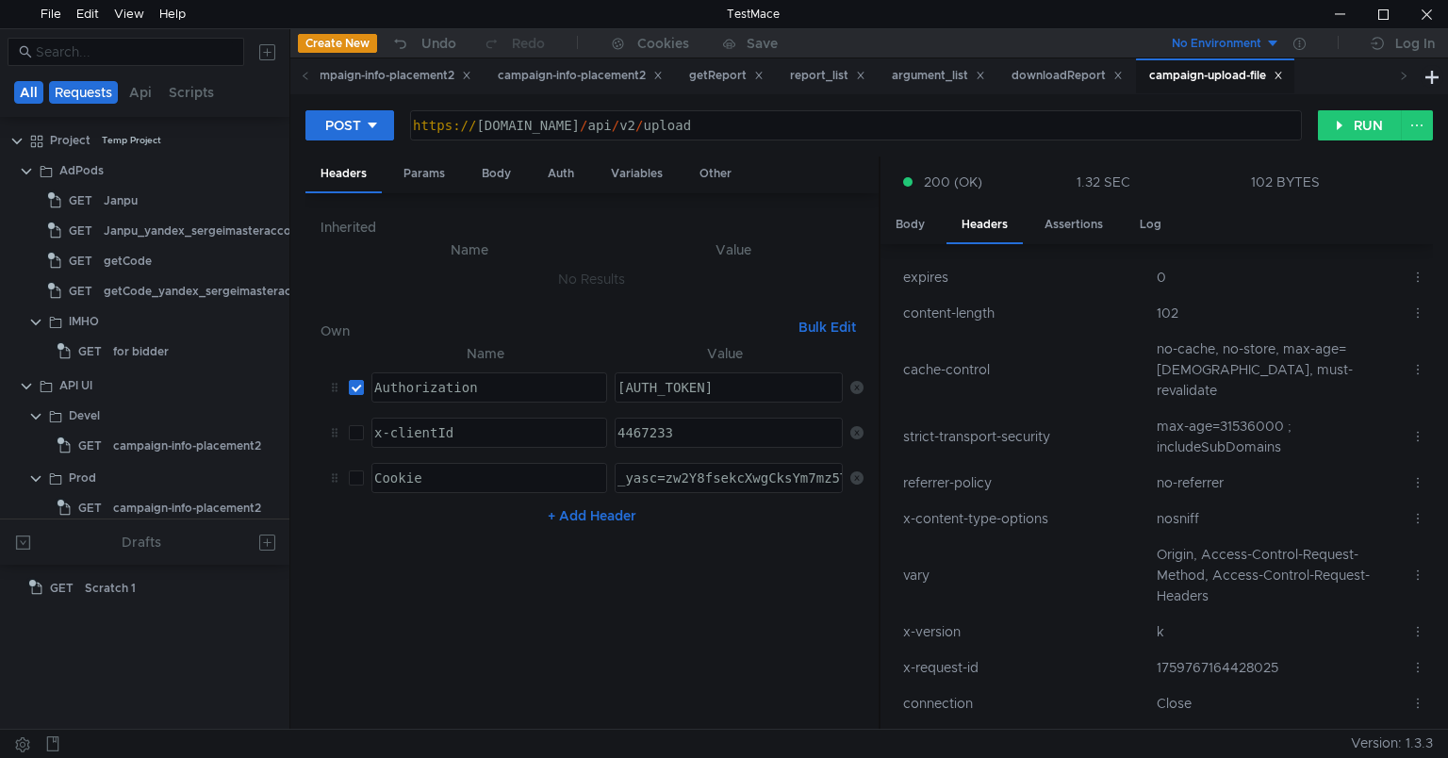
click at [21, 102] on button "All" at bounding box center [28, 92] width 29 height 23
click at [26, 539] on button at bounding box center [23, 542] width 30 height 30
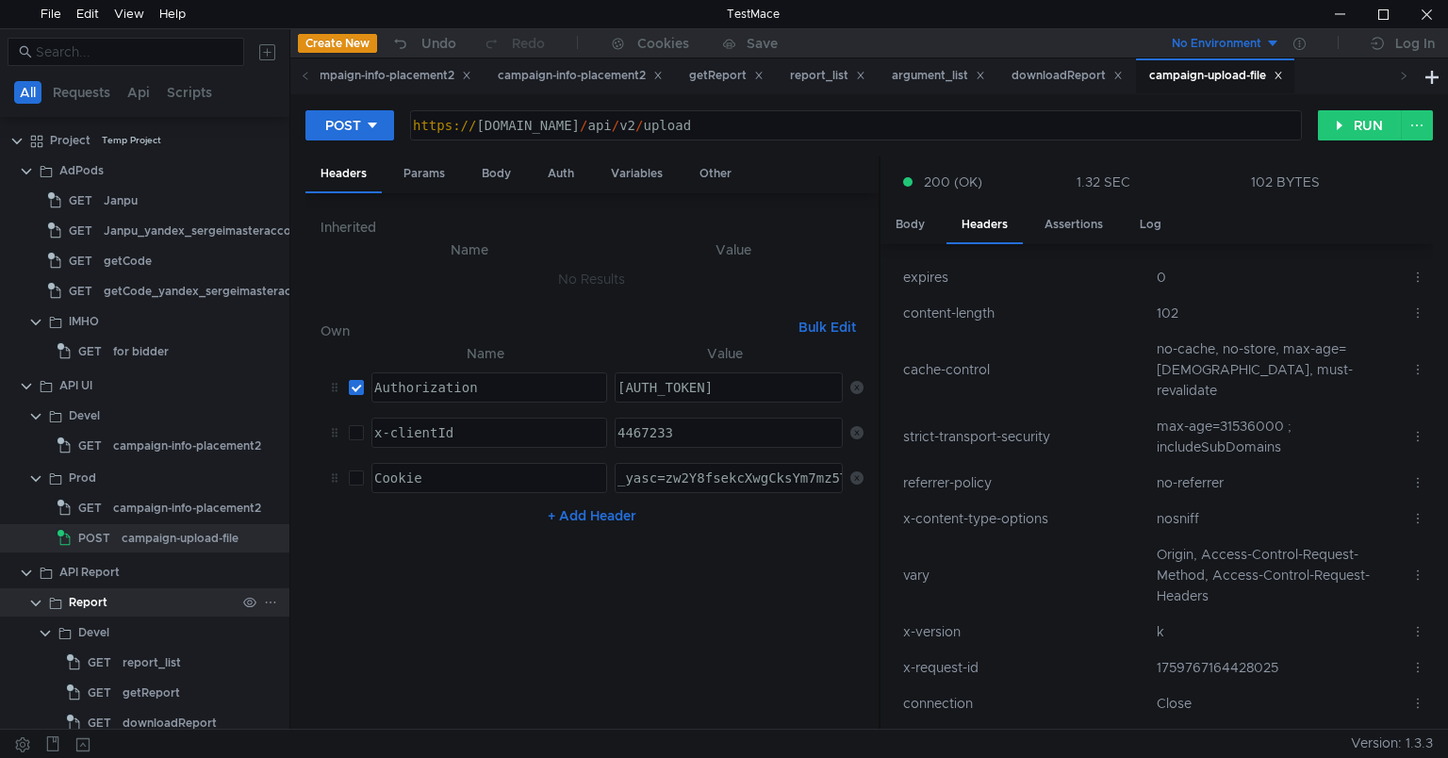
scroll to position [265, 0]
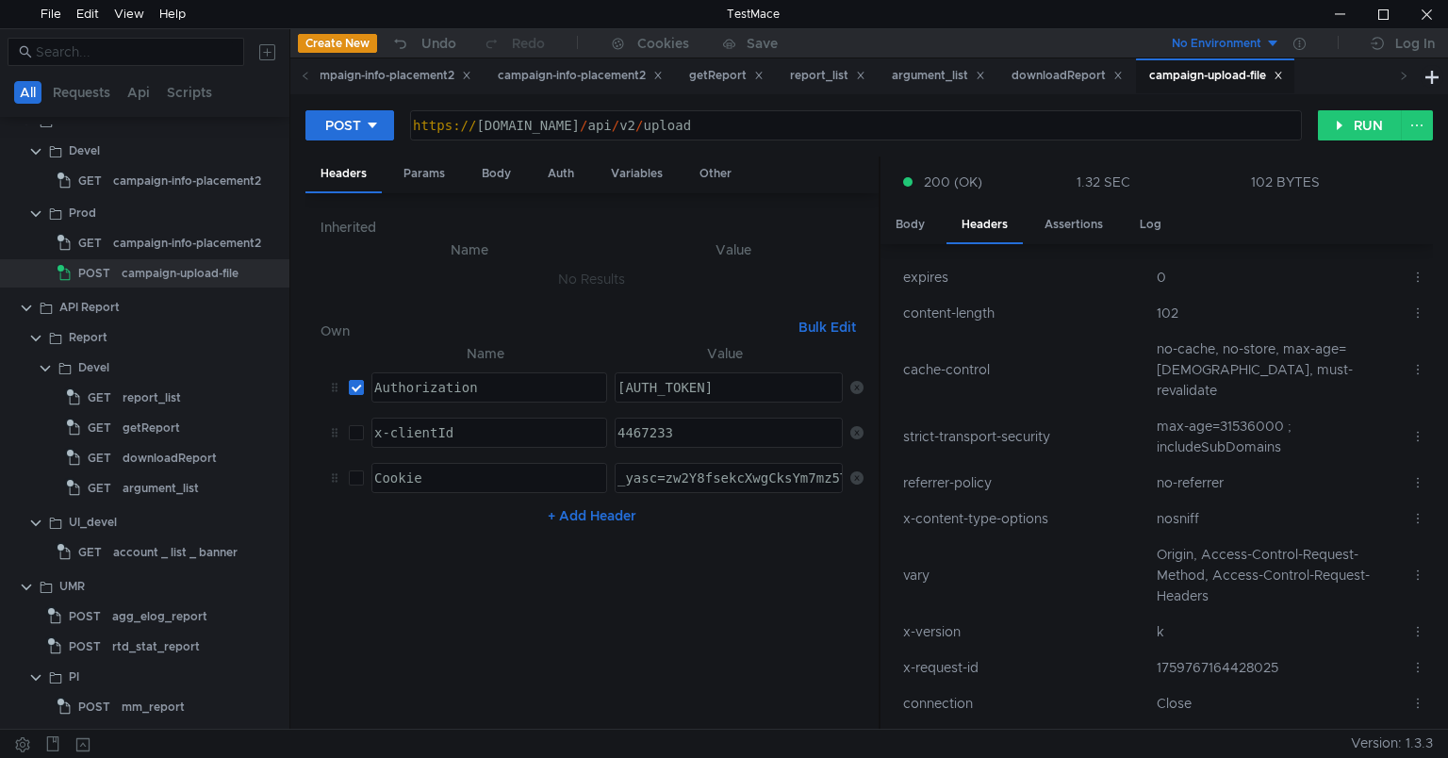
click at [1406, 749] on span "Version: 1.3.3" at bounding box center [1392, 743] width 82 height 27
click at [1159, 227] on div "Log" at bounding box center [1151, 224] width 52 height 35
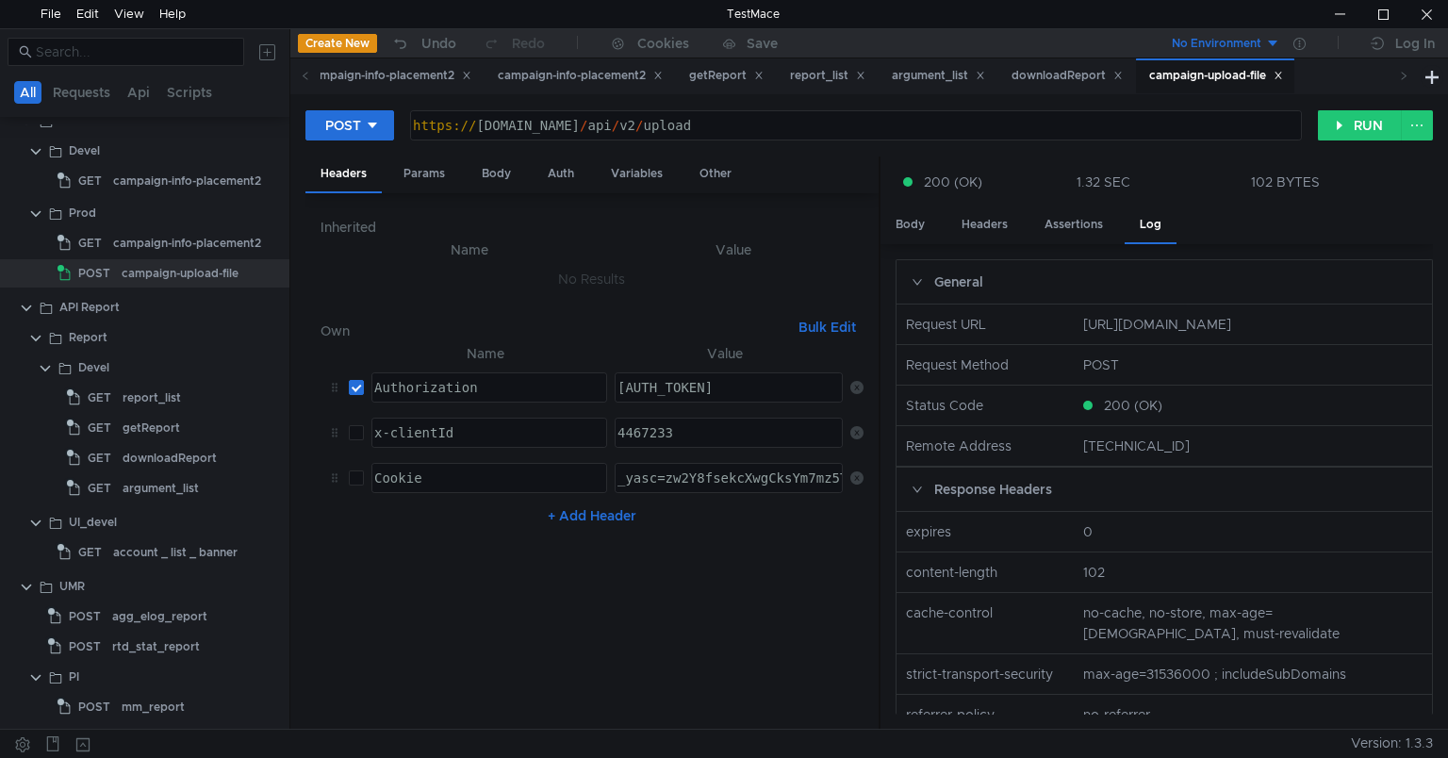
click at [960, 272] on div "General" at bounding box center [1164, 281] width 535 height 43
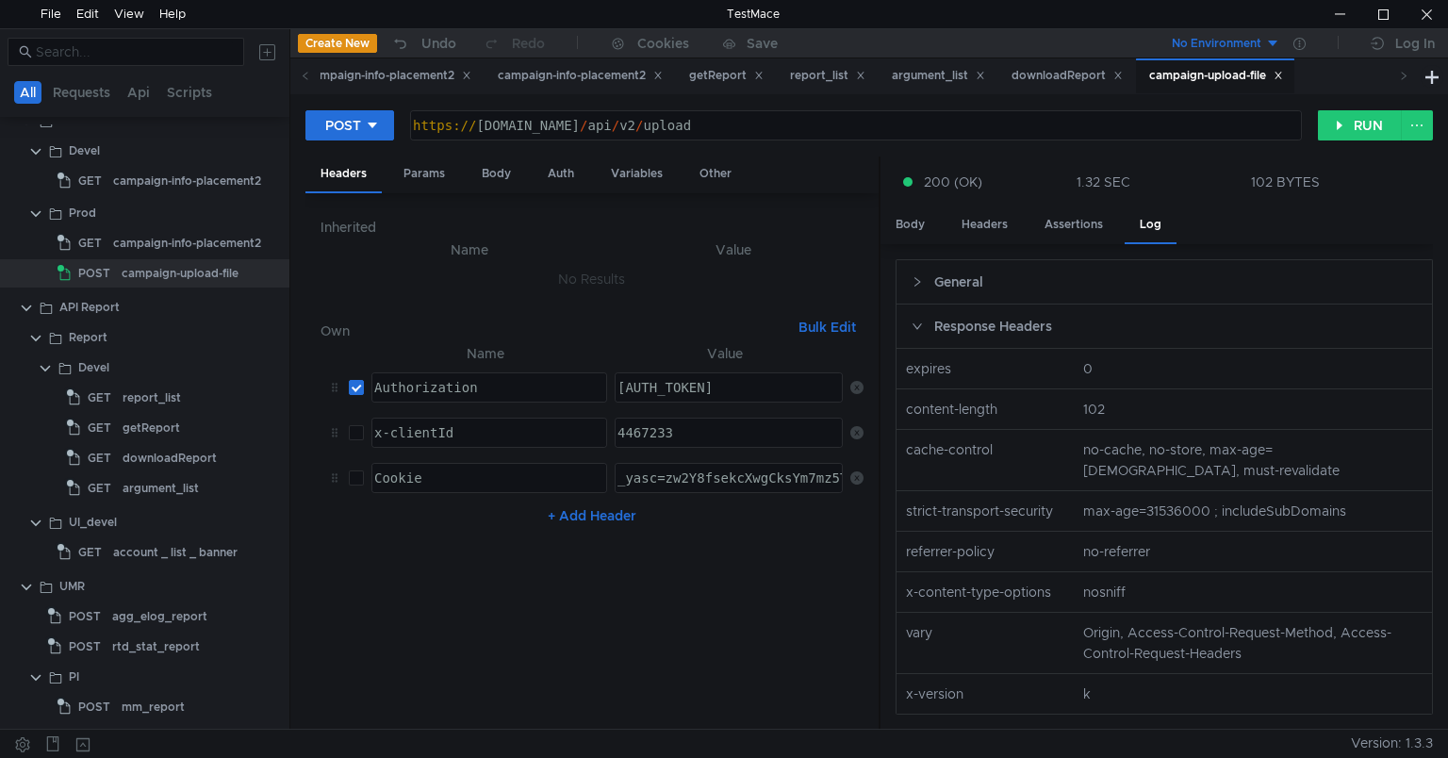
click at [974, 325] on div "Response Headers" at bounding box center [1164, 326] width 535 height 43
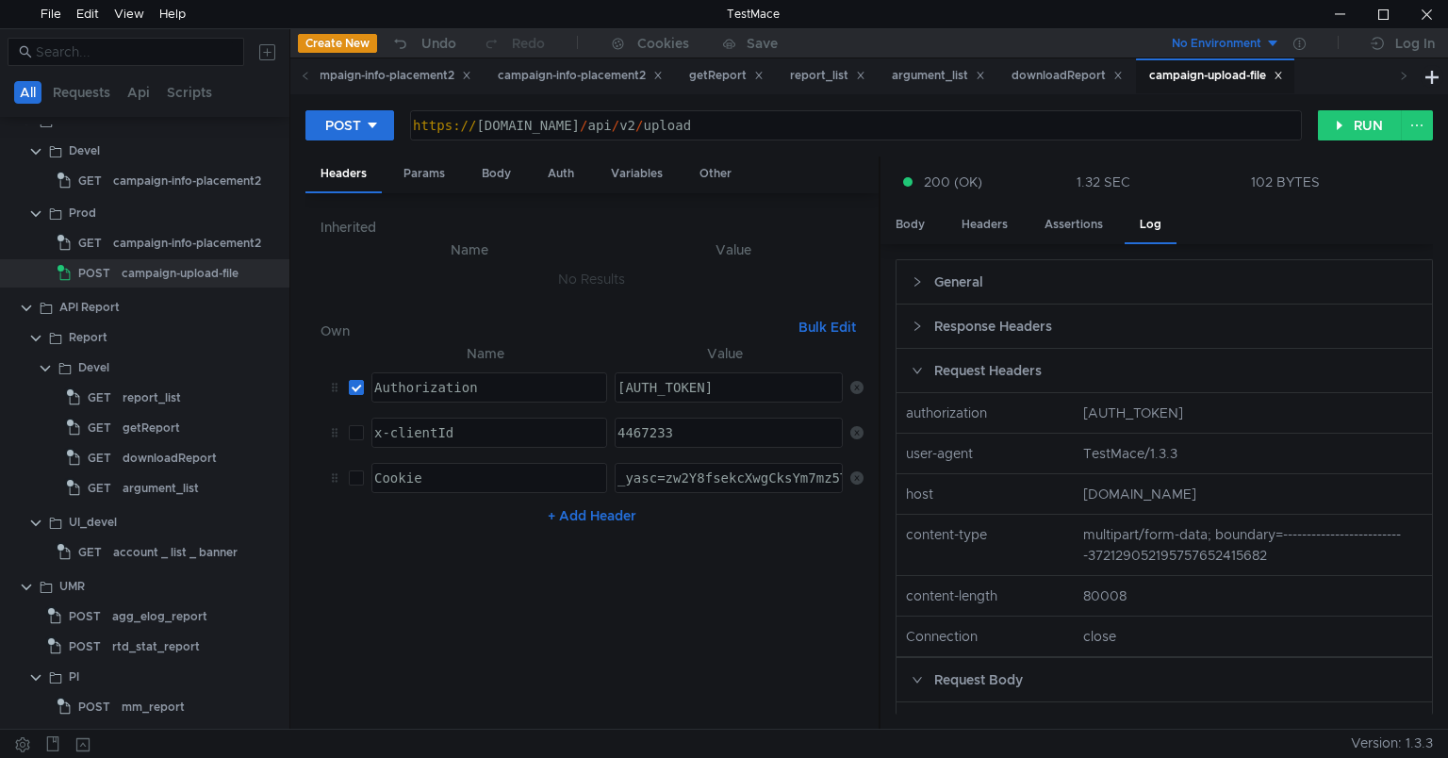
click at [969, 370] on div "Request Headers" at bounding box center [1164, 370] width 535 height 43
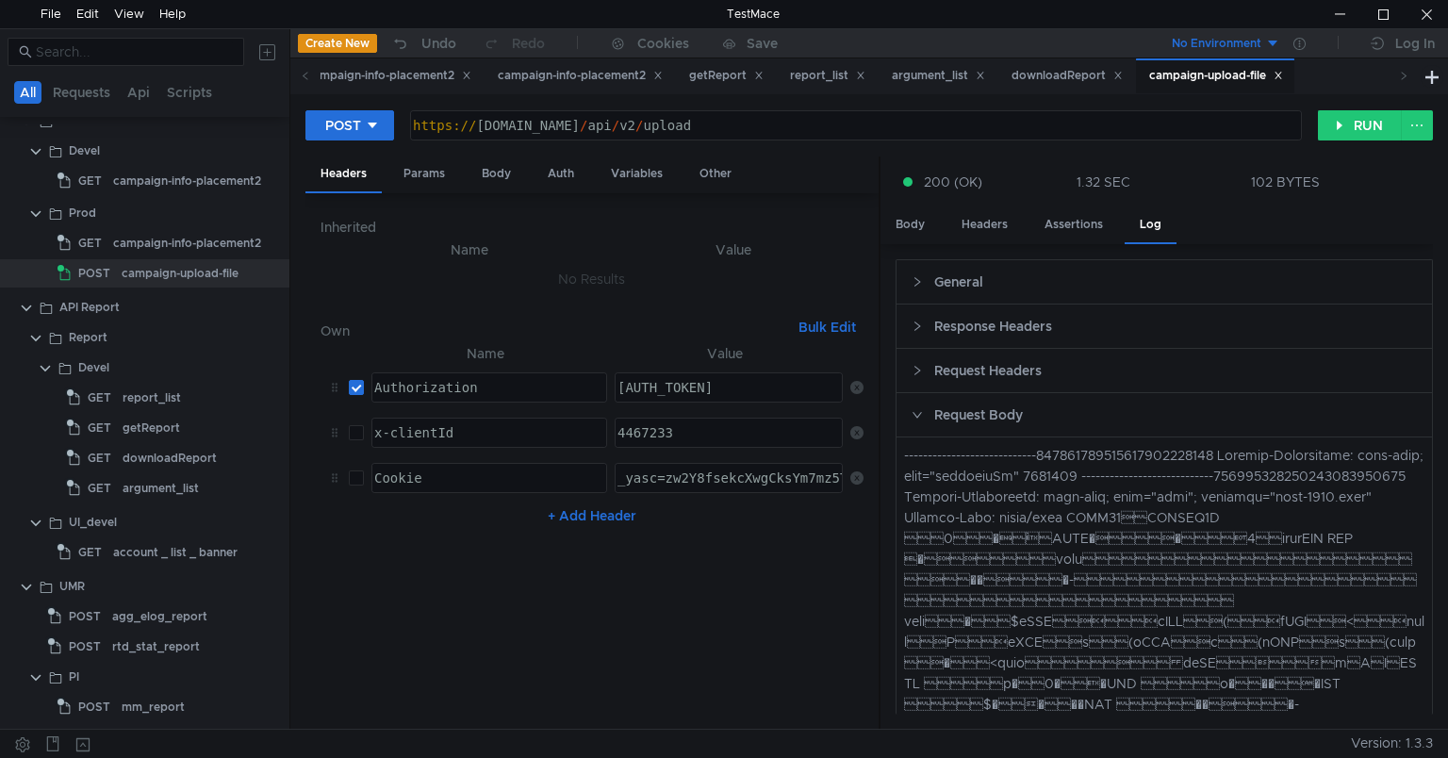
click at [969, 370] on div "Request Headers" at bounding box center [1164, 370] width 535 height 43
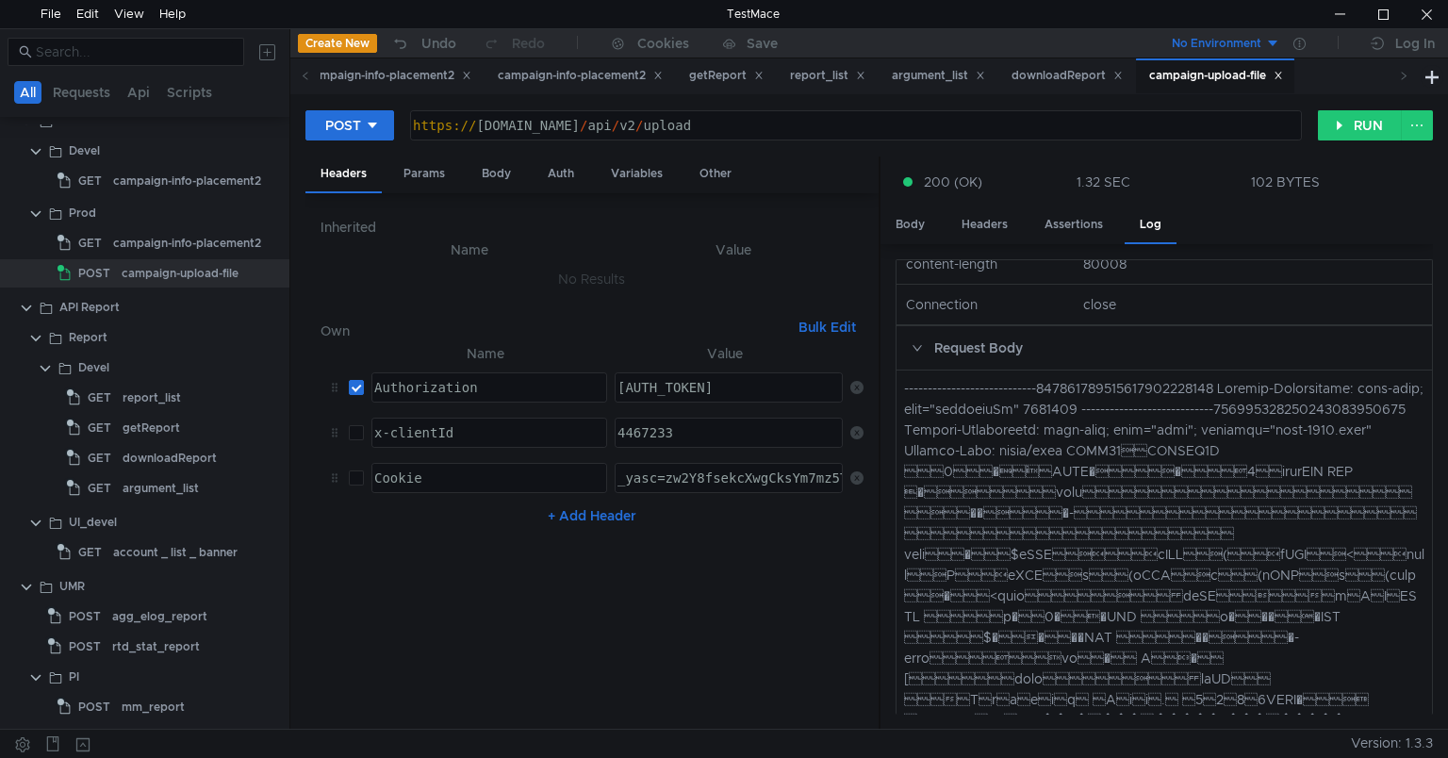
scroll to position [332, 0]
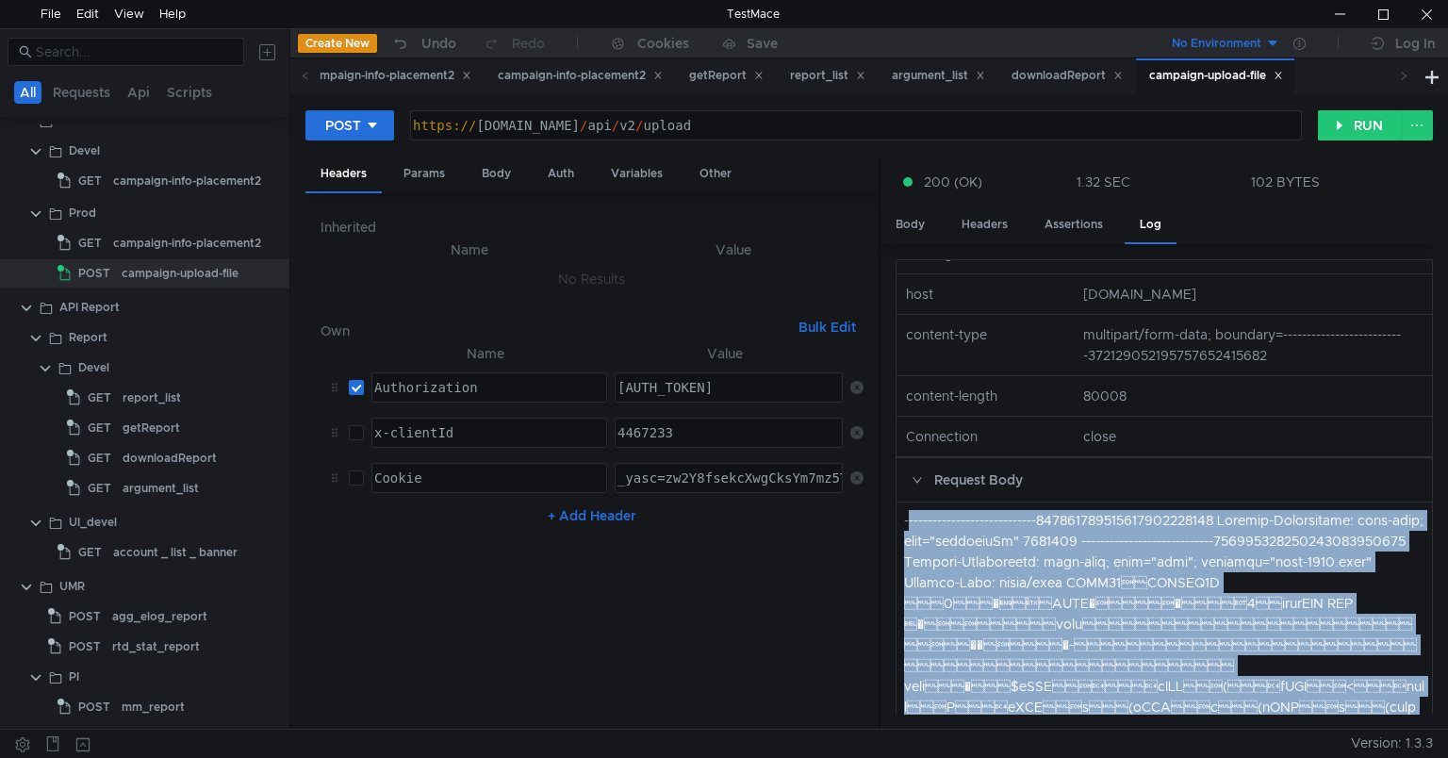
scroll to position [196, 0]
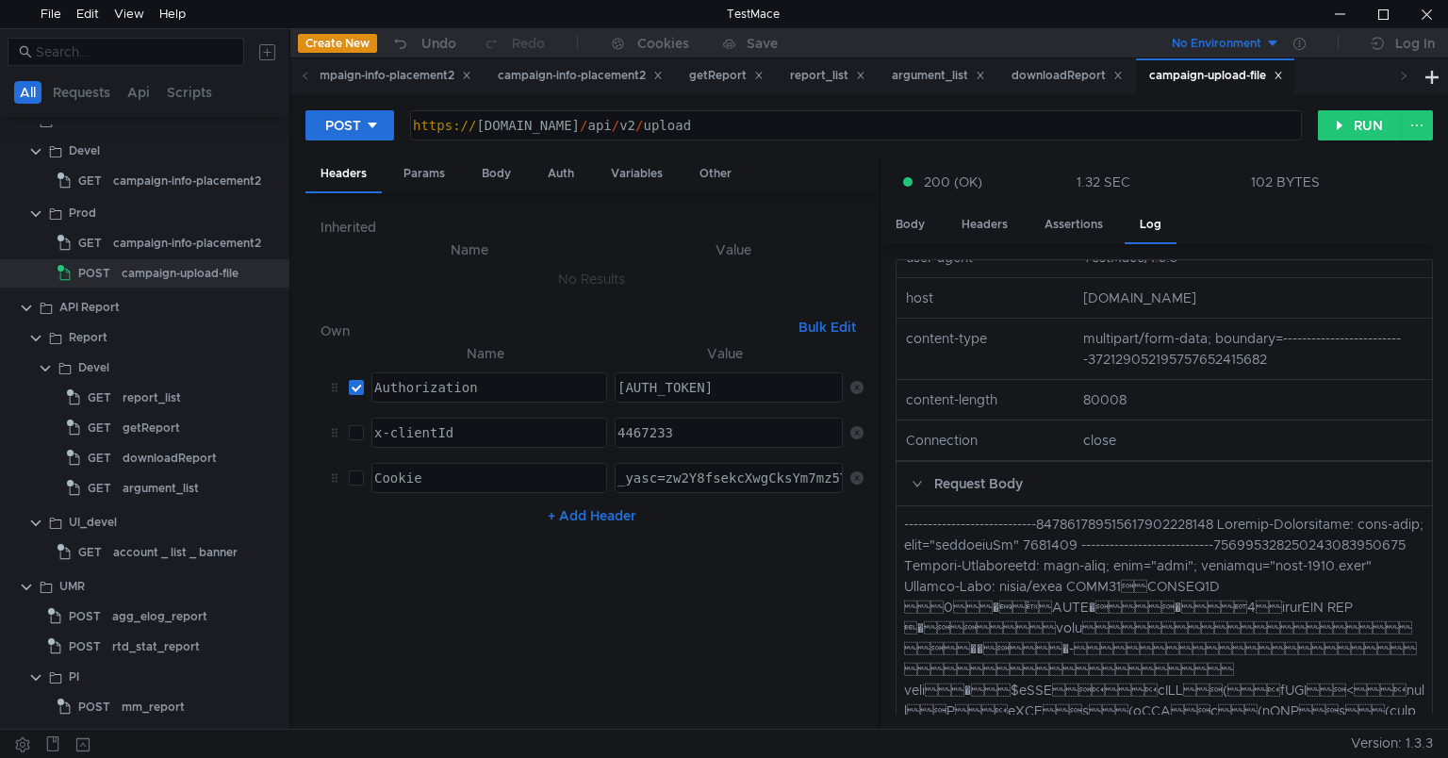
click at [979, 399] on nz-row "content-length 80008" at bounding box center [1164, 400] width 551 height 41
click at [930, 495] on div "Request Body" at bounding box center [1164, 483] width 535 height 43
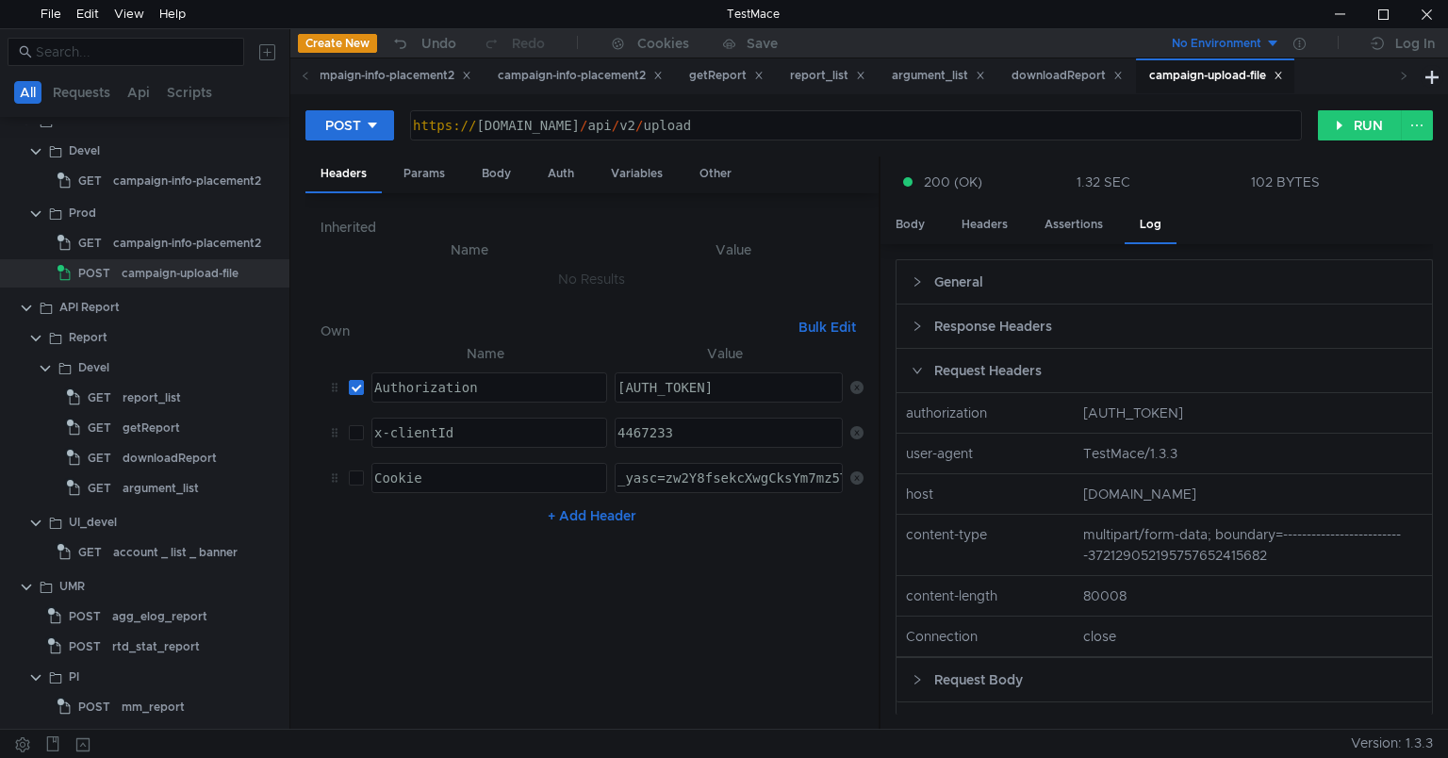
scroll to position [0, 0]
click at [948, 185] on span "200 (OK)" at bounding box center [953, 182] width 58 height 21
click at [869, 337] on app-tour-anchor "JSONPath" at bounding box center [847, 332] width 65 height 23
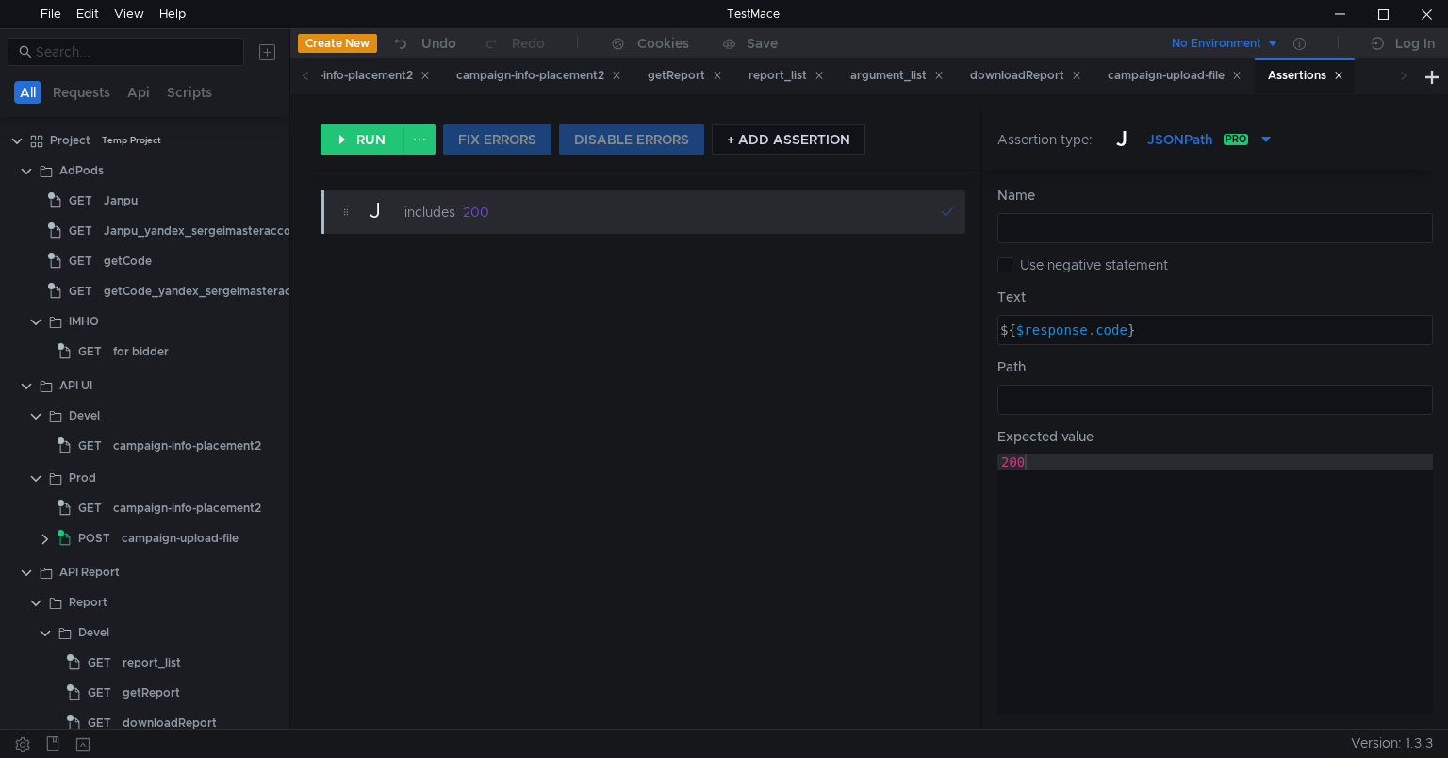
click at [1343, 76] on icon at bounding box center [1338, 75] width 9 height 9
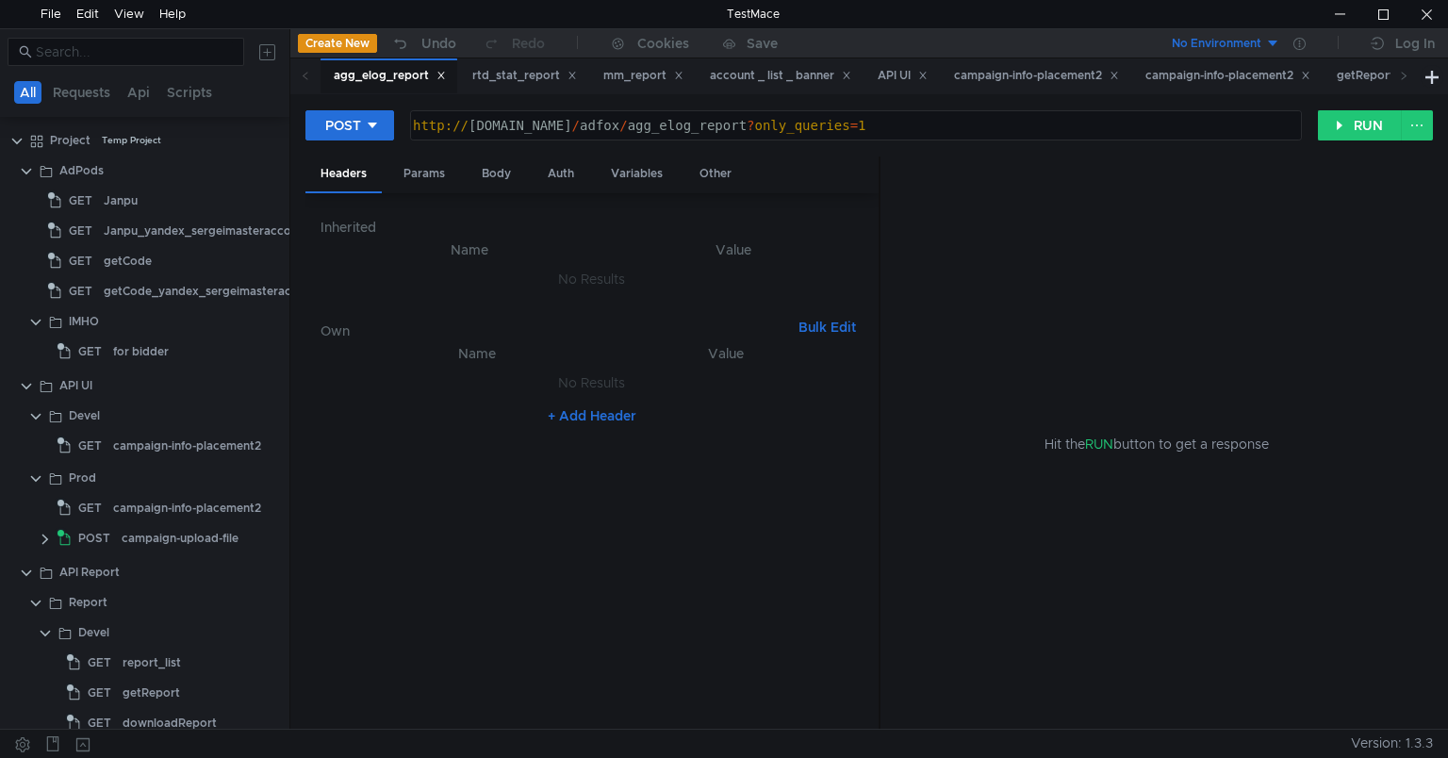
scroll to position [265, 0]
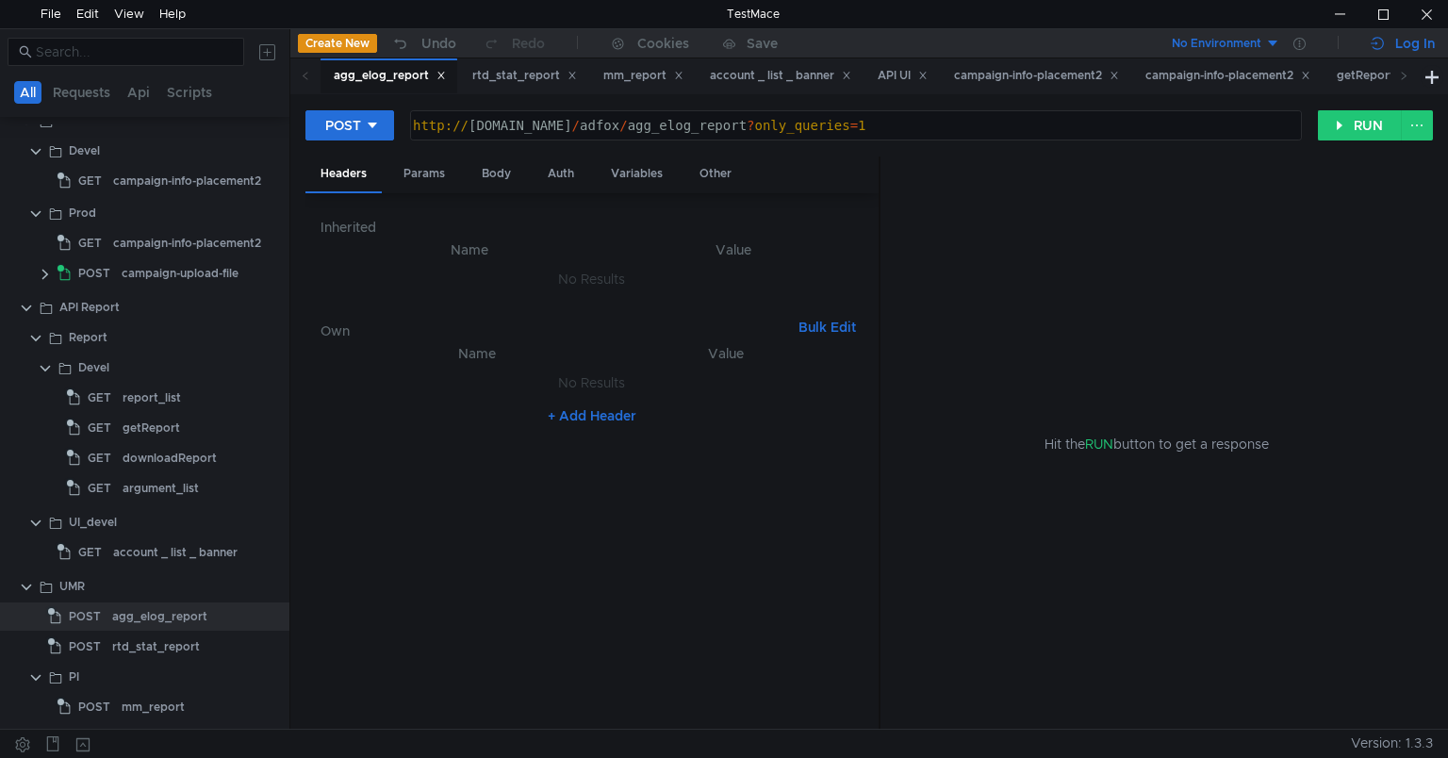
click at [1403, 41] on div "Log In" at bounding box center [1415, 43] width 40 height 23
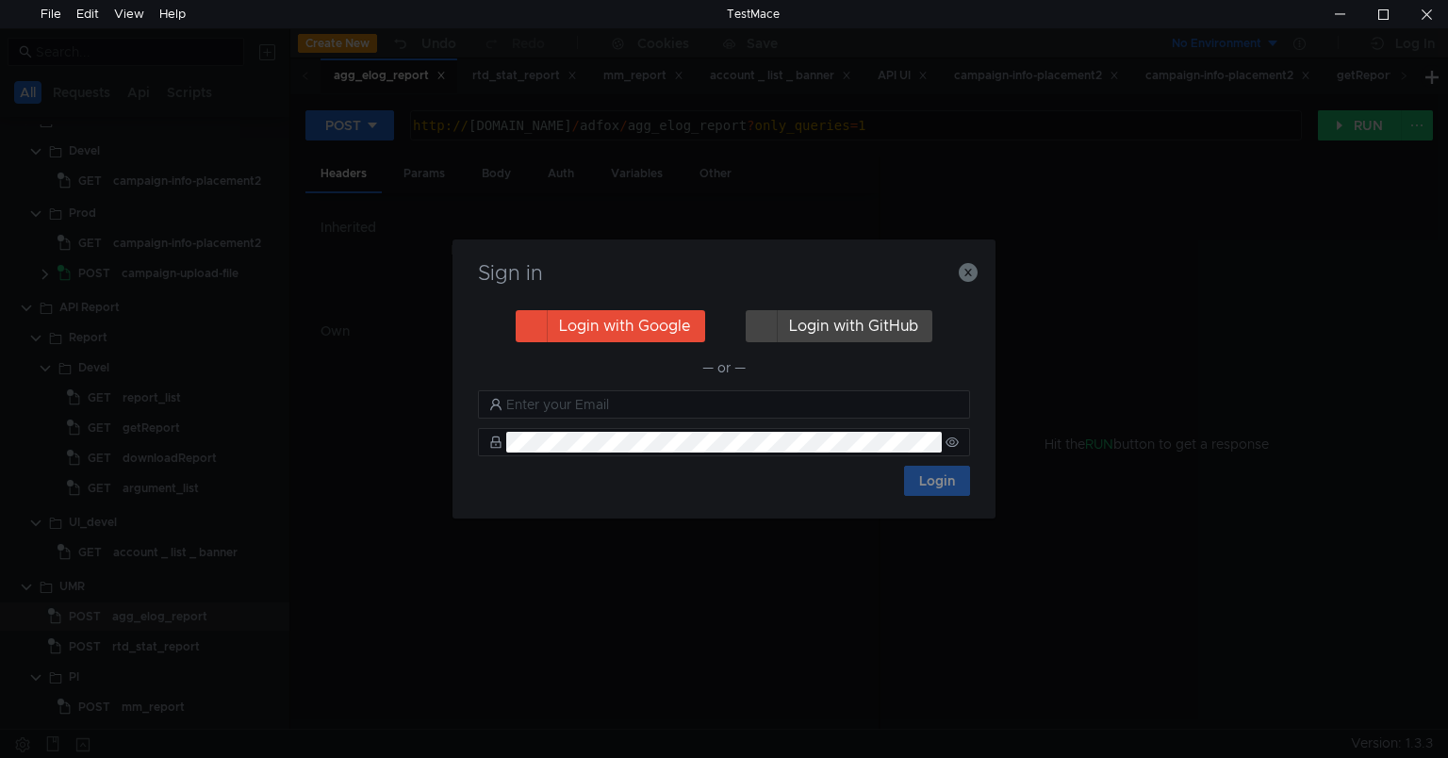
click at [585, 332] on button "Login with Google" at bounding box center [610, 326] width 189 height 32
